Goal: Transaction & Acquisition: Purchase product/service

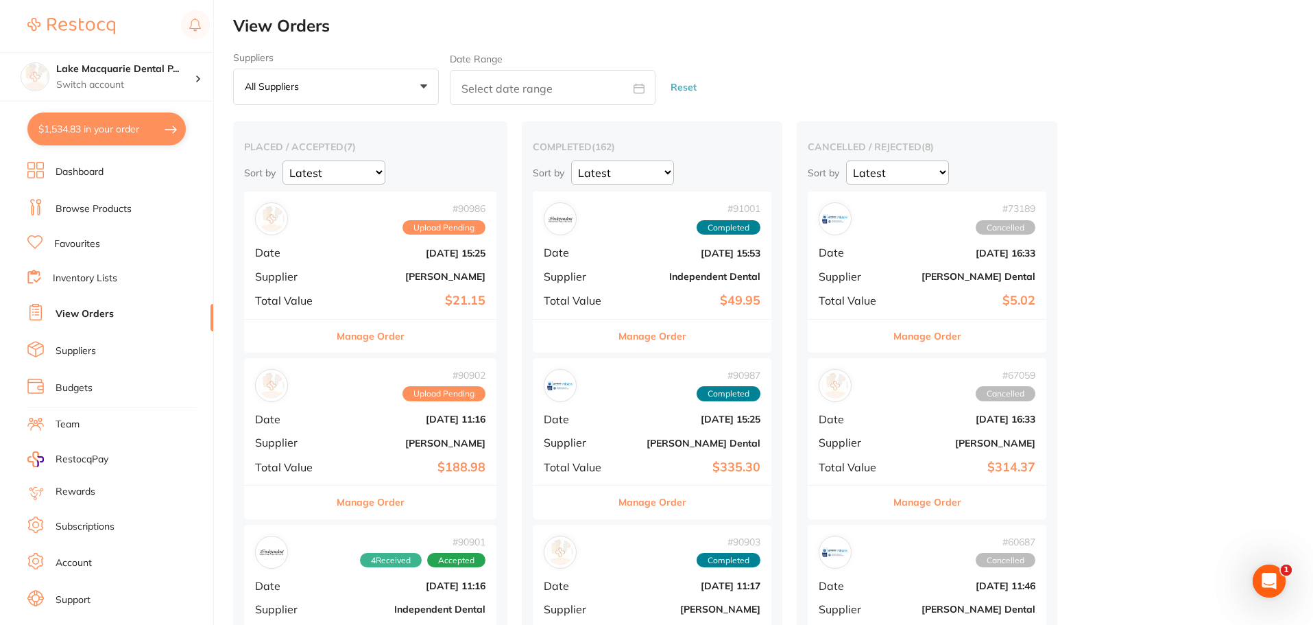
click at [80, 209] on link "Browse Products" at bounding box center [94, 209] width 76 height 14
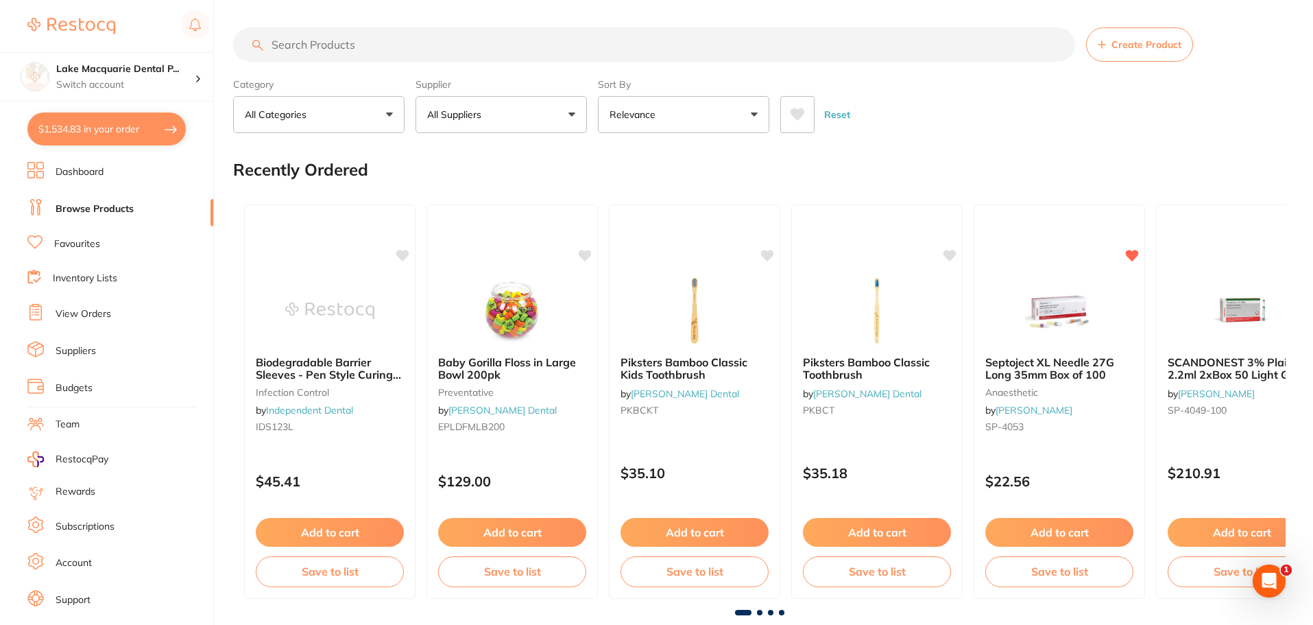
click at [301, 47] on input "search" at bounding box center [654, 44] width 842 height 34
type input "sof-lex"
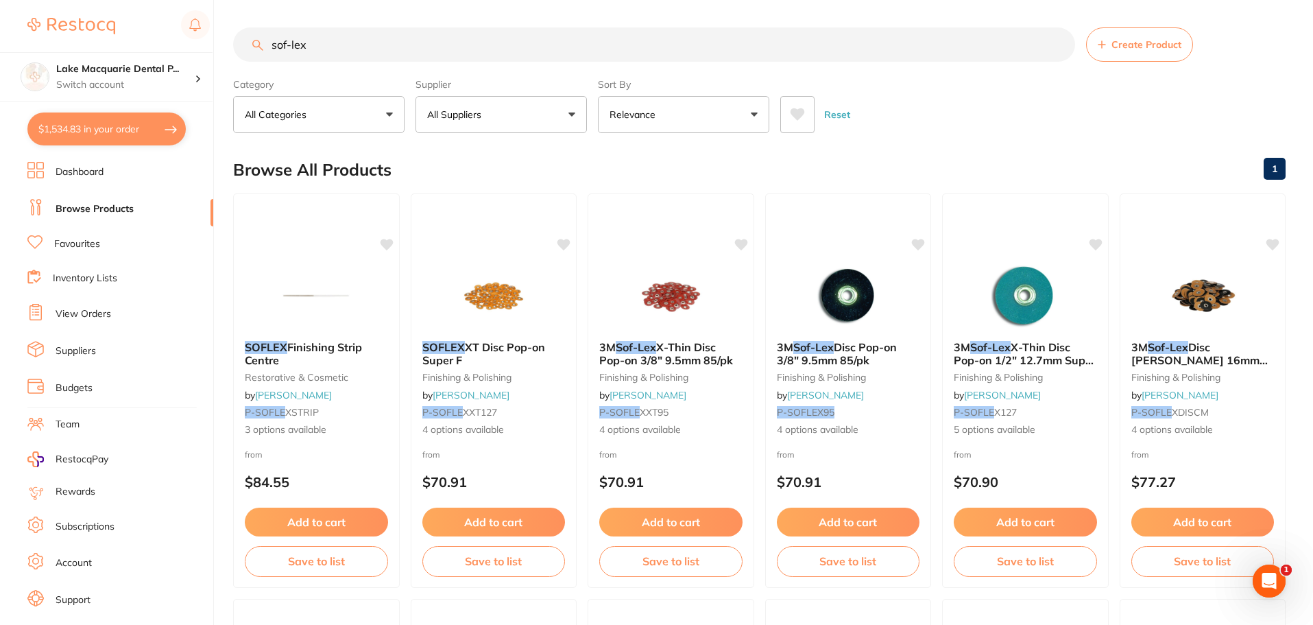
click at [104, 130] on button "$1,534.83 in your order" at bounding box center [106, 128] width 158 height 33
checkbox input "true"
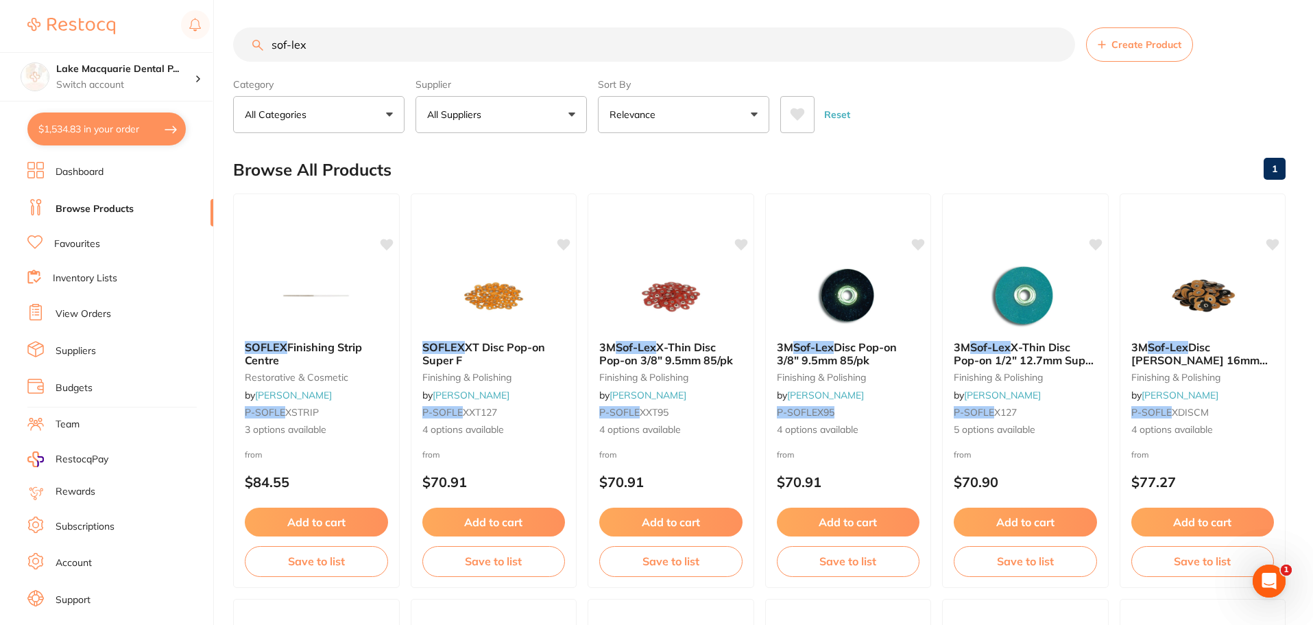
checkbox input "true"
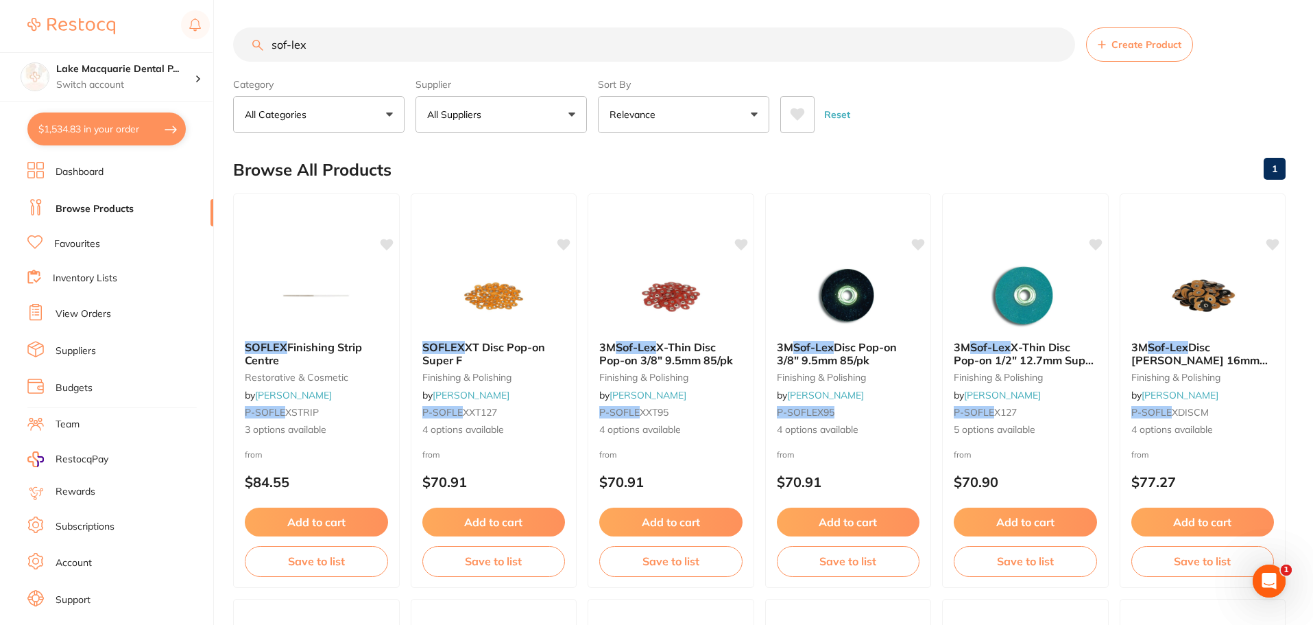
checkbox input "true"
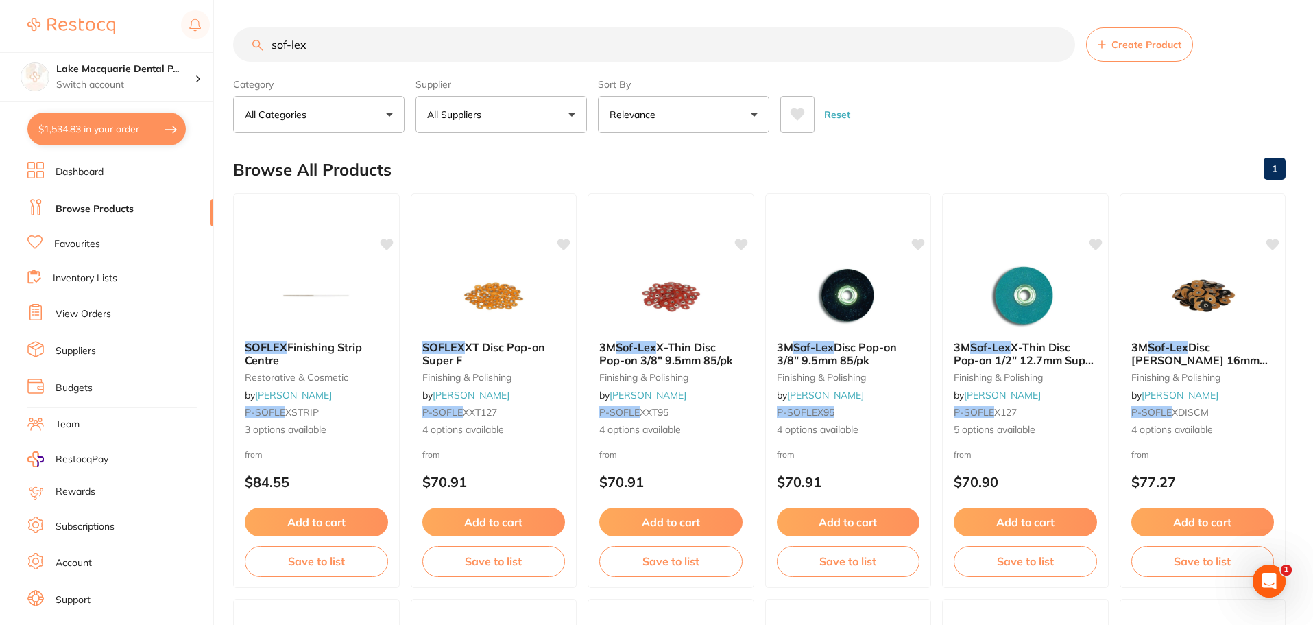
checkbox input "true"
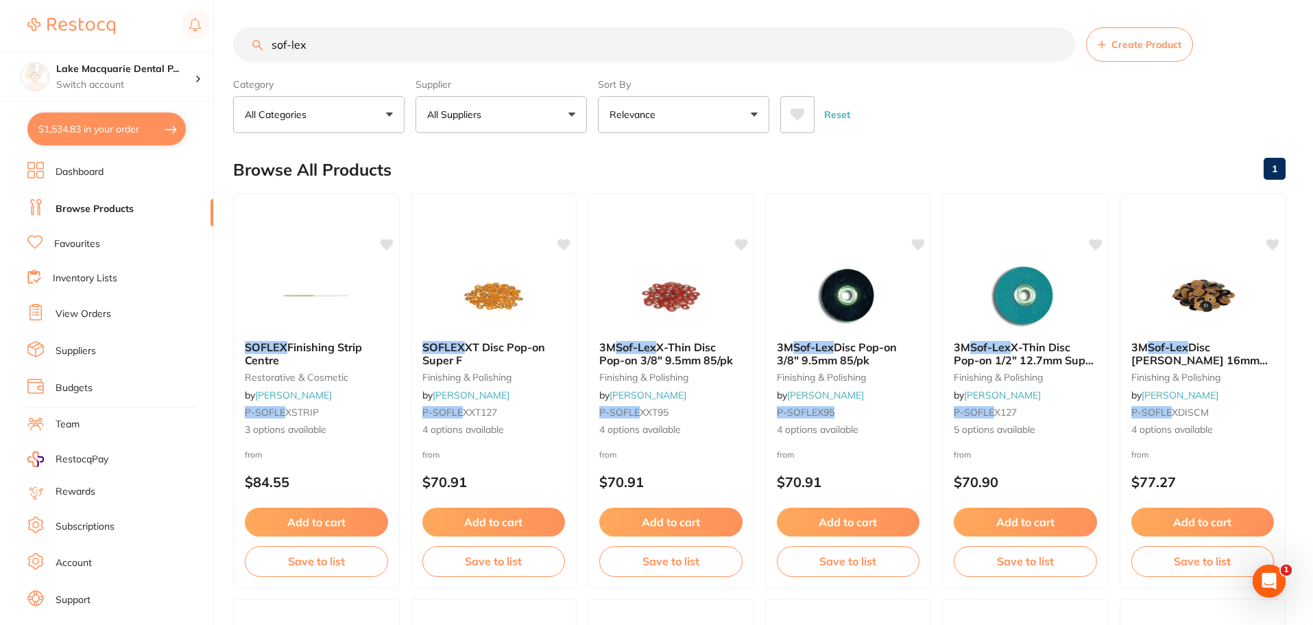
checkbox input "true"
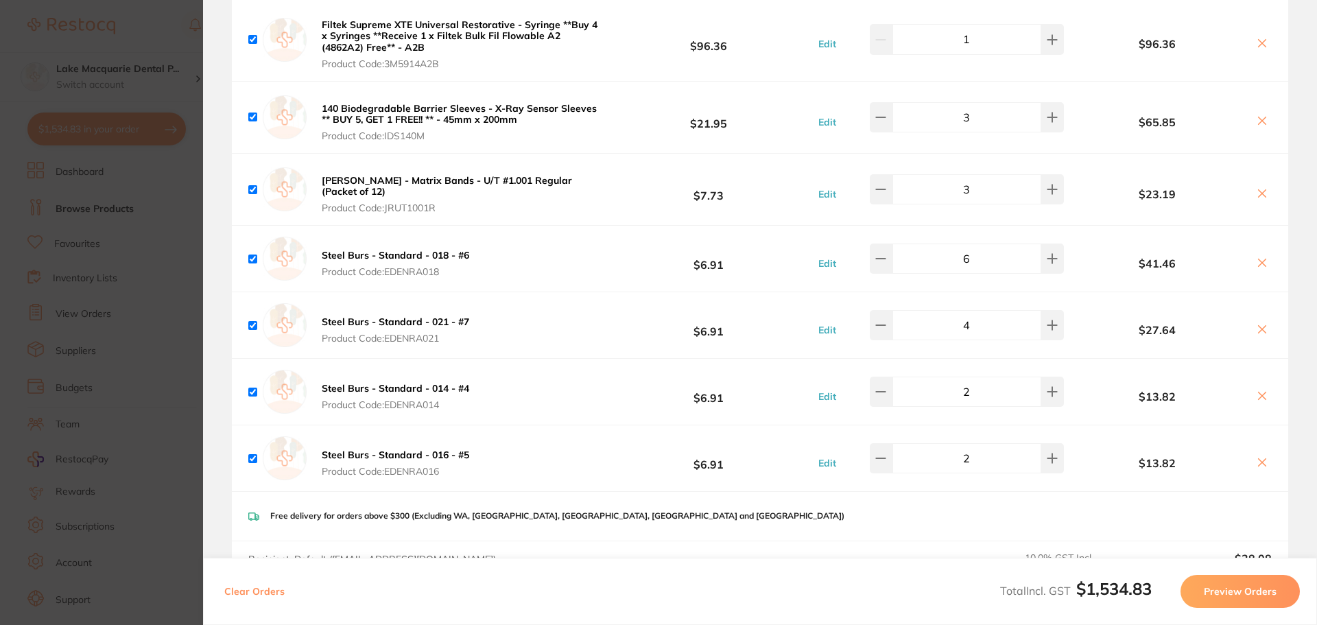
scroll to position [1303, 0]
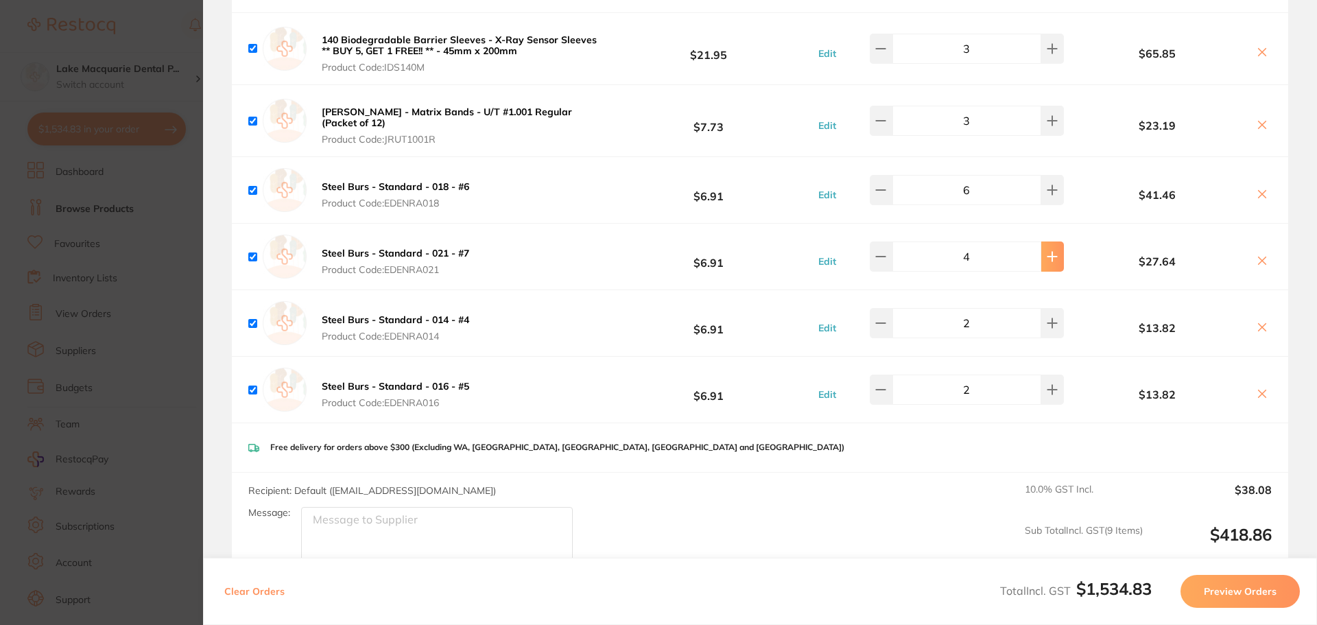
click at [1048, 254] on icon at bounding box center [1051, 256] width 11 height 11
click at [884, 259] on icon at bounding box center [880, 256] width 11 height 11
click at [885, 256] on icon at bounding box center [880, 256] width 9 height 0
type input "4"
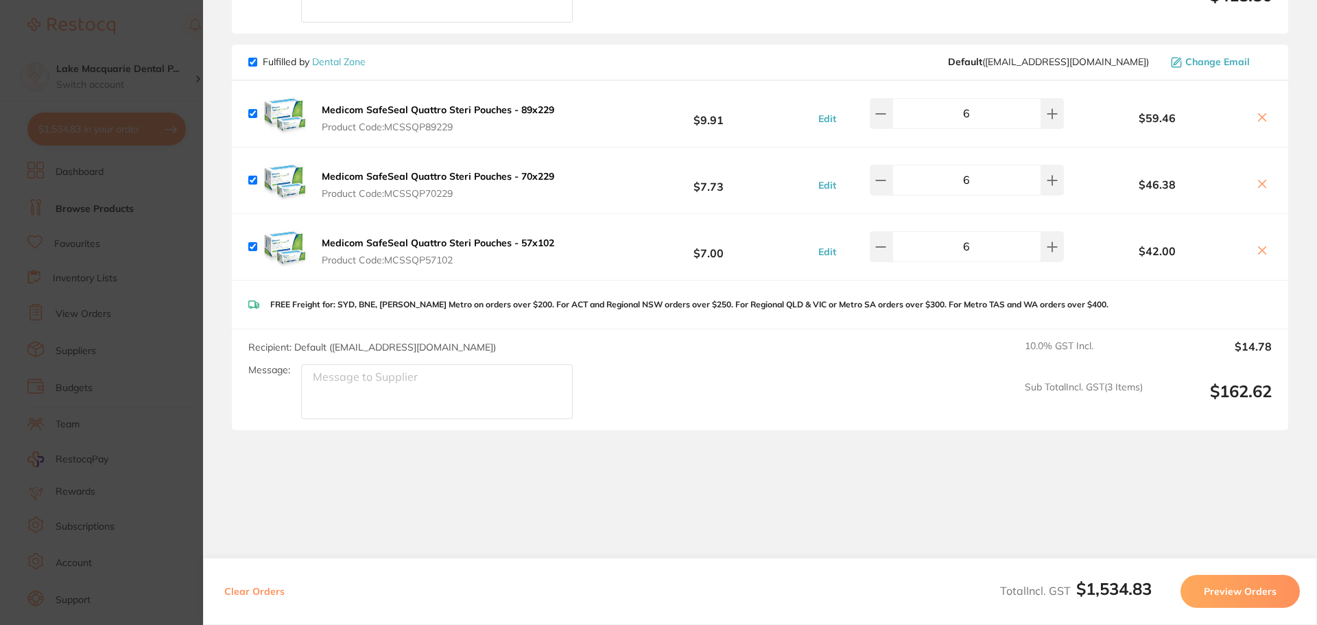
scroll to position [1851, 0]
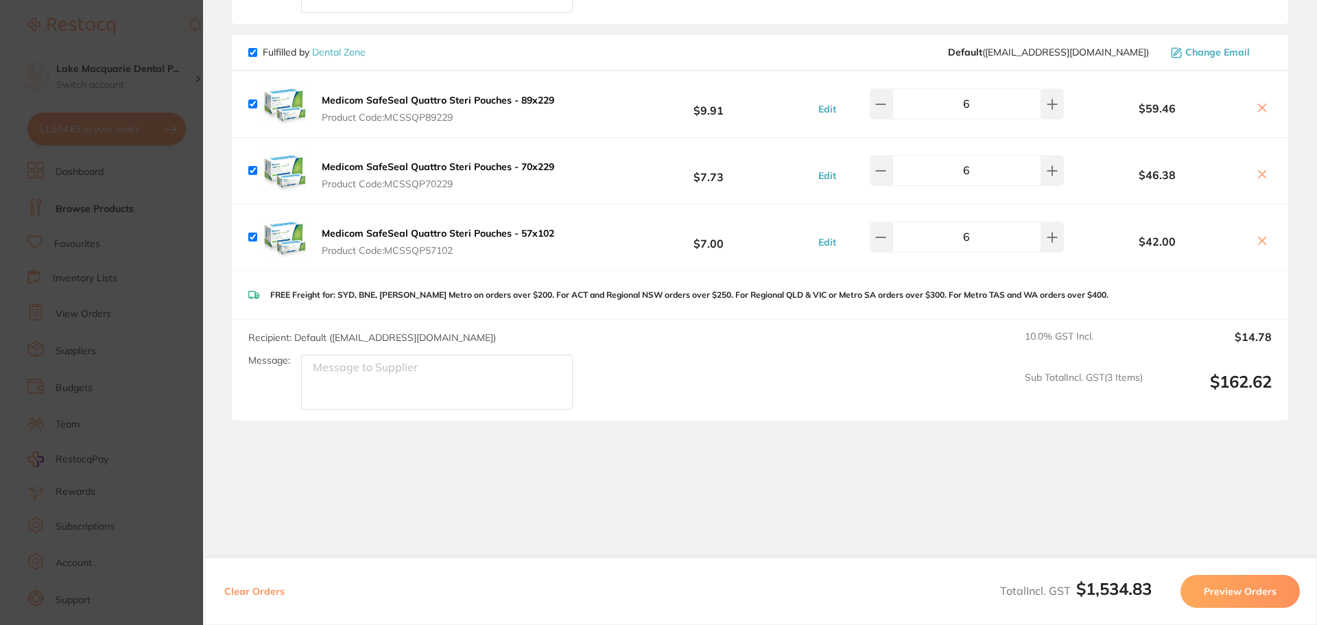
click at [1256, 241] on icon at bounding box center [1261, 240] width 11 height 11
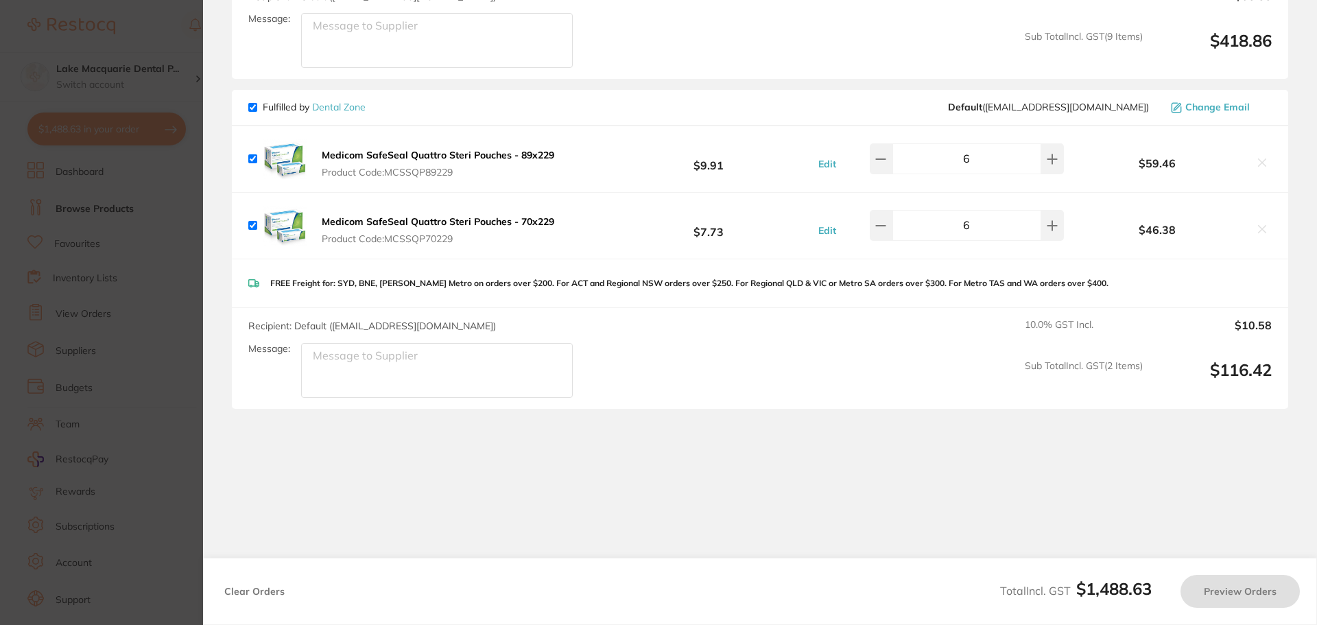
scroll to position [1797, 0]
click at [1261, 225] on icon at bounding box center [1261, 229] width 11 height 11
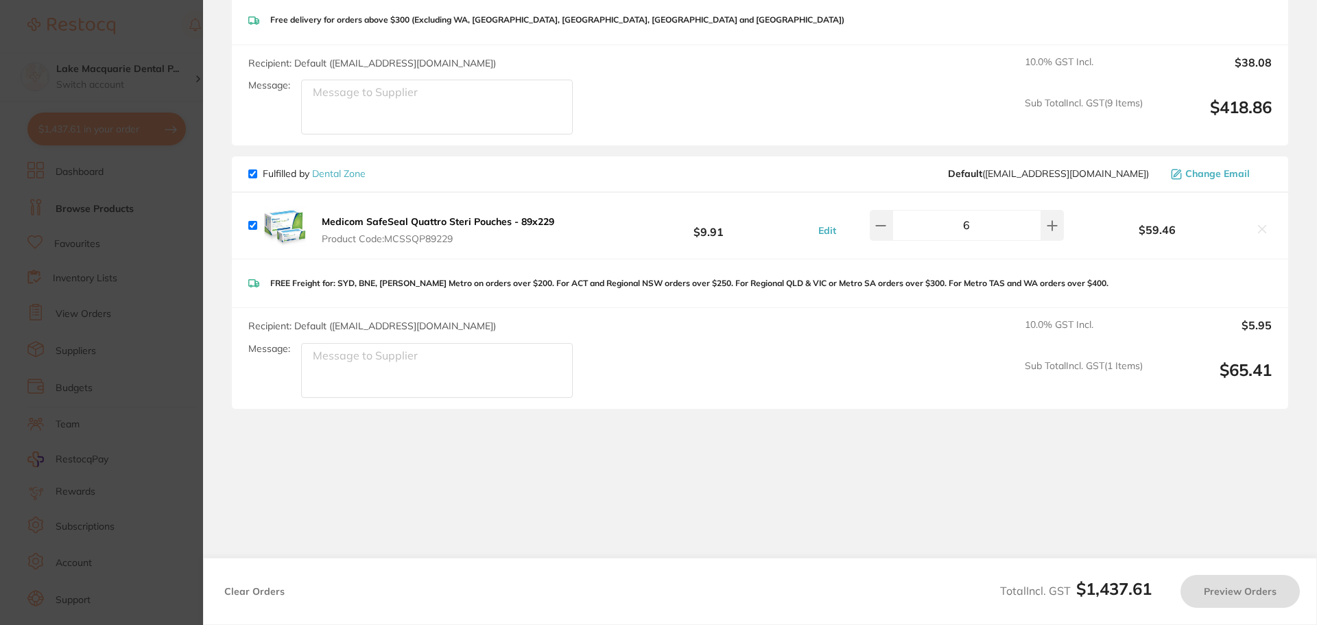
scroll to position [1730, 0]
click at [1258, 228] on icon at bounding box center [1262, 230] width 8 height 8
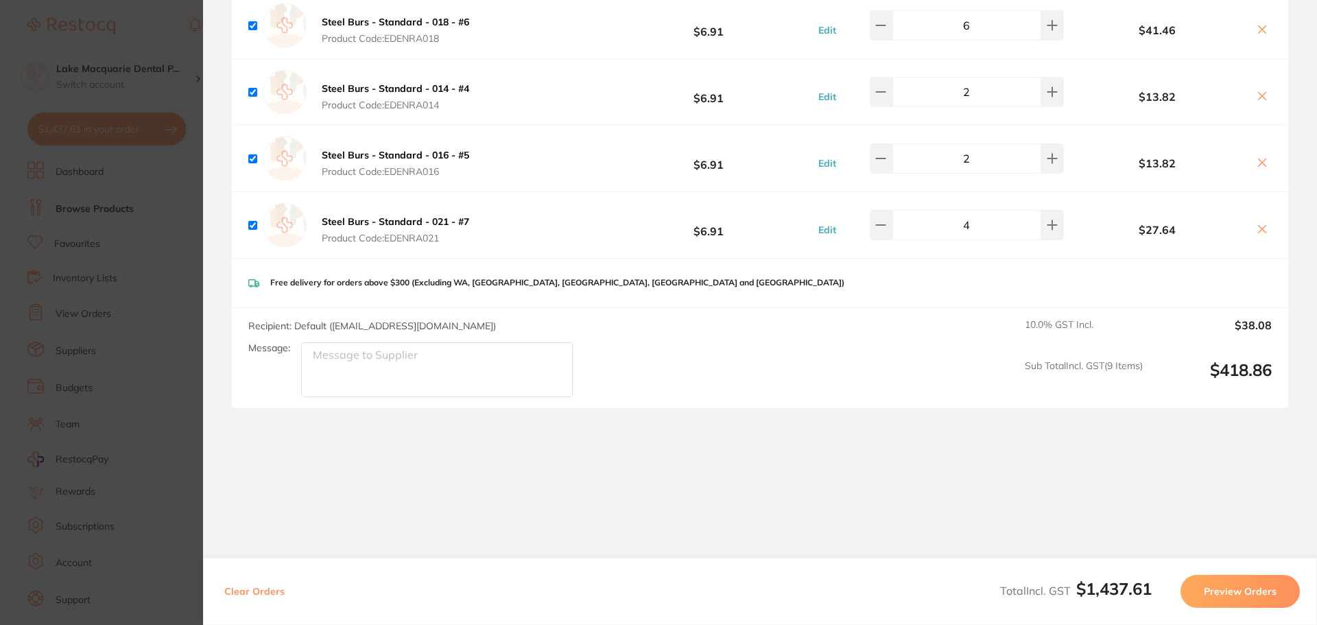
scroll to position [96, 0]
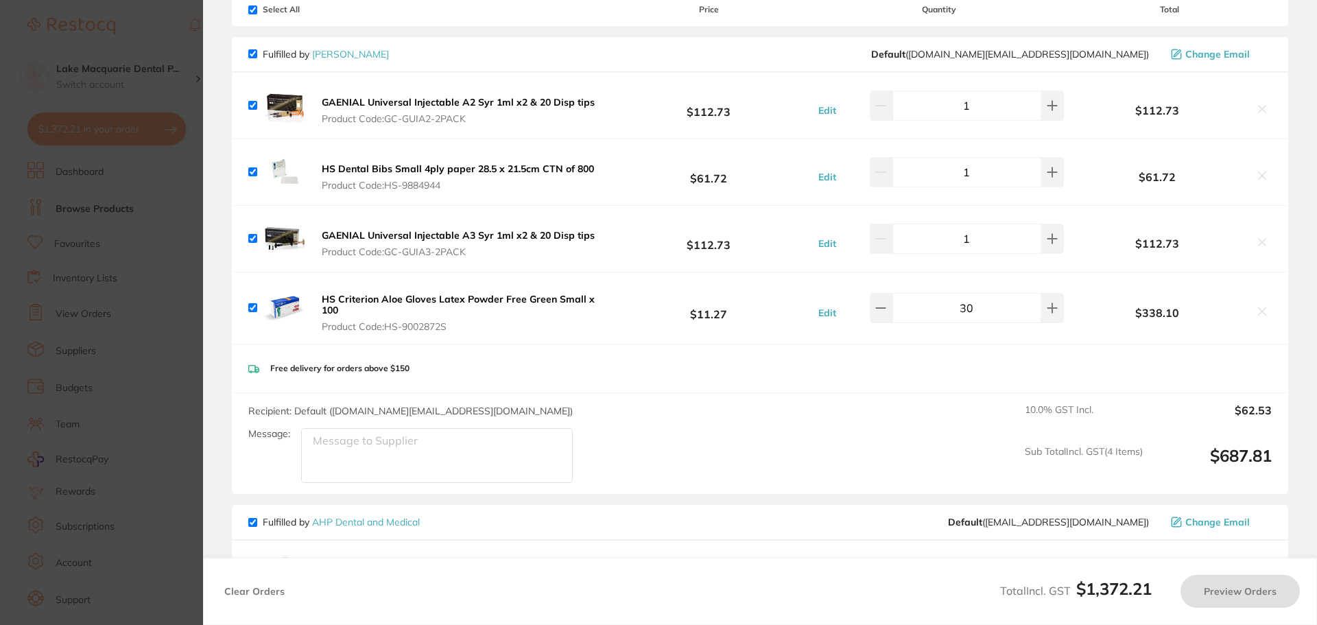
checkbox input "true"
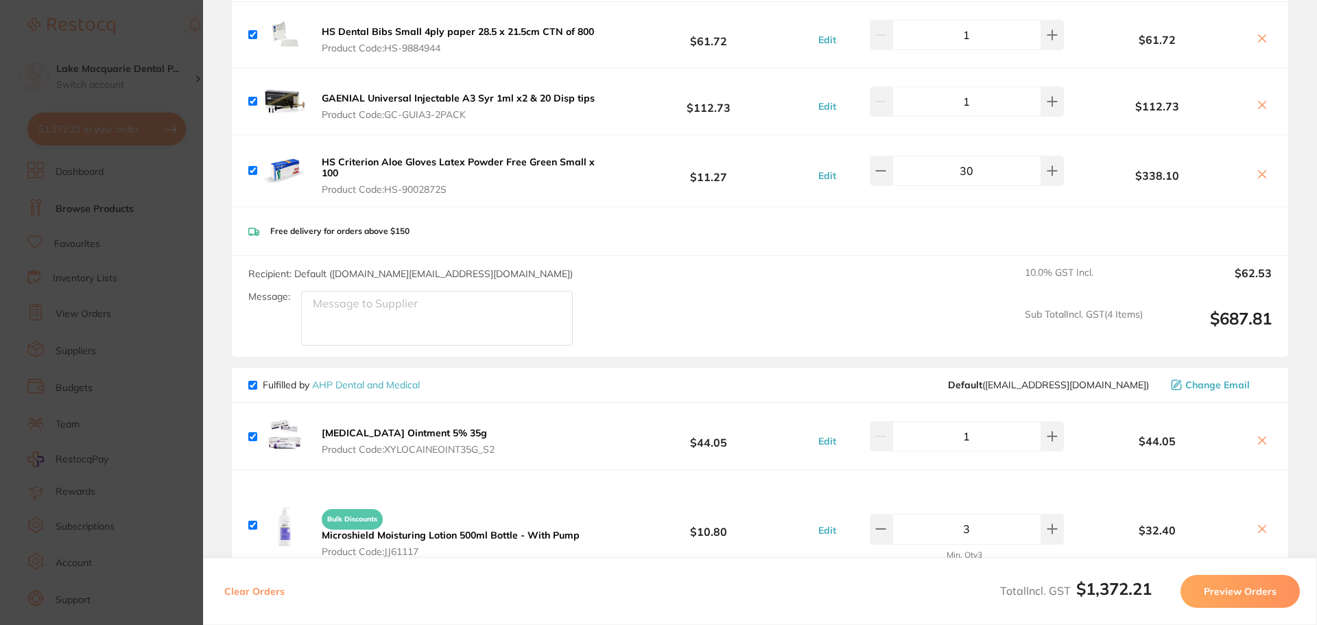
scroll to position [0, 0]
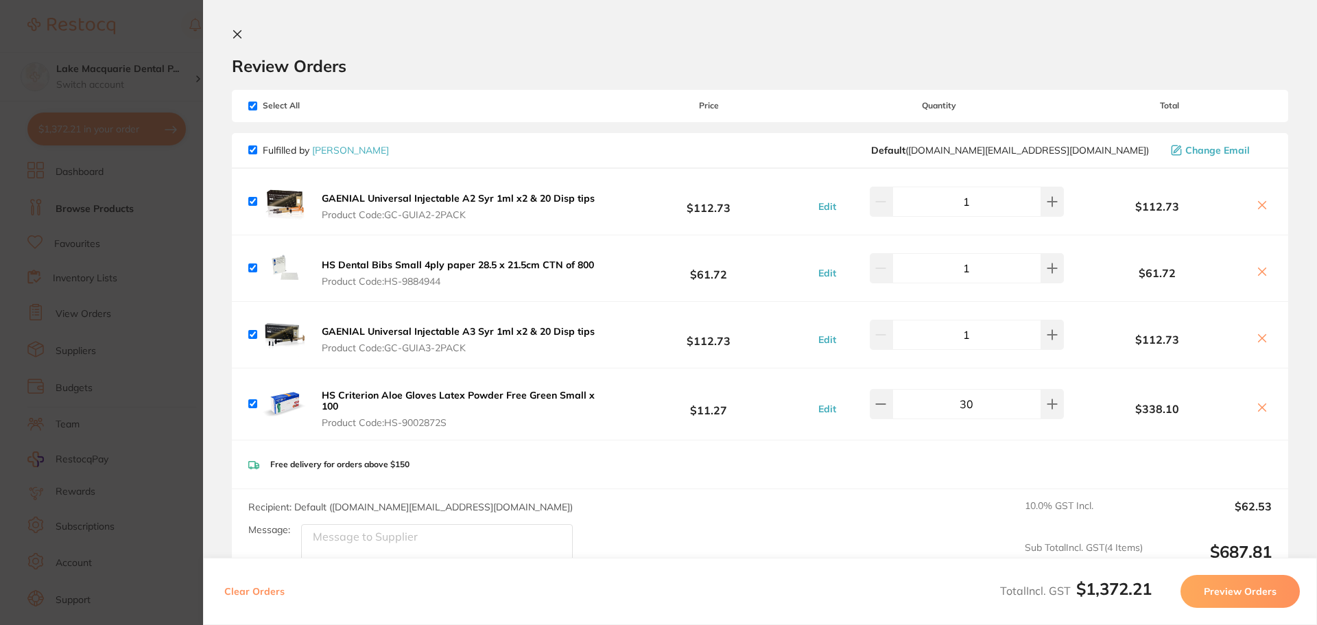
click at [240, 32] on icon at bounding box center [238, 35] width 8 height 8
click at [328, 60] on input "sof-lex" at bounding box center [655, 44] width 845 height 34
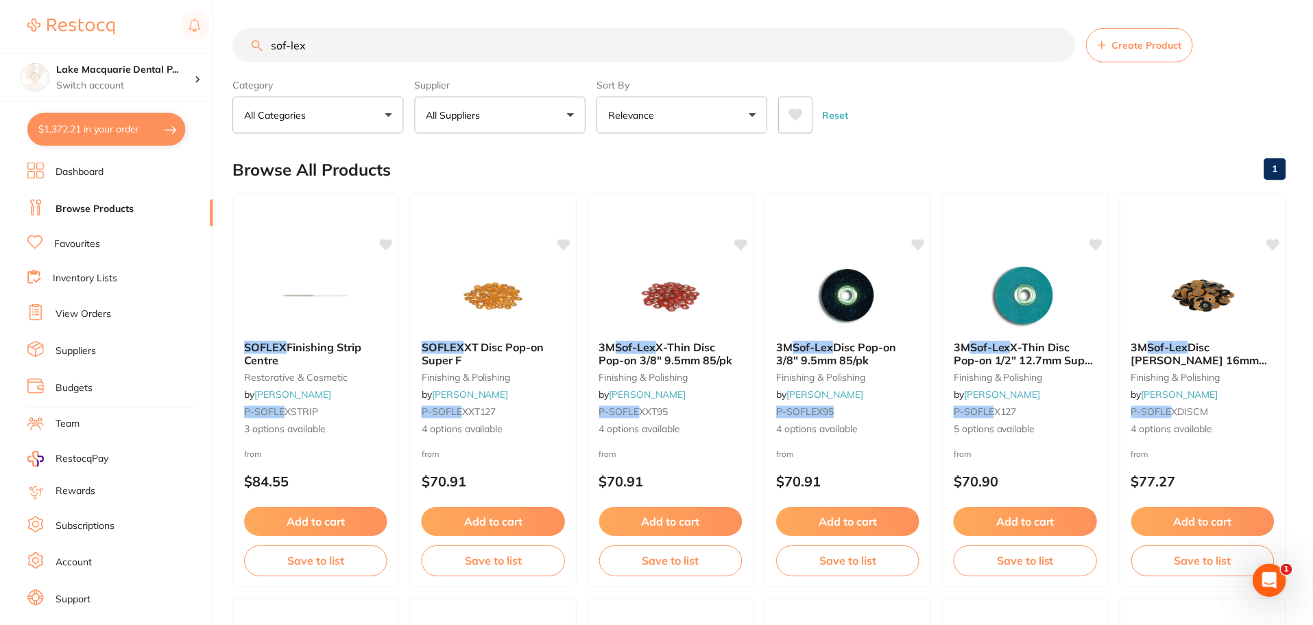
scroll to position [1, 0]
click at [566, 110] on button "All Suppliers" at bounding box center [501, 113] width 171 height 37
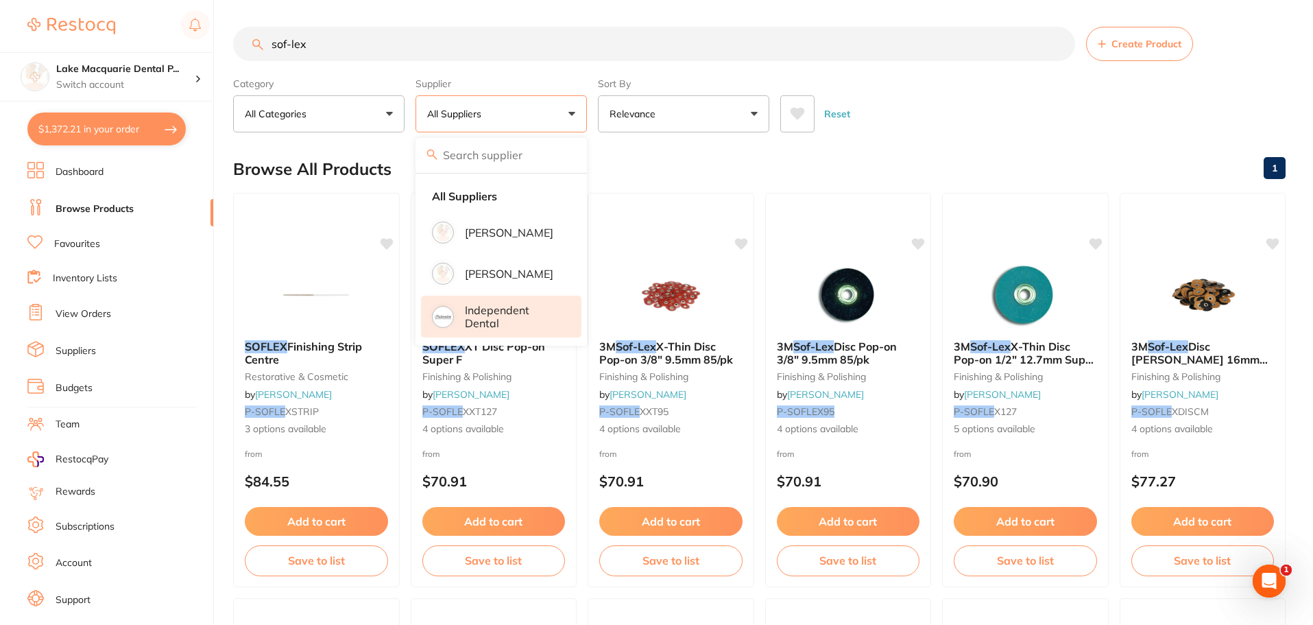
click at [491, 319] on p "Independent Dental" at bounding box center [513, 316] width 97 height 25
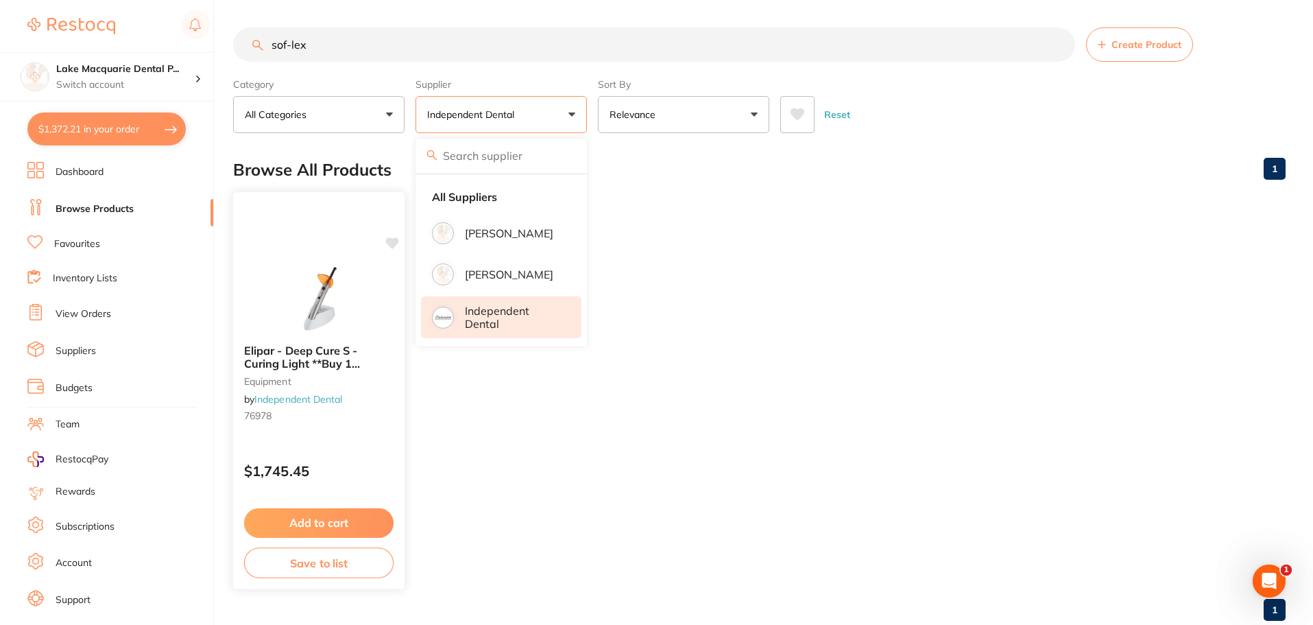
scroll to position [0, 0]
click at [342, 39] on input "sof-lex" at bounding box center [654, 44] width 842 height 34
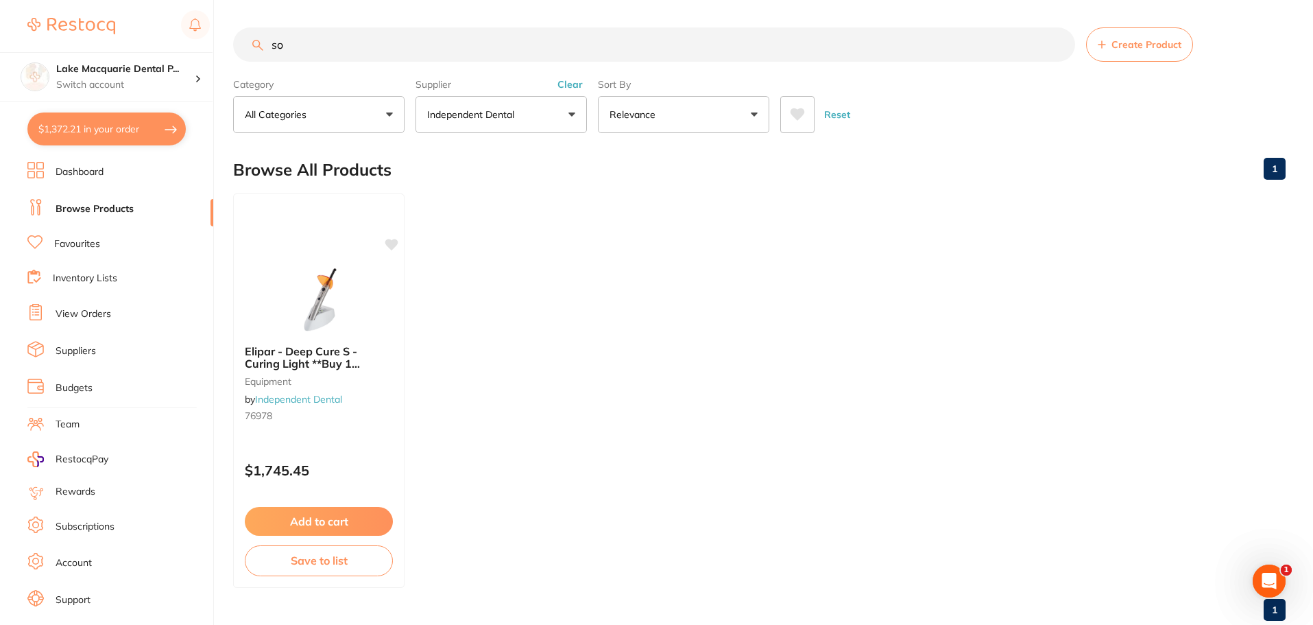
type input "s"
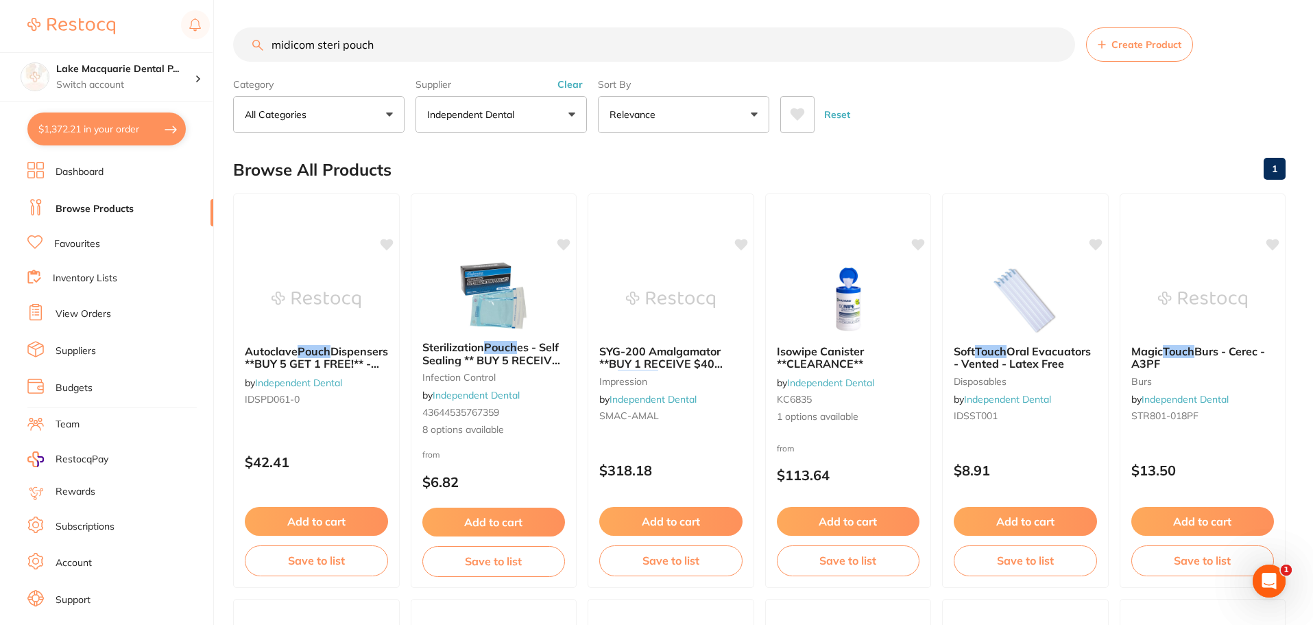
type input "midicom steri pouch"
click at [566, 118] on button "Independent Dental" at bounding box center [501, 114] width 171 height 37
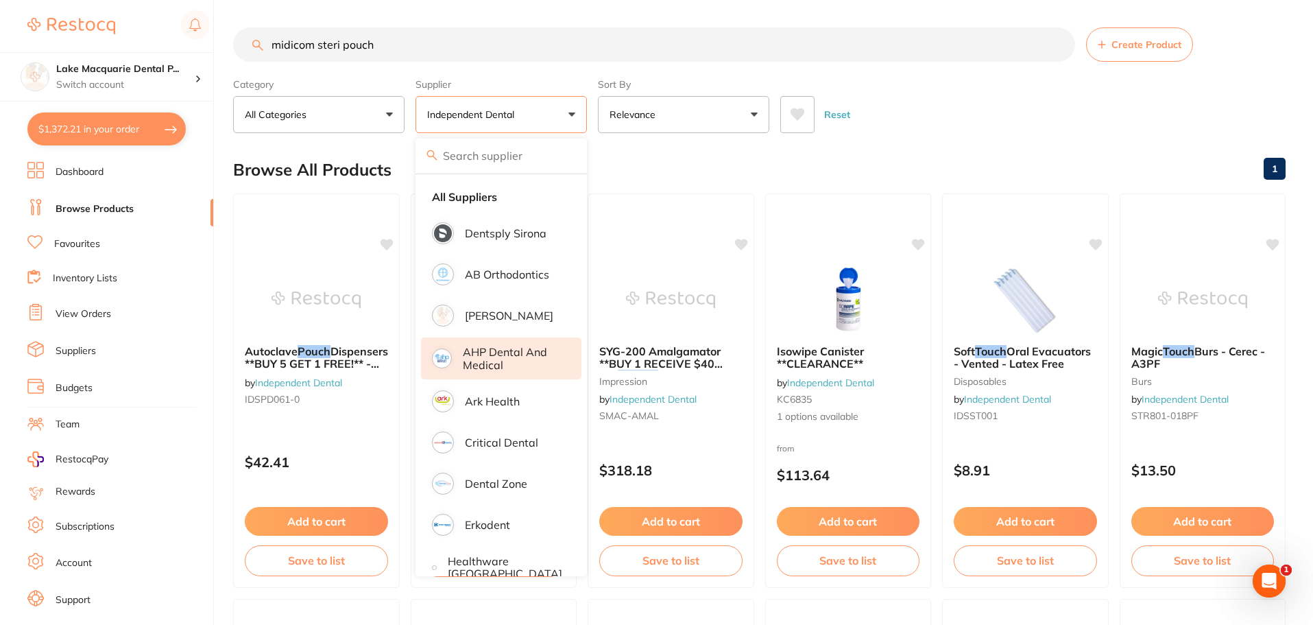
drag, startPoint x: 482, startPoint y: 356, endPoint x: 490, endPoint y: 363, distance: 10.2
click at [482, 356] on p "AHP Dental and Medical" at bounding box center [512, 358] width 99 height 25
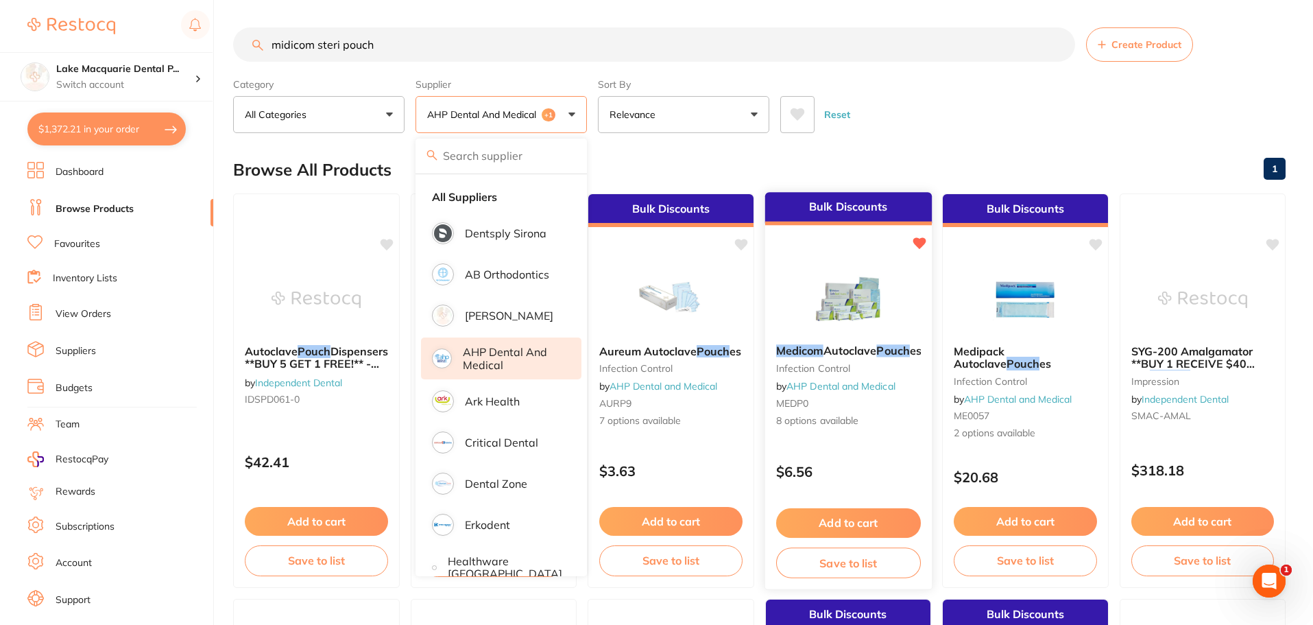
click at [865, 518] on button "Add to cart" at bounding box center [848, 522] width 145 height 29
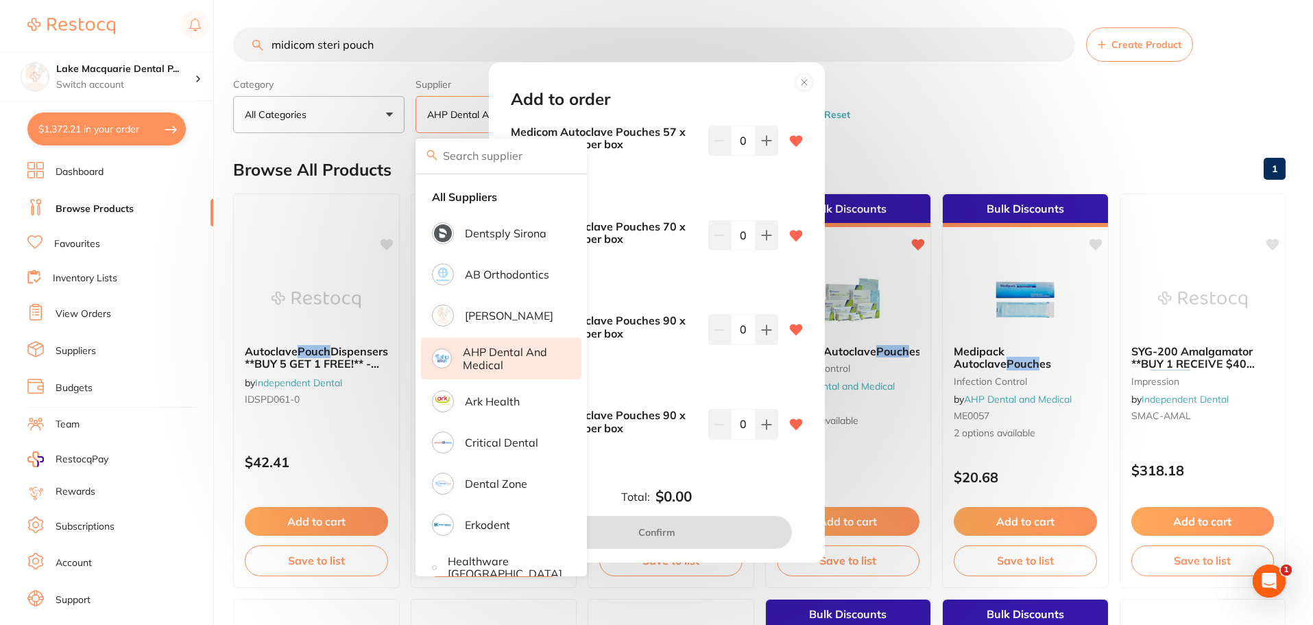
click at [1015, 137] on div "Add to order Medicom Autoclave Pouches 57 x 102mm - 200 per box MEDP057102 $7.0…" at bounding box center [656, 312] width 1313 height 625
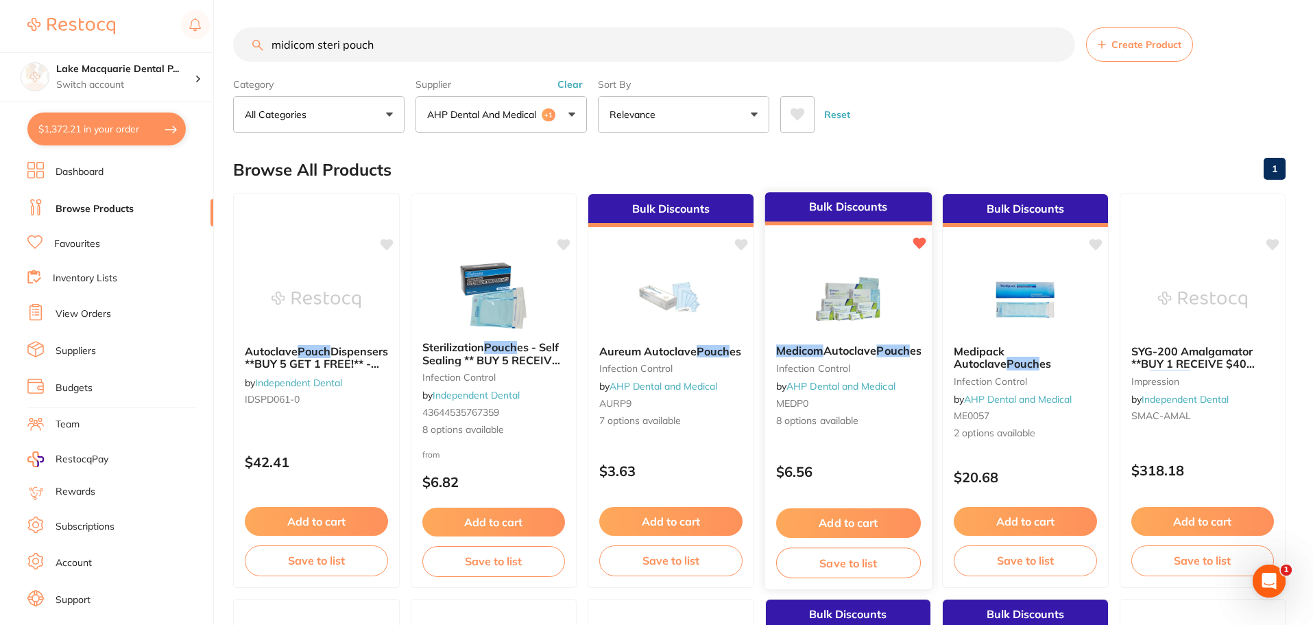
click at [837, 511] on button "Add to cart" at bounding box center [848, 522] width 145 height 29
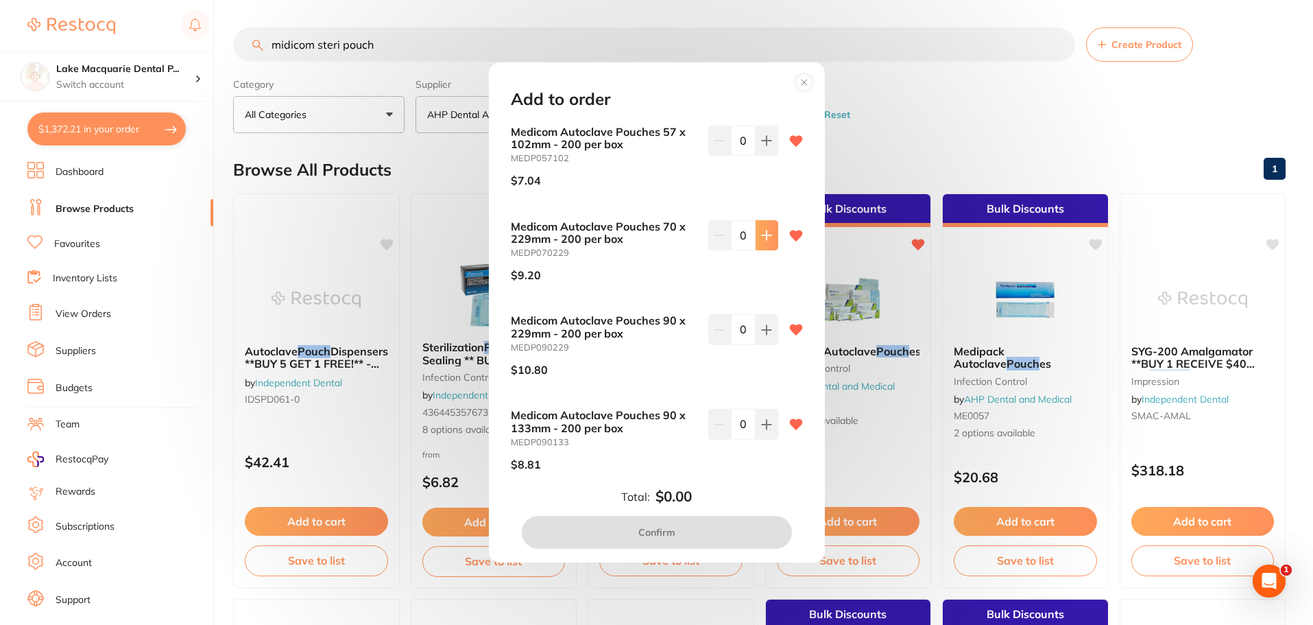
click at [764, 240] on icon at bounding box center [766, 235] width 11 height 11
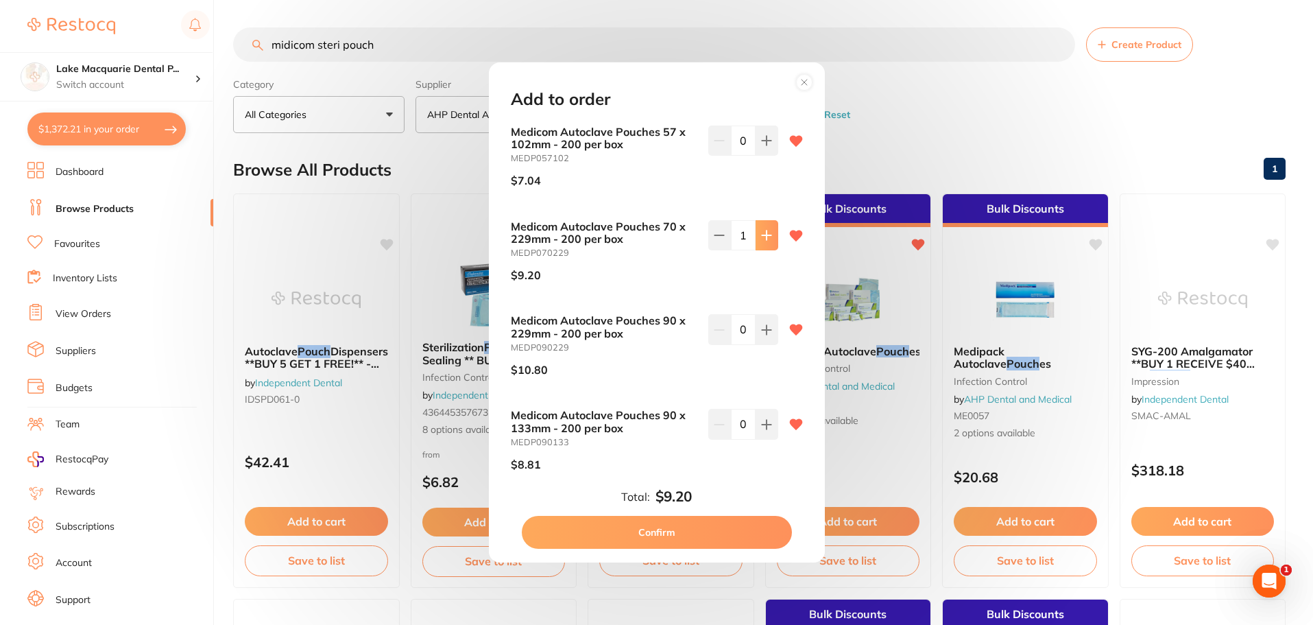
click at [764, 240] on icon at bounding box center [766, 235] width 11 height 11
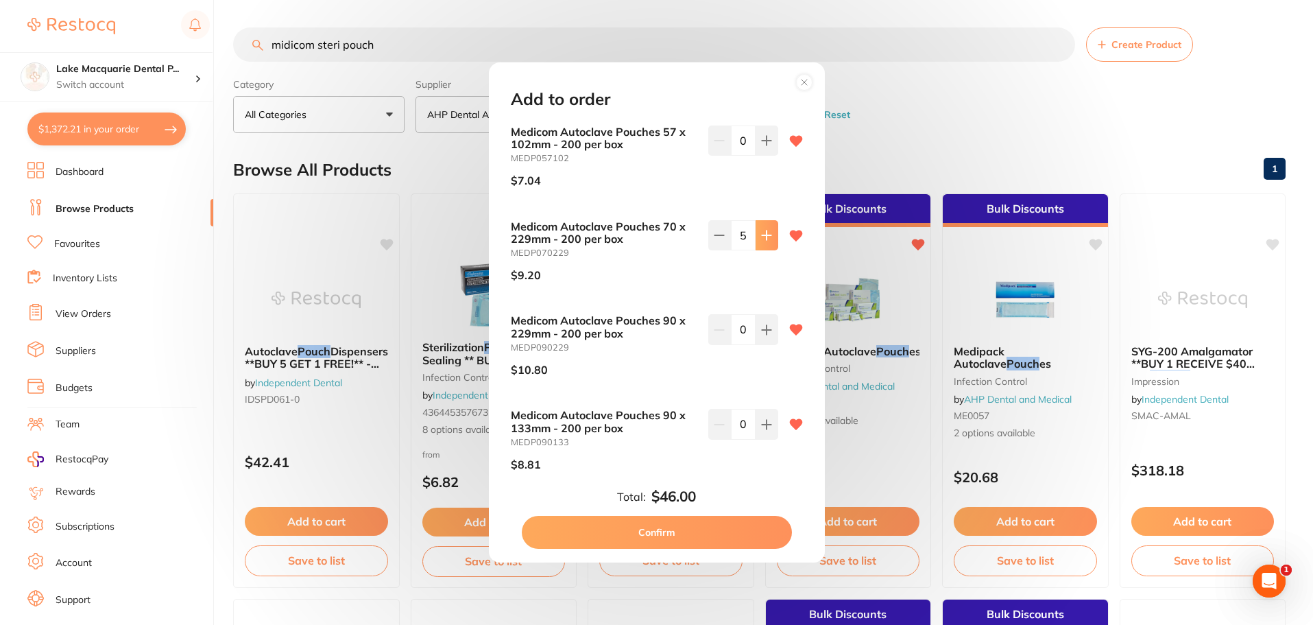
type input "6"
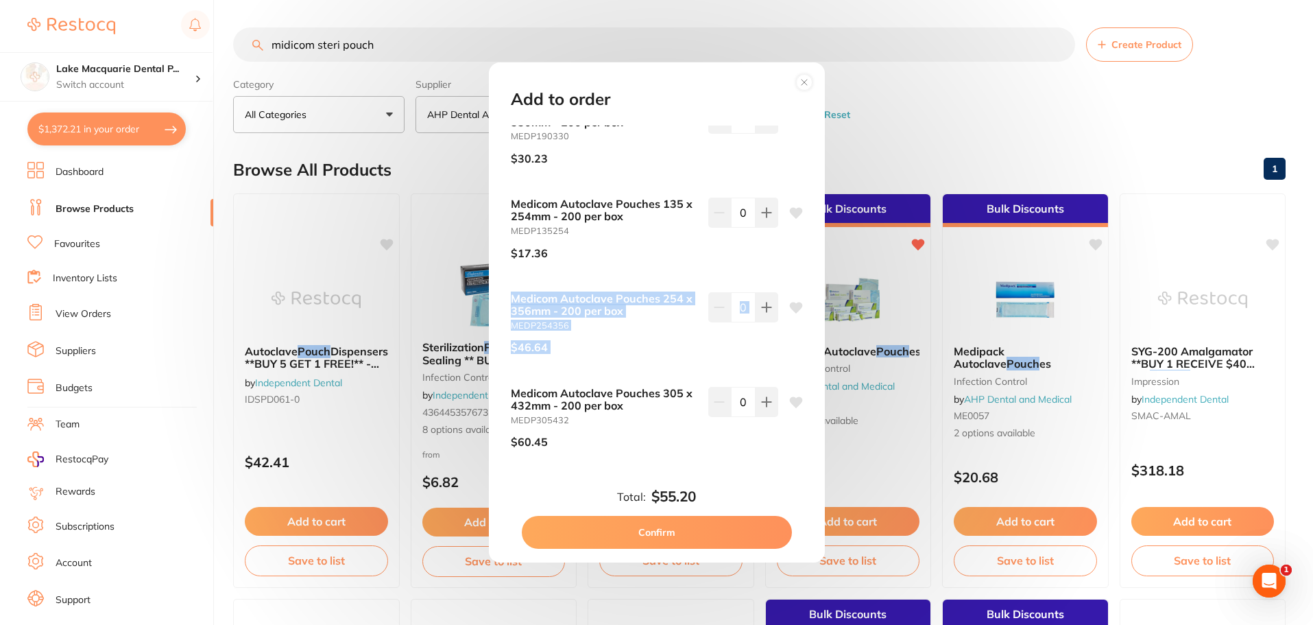
drag, startPoint x: 819, startPoint y: 359, endPoint x: 809, endPoint y: 253, distance: 106.7
click at [809, 253] on div "Medicom Autoclave Pouches 57 x 102mm - 200 per box MEDP057102 $7.04 0 Medicom A…" at bounding box center [656, 303] width 325 height 356
click at [793, 139] on div at bounding box center [796, 139] width 14 height 73
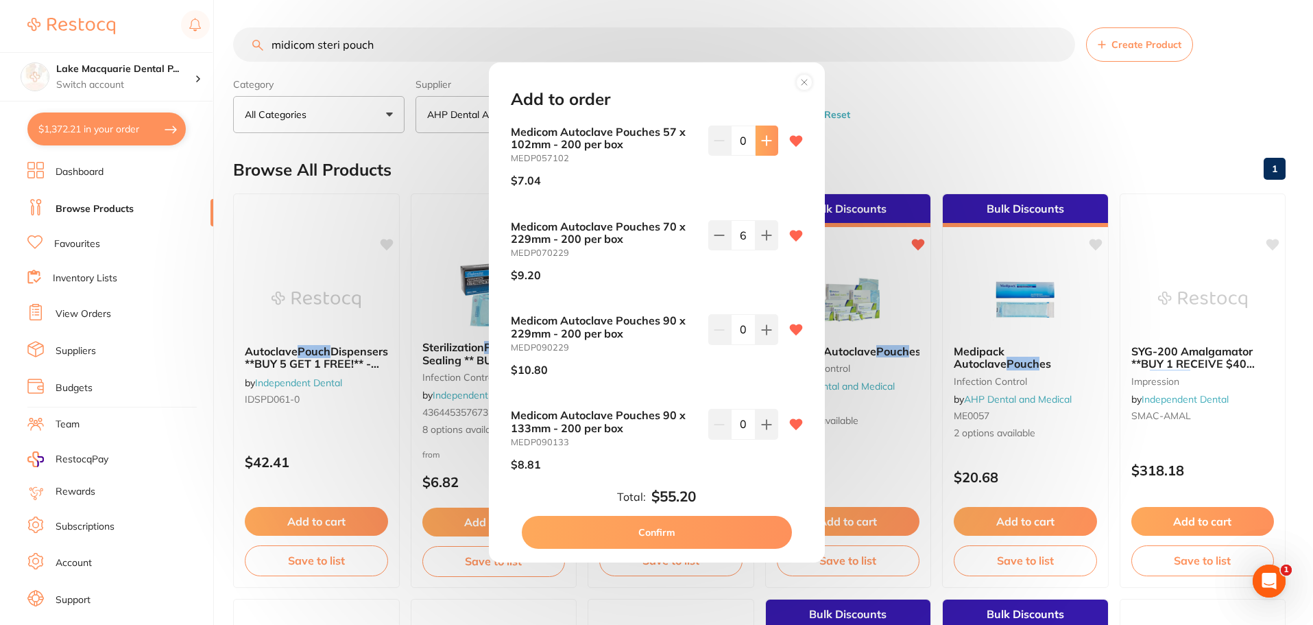
click at [771, 141] on button at bounding box center [767, 140] width 23 height 30
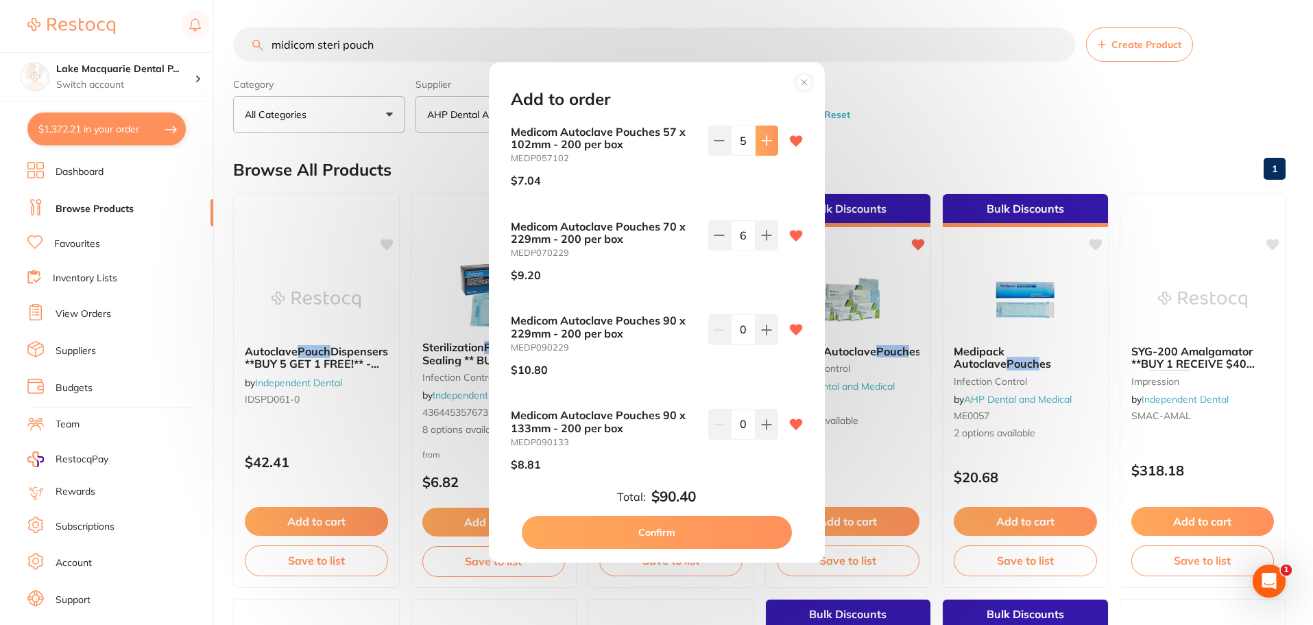
click at [771, 141] on button at bounding box center [767, 140] width 23 height 30
type input "6"
click at [765, 328] on icon at bounding box center [766, 329] width 11 height 11
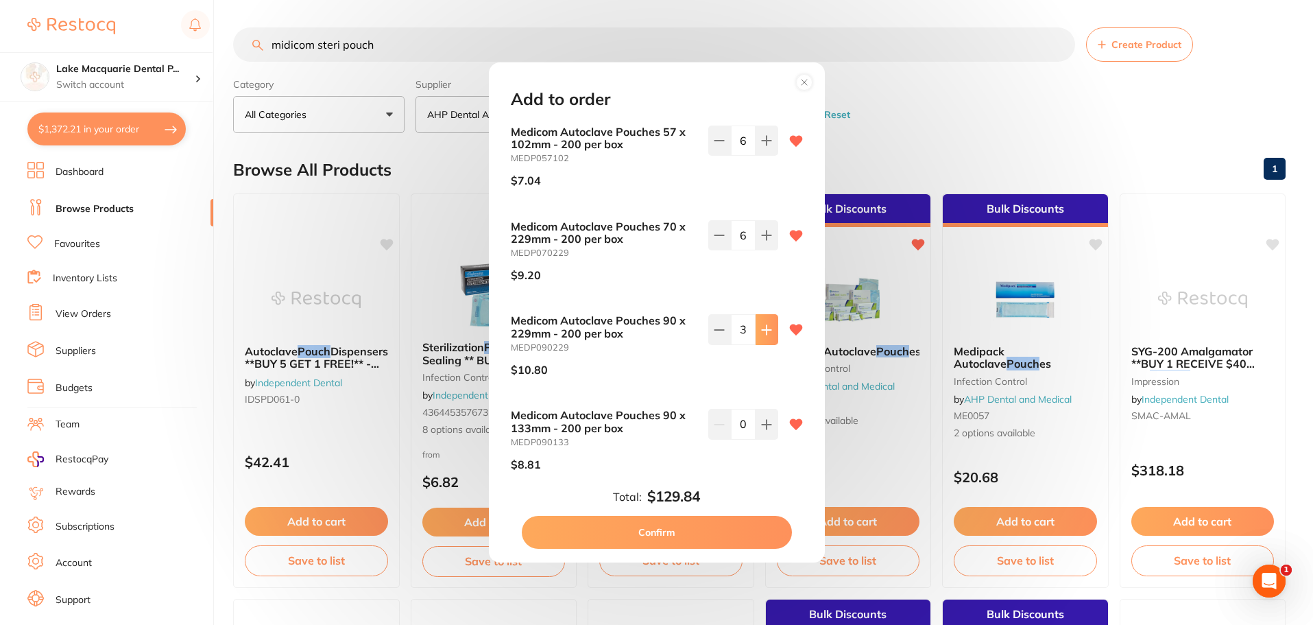
click at [765, 328] on icon at bounding box center [766, 329] width 11 height 11
click at [726, 327] on button at bounding box center [719, 329] width 23 height 30
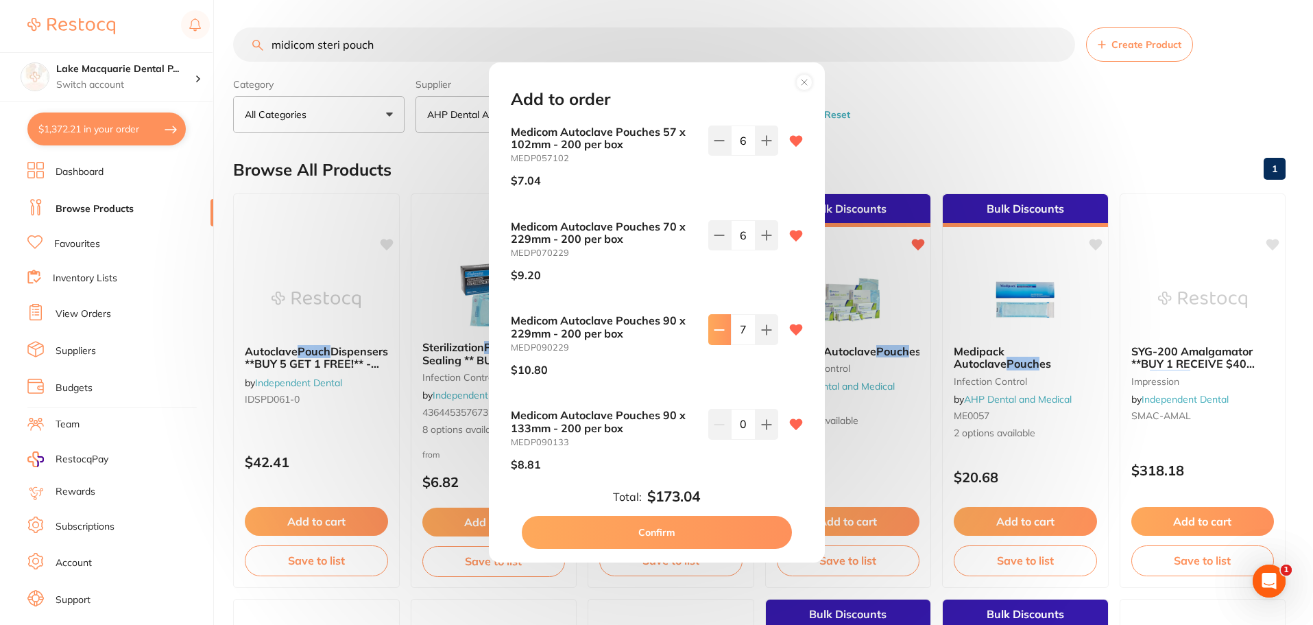
type input "6"
click at [675, 522] on button "Confirm" at bounding box center [657, 532] width 270 height 33
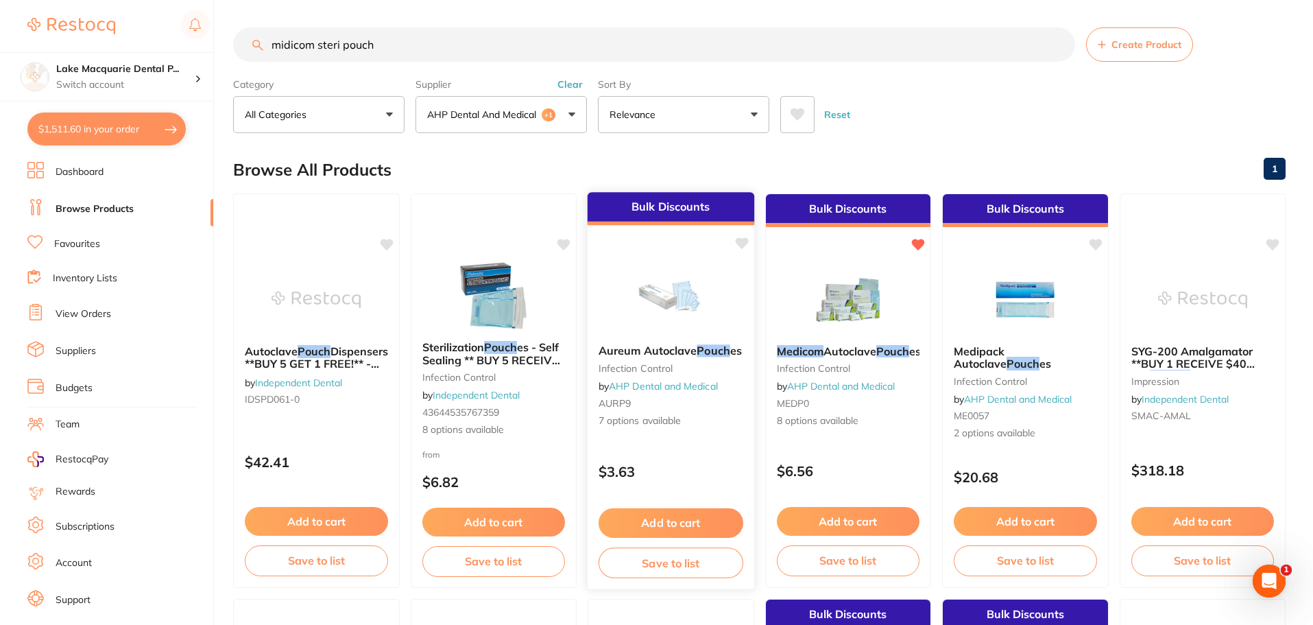
checkbox input "false"
click at [102, 133] on button "$1,534.37 in your order" at bounding box center [106, 128] width 158 height 33
checkbox input "true"
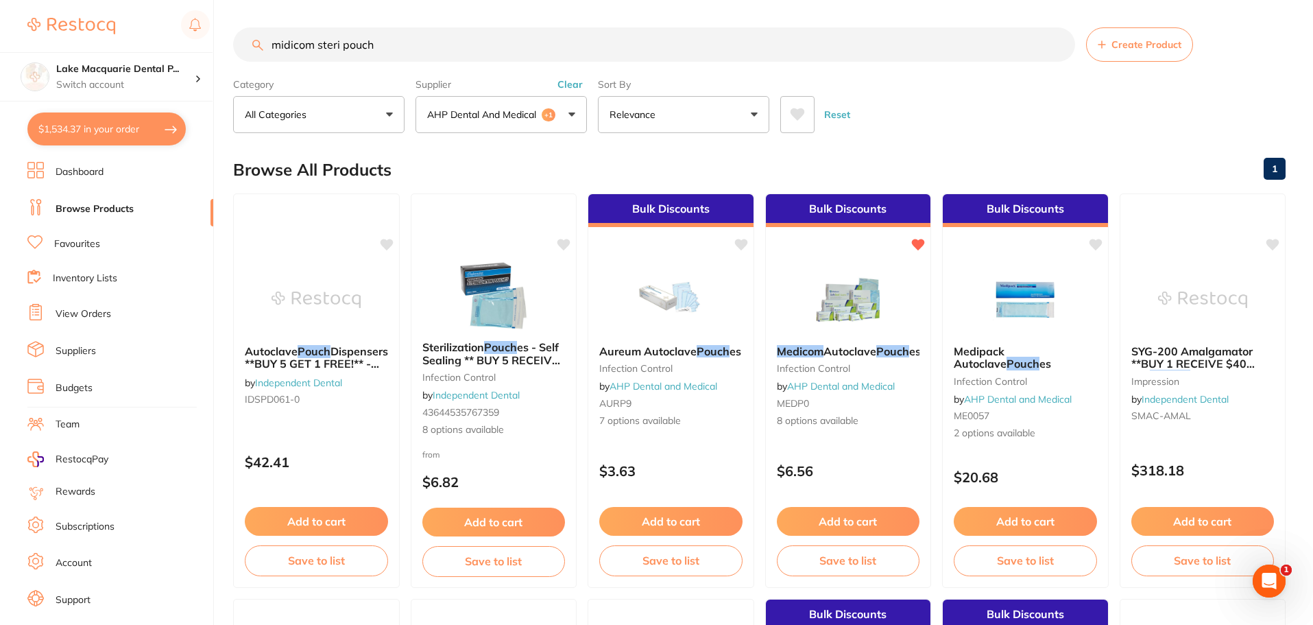
checkbox input "true"
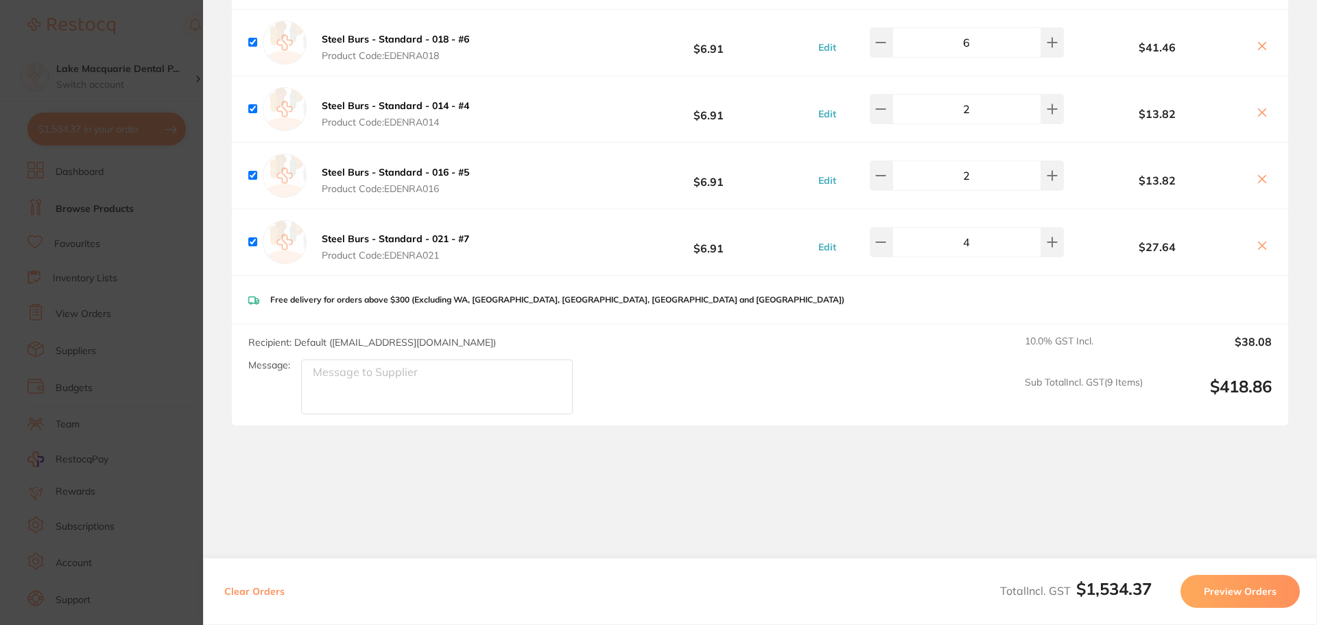
scroll to position [1834, 0]
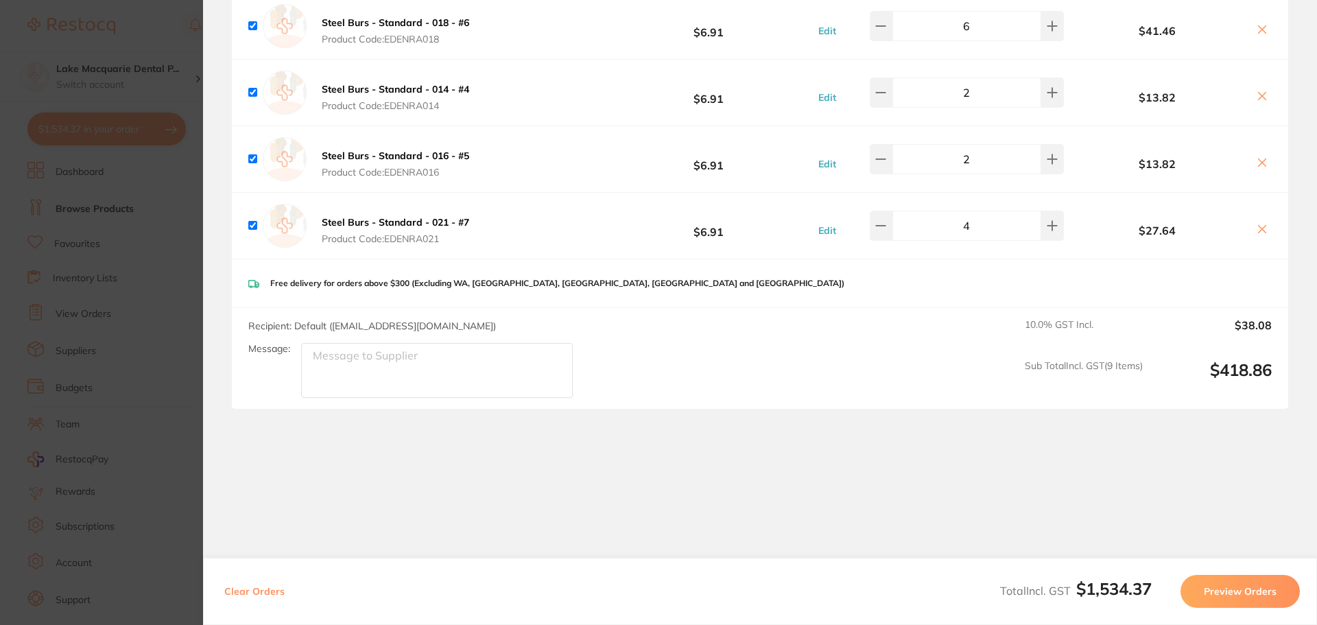
click at [1223, 590] on button "Preview Orders" at bounding box center [1239, 591] width 119 height 33
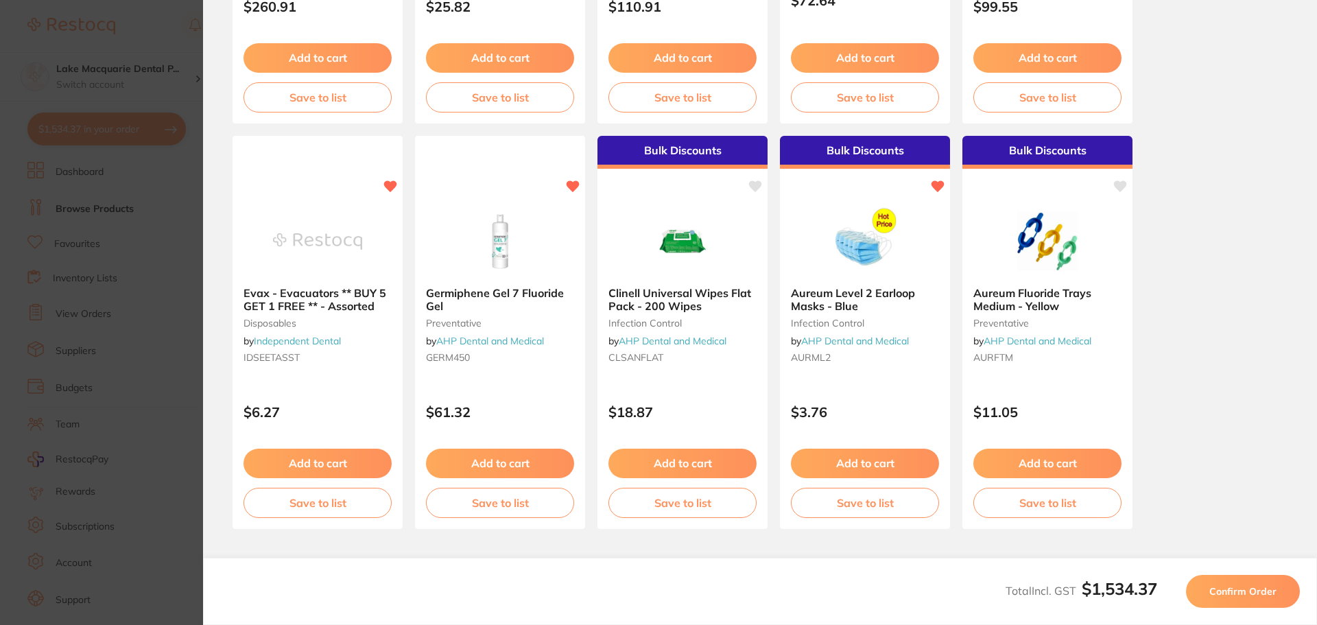
scroll to position [389, 0]
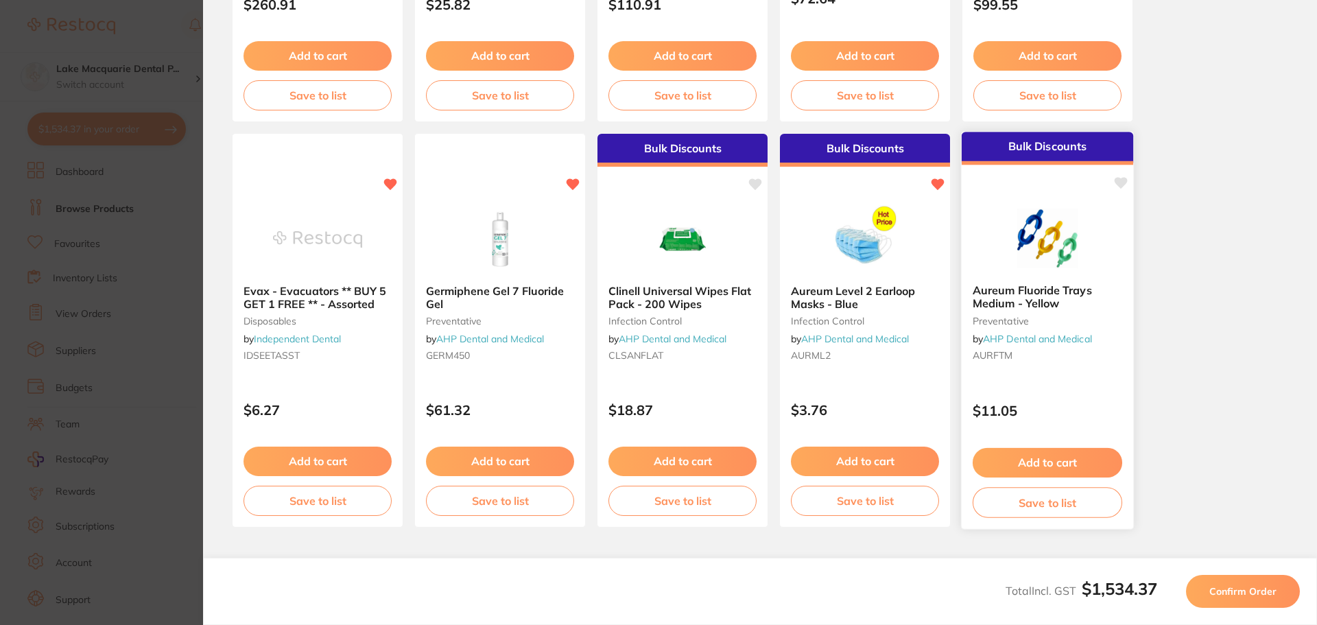
click at [1057, 469] on button "Add to cart" at bounding box center [1046, 462] width 149 height 29
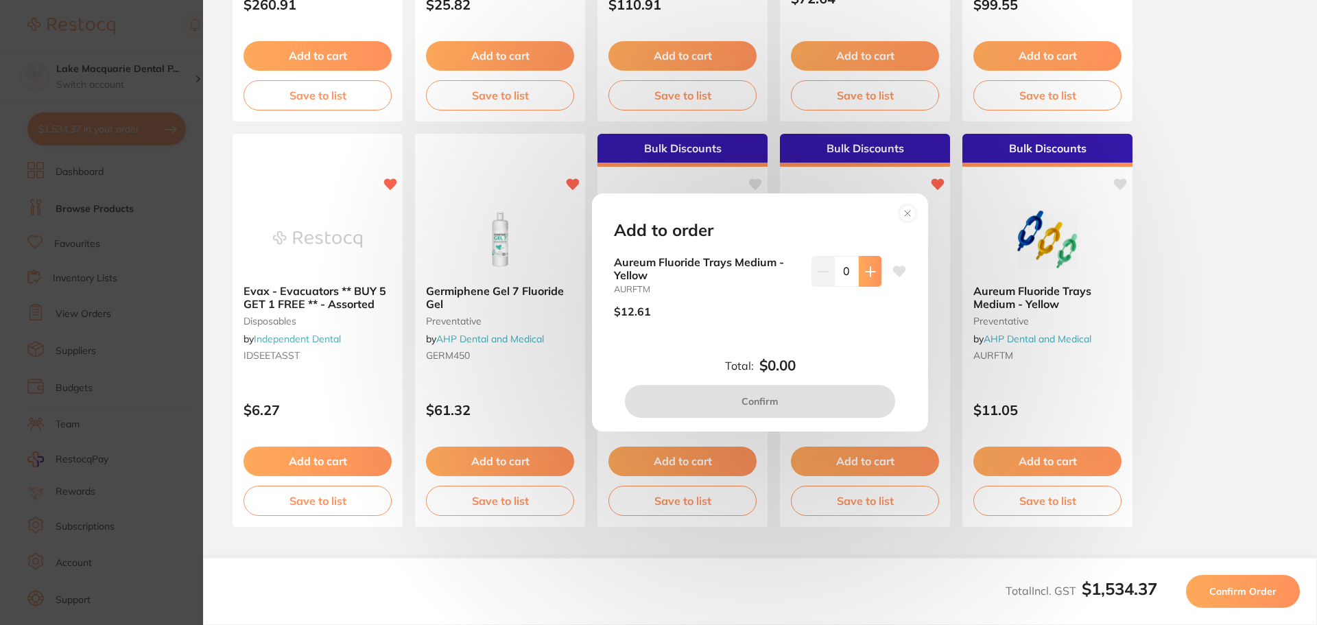
scroll to position [0, 0]
click at [866, 272] on icon at bounding box center [869, 271] width 9 height 9
type input "2"
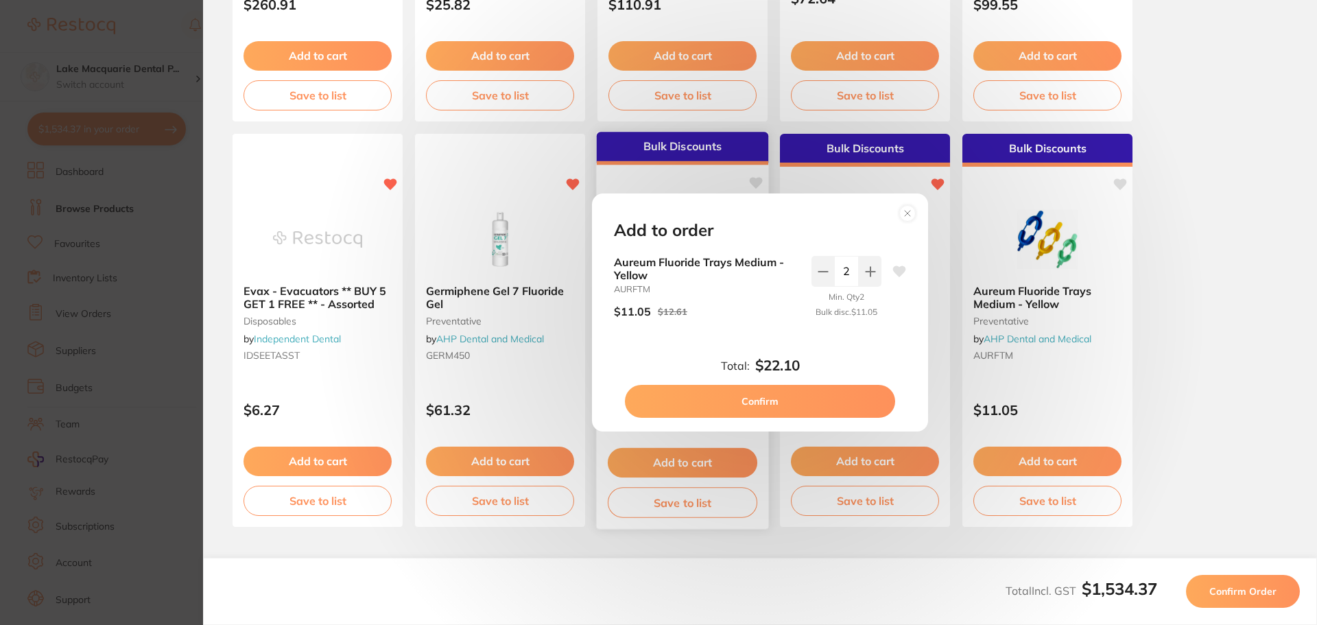
click at [789, 401] on button "Confirm" at bounding box center [760, 401] width 270 height 33
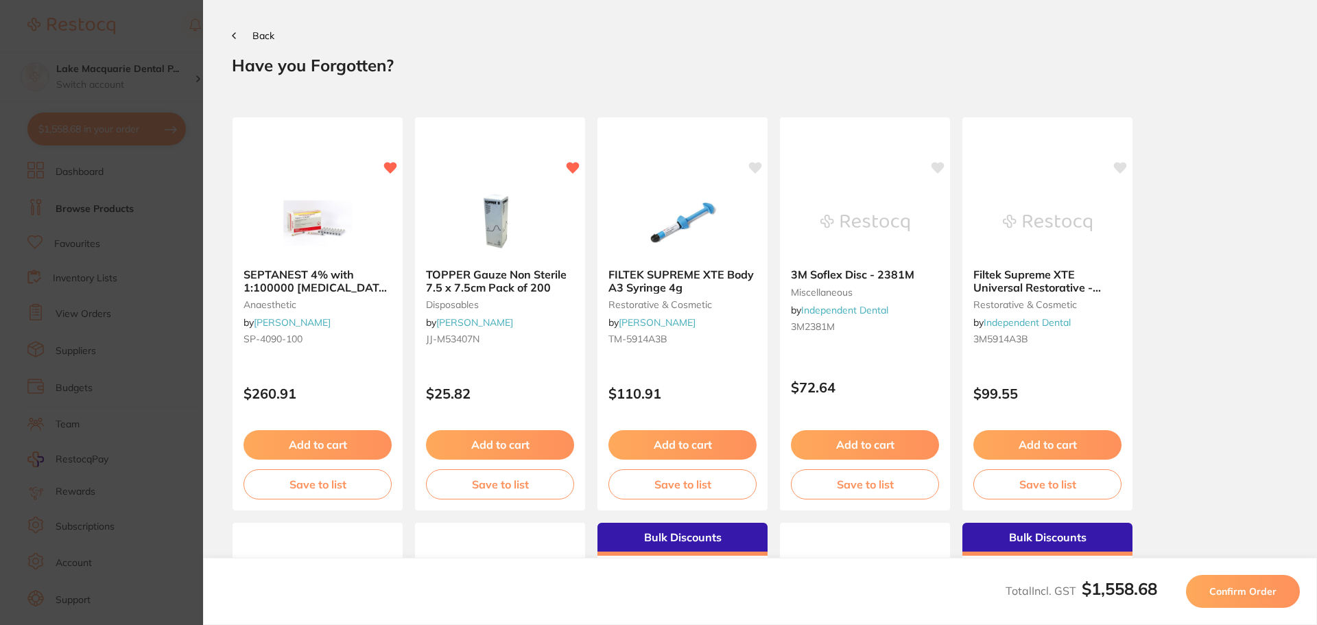
scroll to position [69, 0]
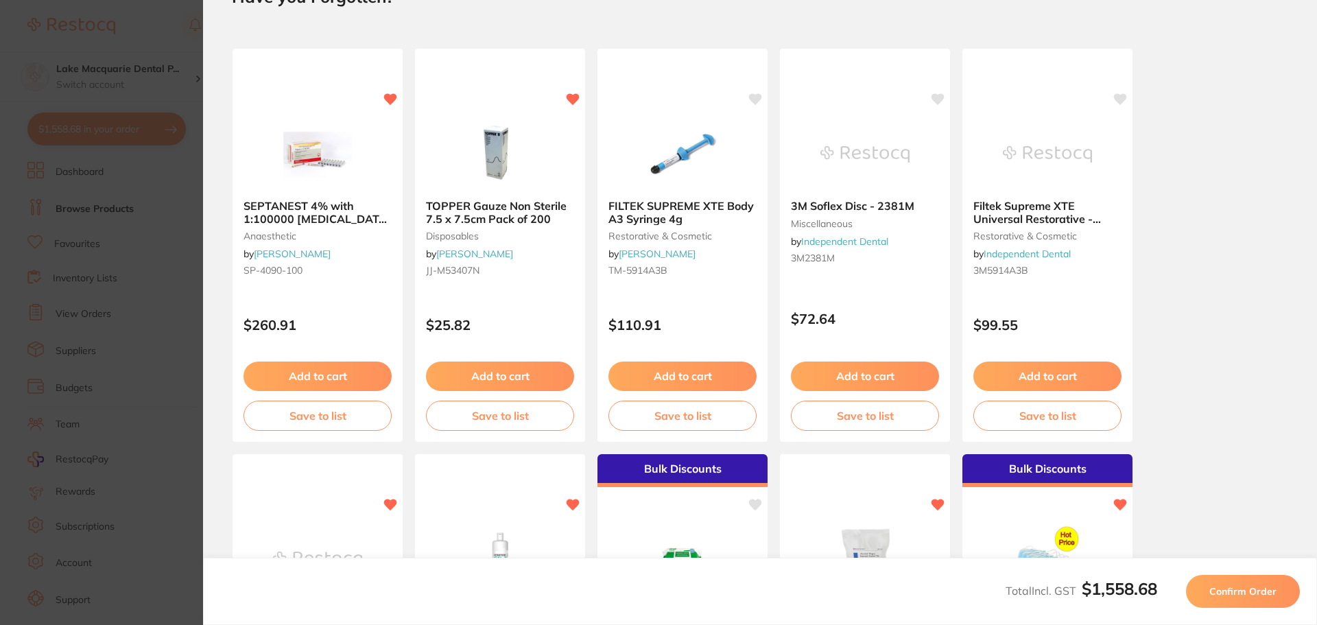
click at [1238, 589] on span "Confirm Order" at bounding box center [1242, 591] width 67 height 12
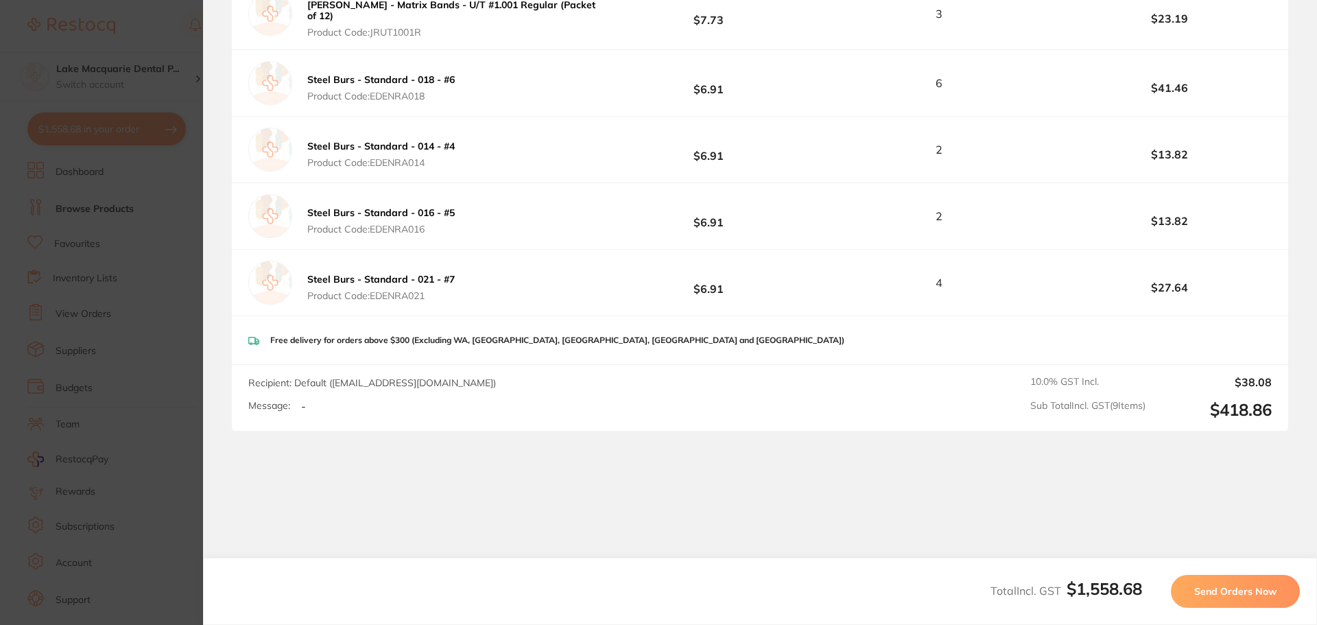
scroll to position [1724, 0]
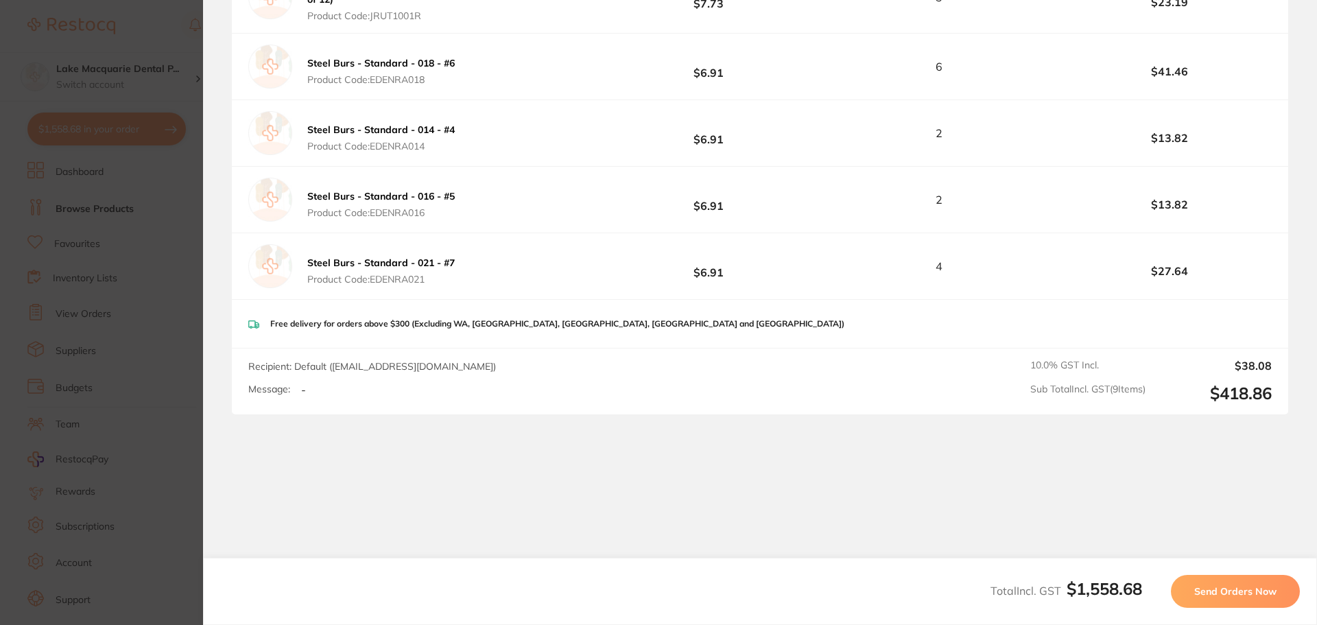
click at [1234, 584] on button "Send Orders Now" at bounding box center [1234, 591] width 129 height 33
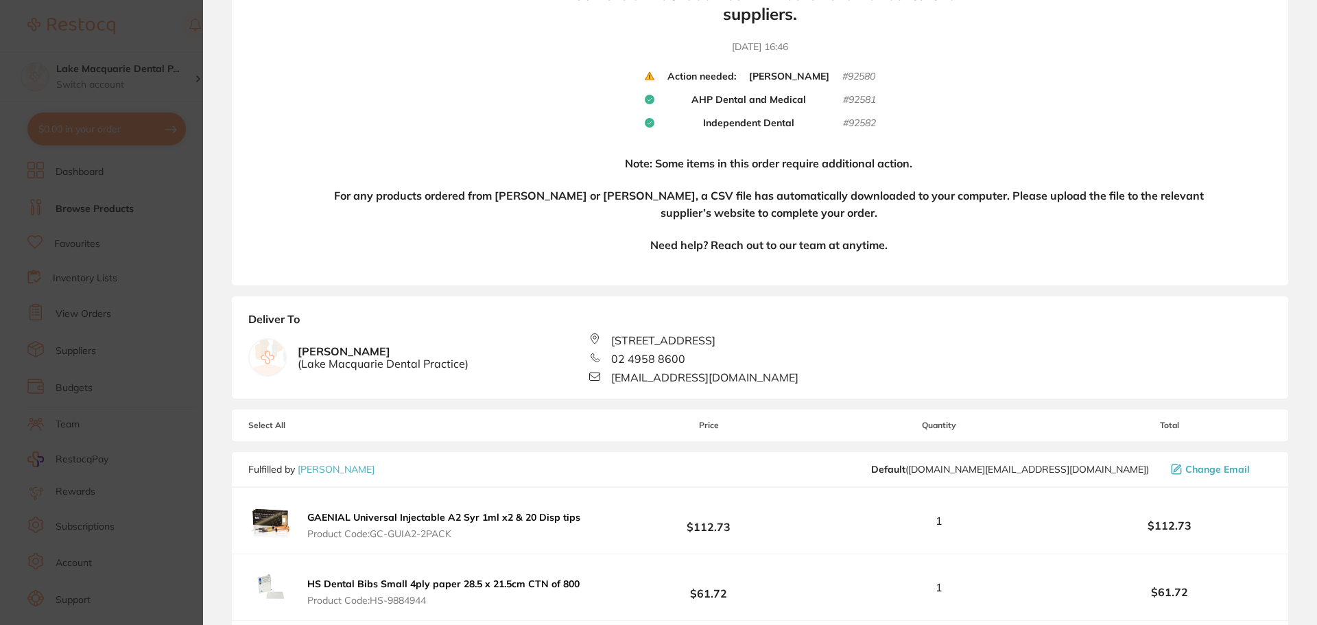
scroll to position [0, 0]
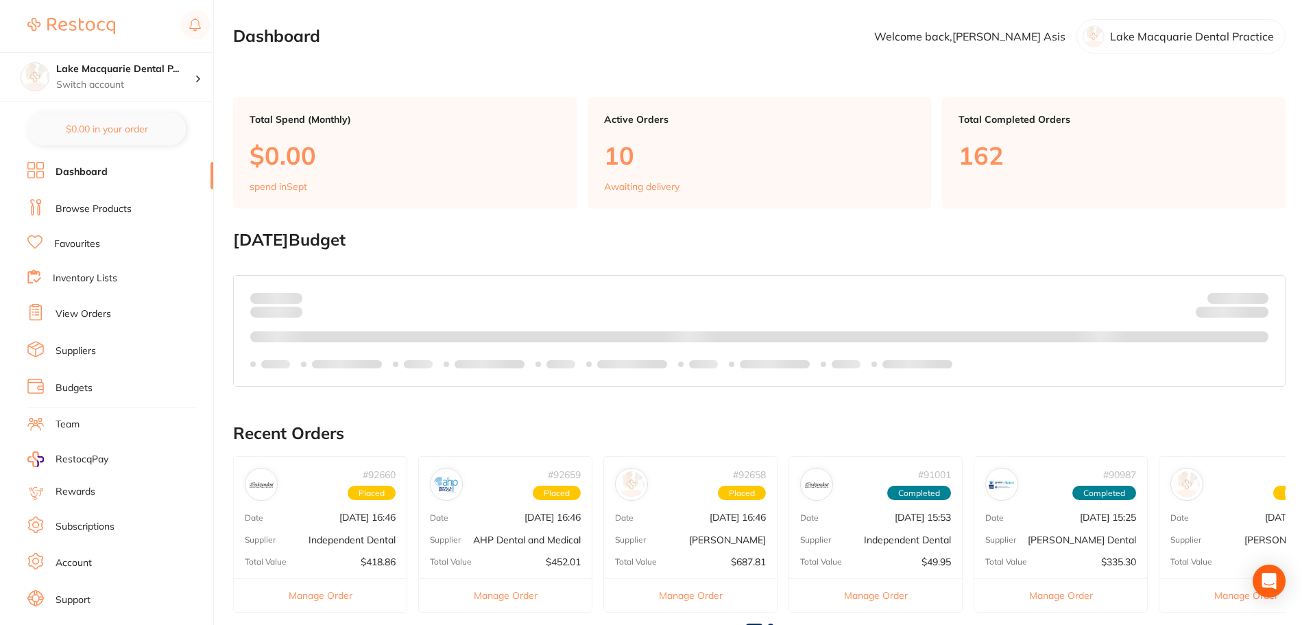
click at [83, 208] on link "Browse Products" at bounding box center [94, 209] width 76 height 14
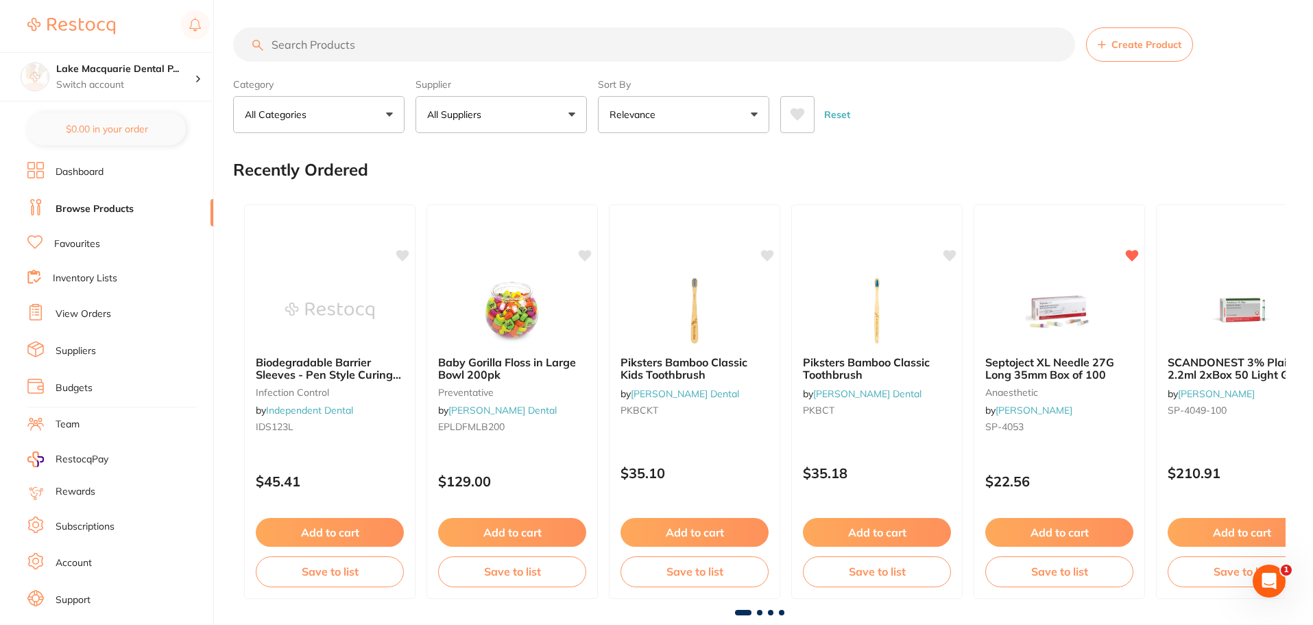
click at [288, 43] on input "search" at bounding box center [654, 44] width 842 height 34
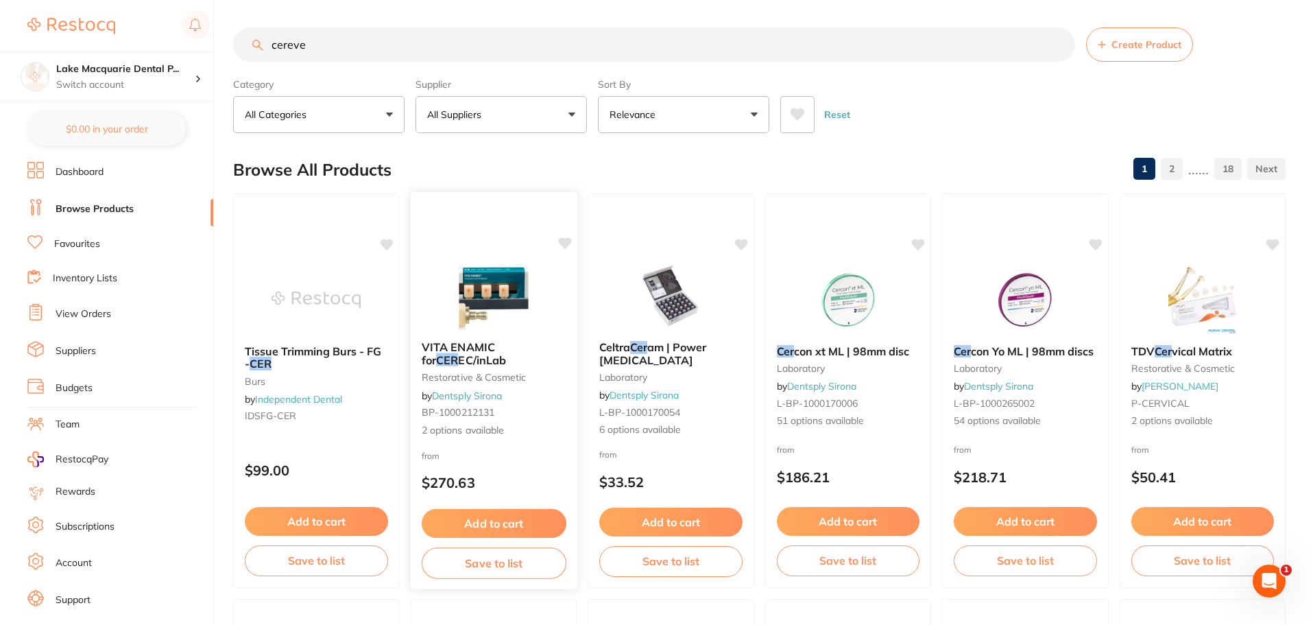
type input "cereve"
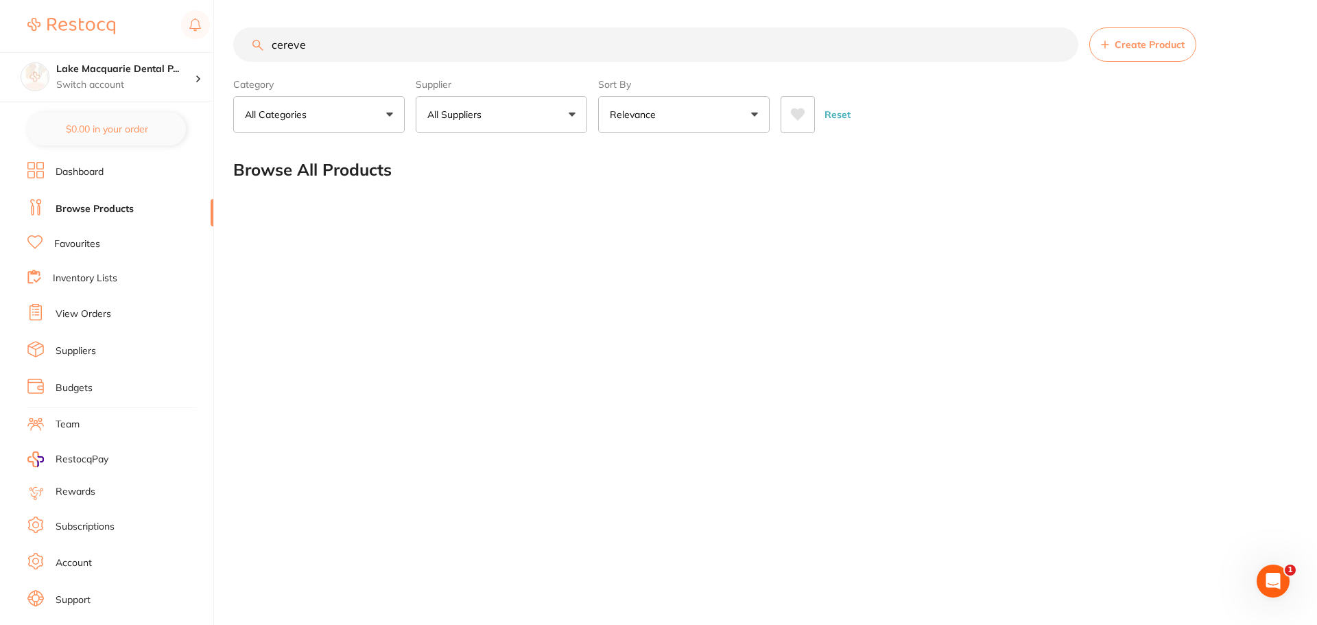
click at [71, 309] on link "View Orders" at bounding box center [84, 314] width 56 height 14
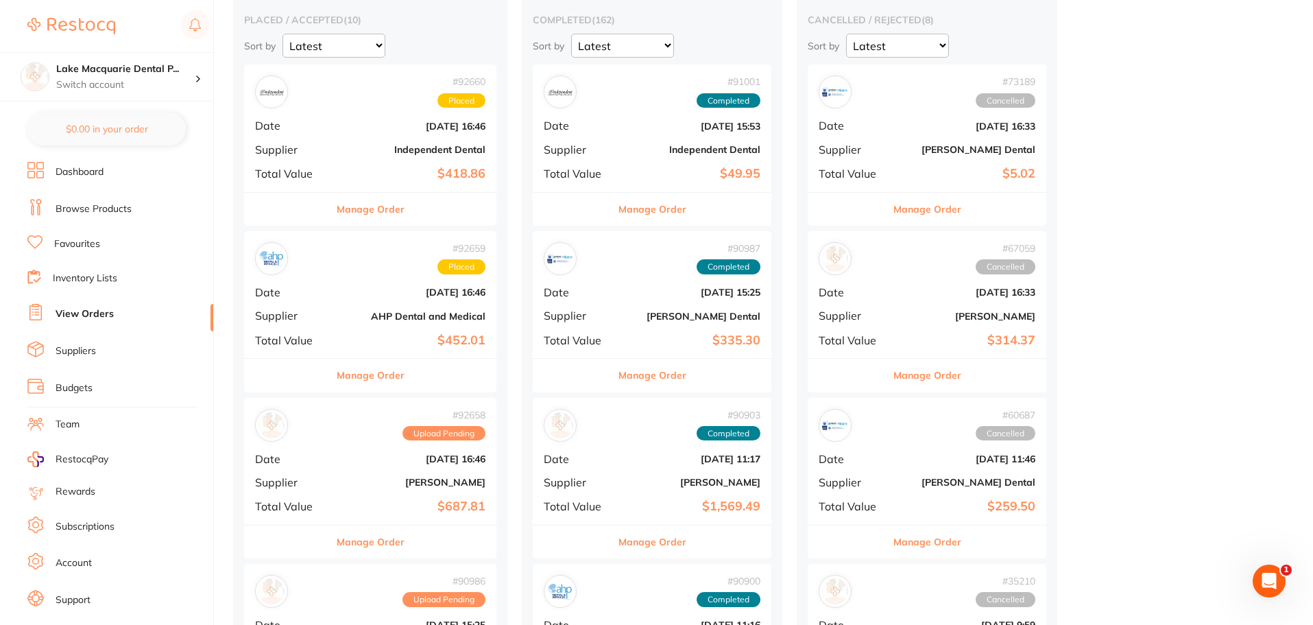
scroll to position [137, 0]
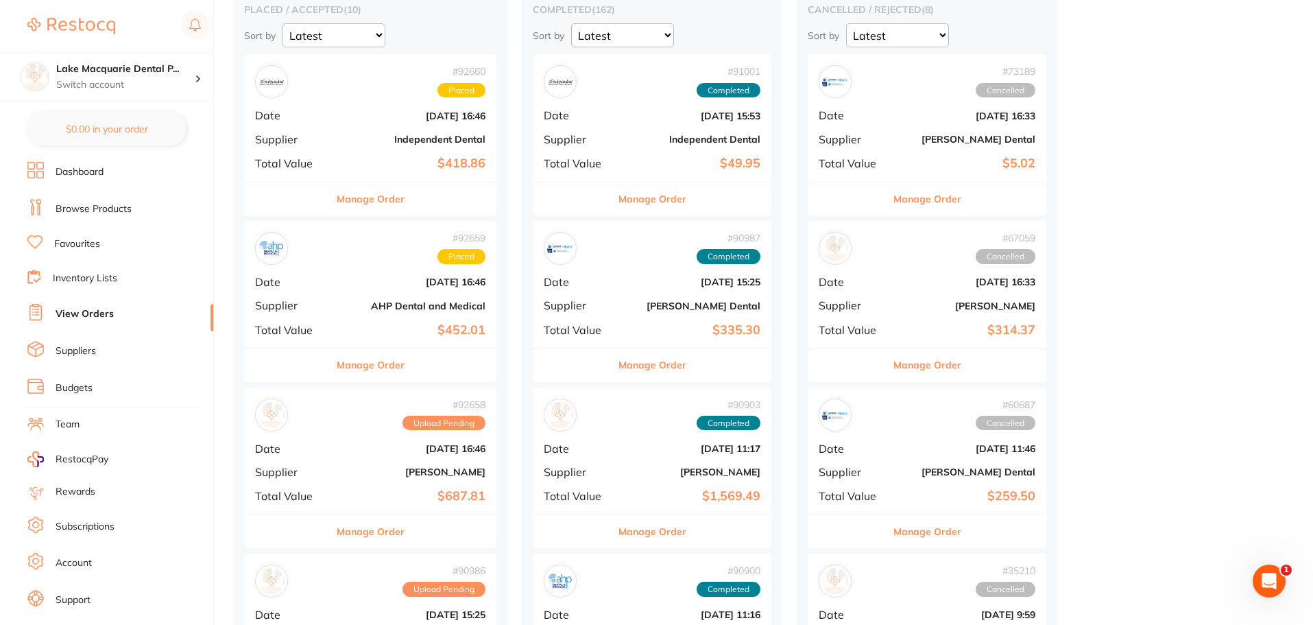
click at [74, 206] on link "Browse Products" at bounding box center [94, 209] width 76 height 14
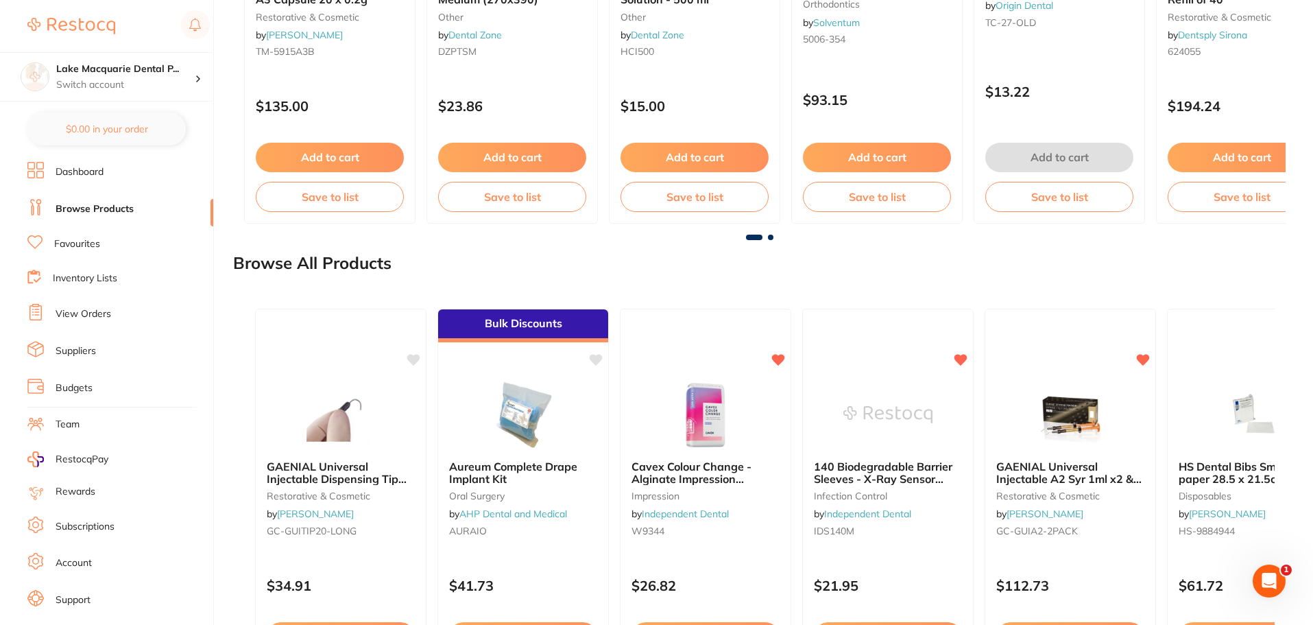
scroll to position [1234, 0]
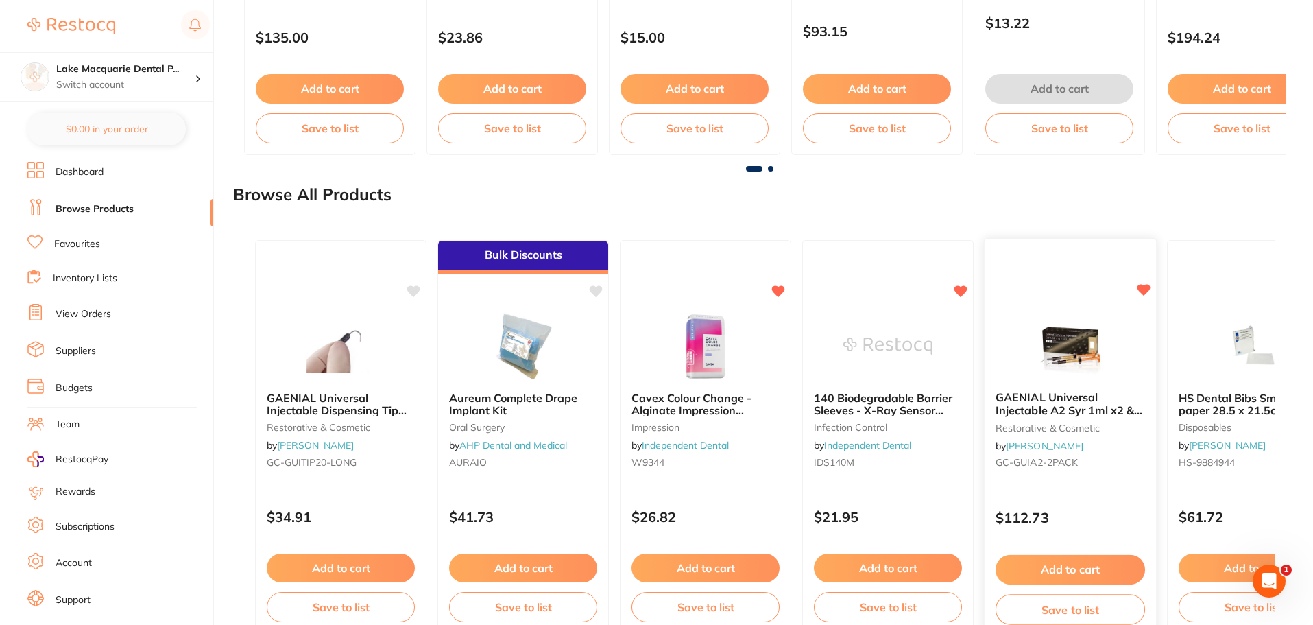
click at [1040, 570] on button "Add to cart" at bounding box center [1070, 568] width 149 height 29
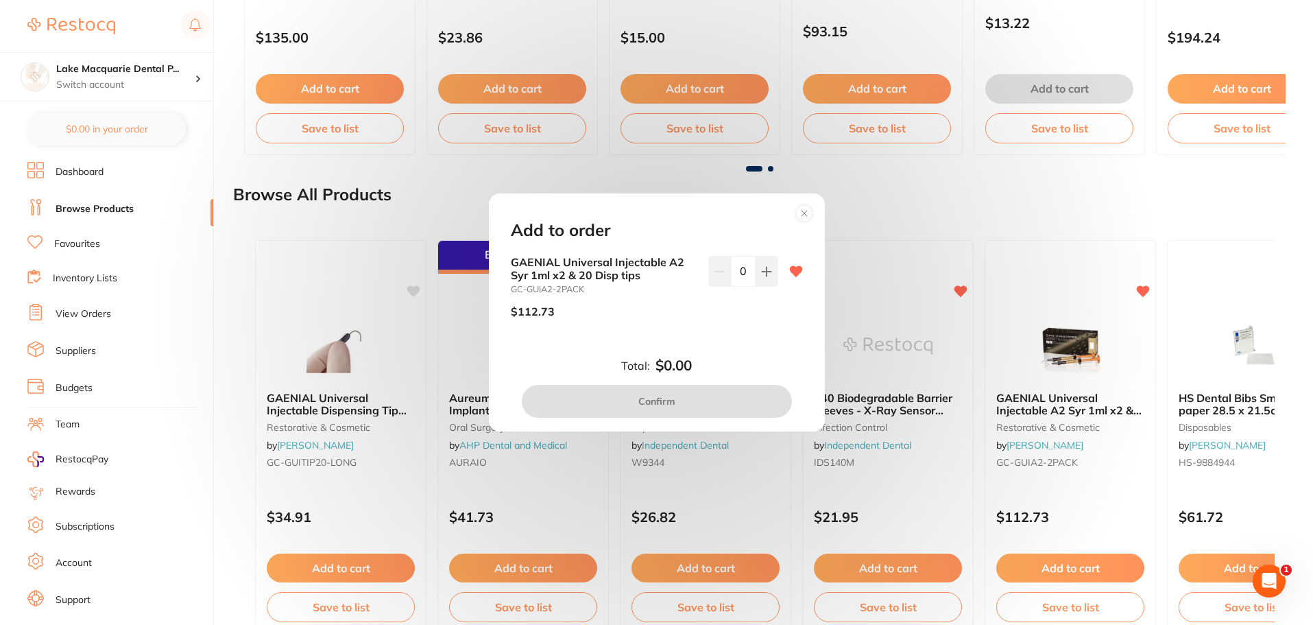
scroll to position [0, 0]
click at [766, 276] on icon at bounding box center [766, 271] width 11 height 11
type input "1"
click at [695, 405] on button "Confirm" at bounding box center [657, 401] width 270 height 33
checkbox input "false"
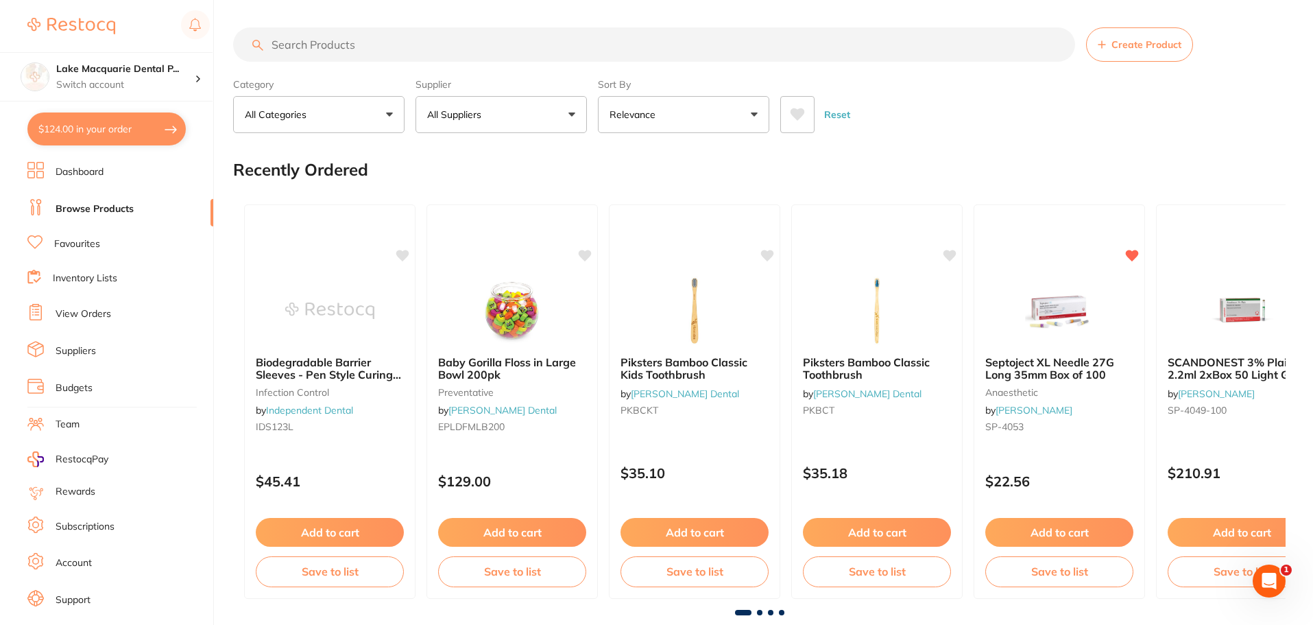
click at [568, 110] on button "All Suppliers" at bounding box center [501, 114] width 171 height 37
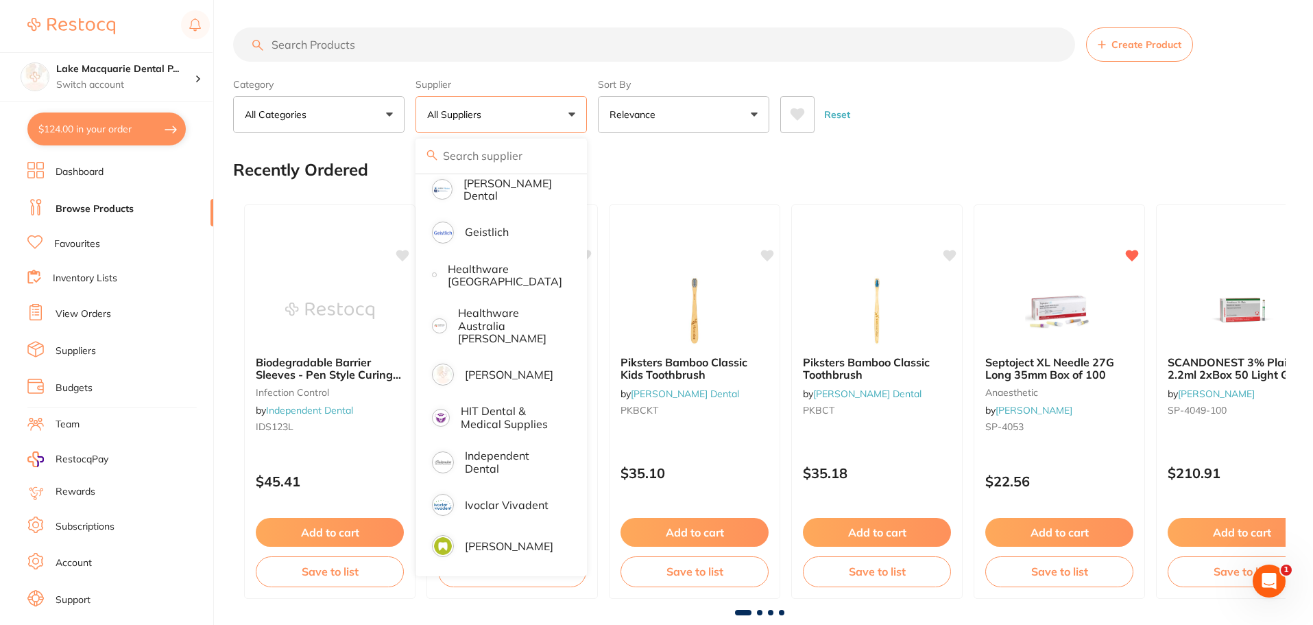
scroll to position [549, 0]
click at [492, 365] on p "[PERSON_NAME]" at bounding box center [509, 371] width 88 height 12
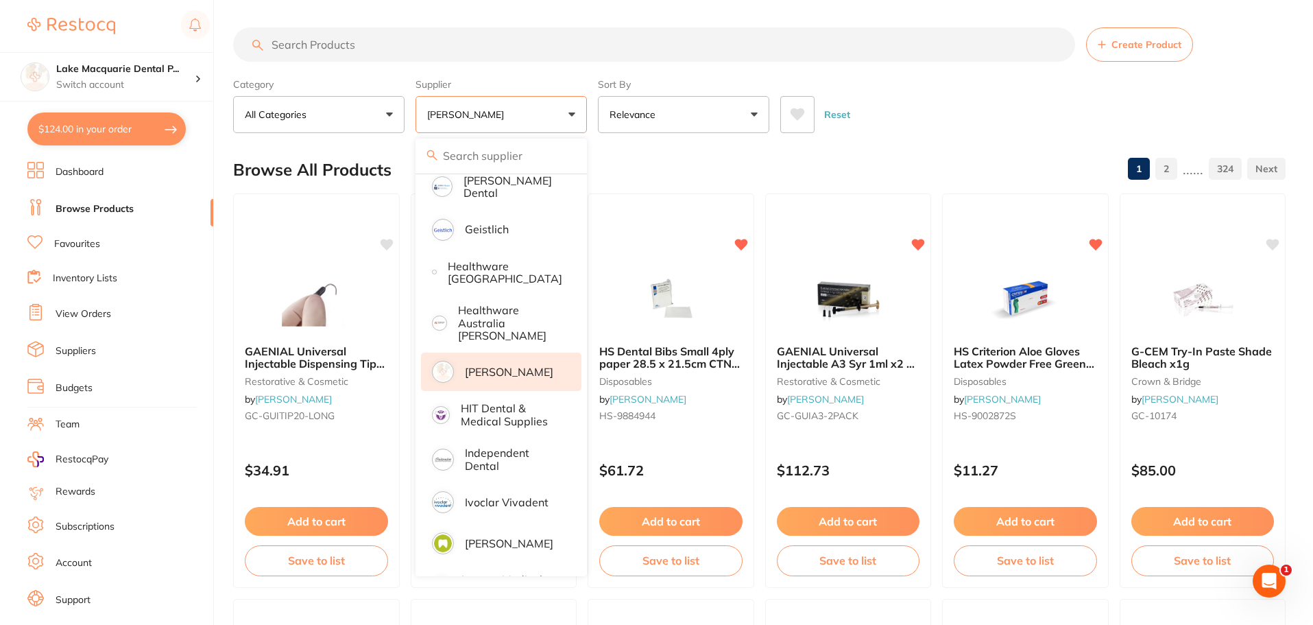
scroll to position [0, 0]
click at [967, 115] on div "Reset" at bounding box center [1027, 109] width 494 height 48
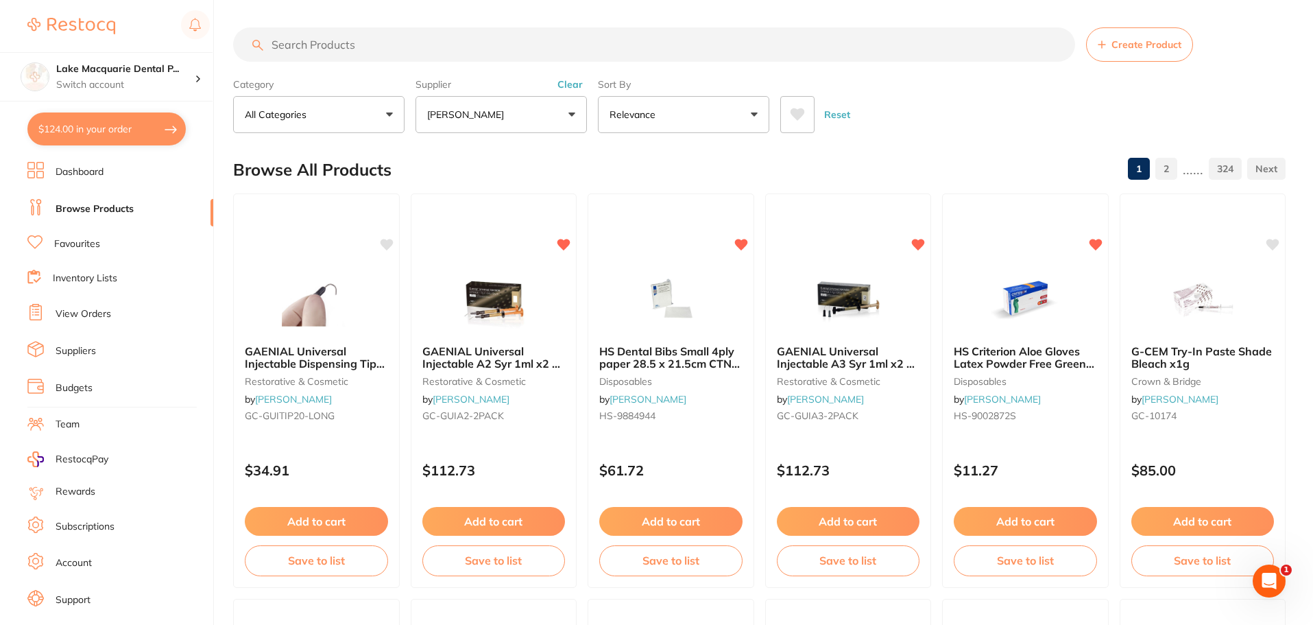
drag, startPoint x: 1037, startPoint y: 520, endPoint x: 1041, endPoint y: 512, distance: 8.3
click at [1037, 520] on button "Add to cart" at bounding box center [1025, 521] width 143 height 29
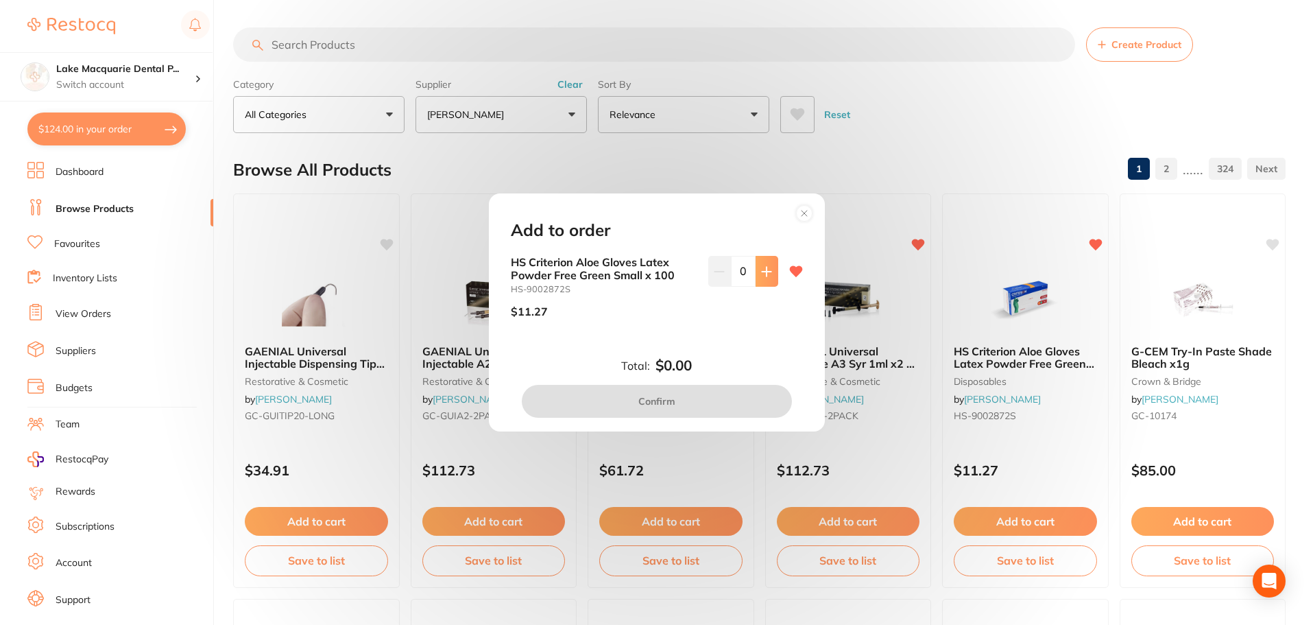
click at [765, 278] on button at bounding box center [767, 271] width 23 height 30
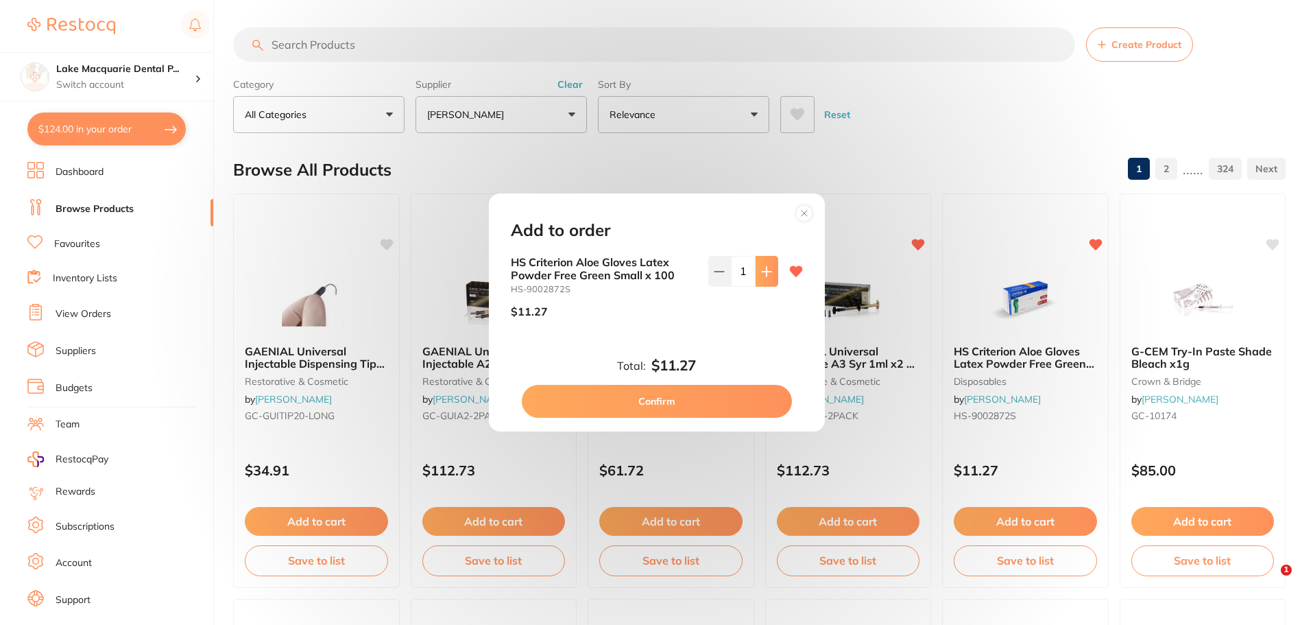
click at [765, 278] on button at bounding box center [767, 271] width 23 height 30
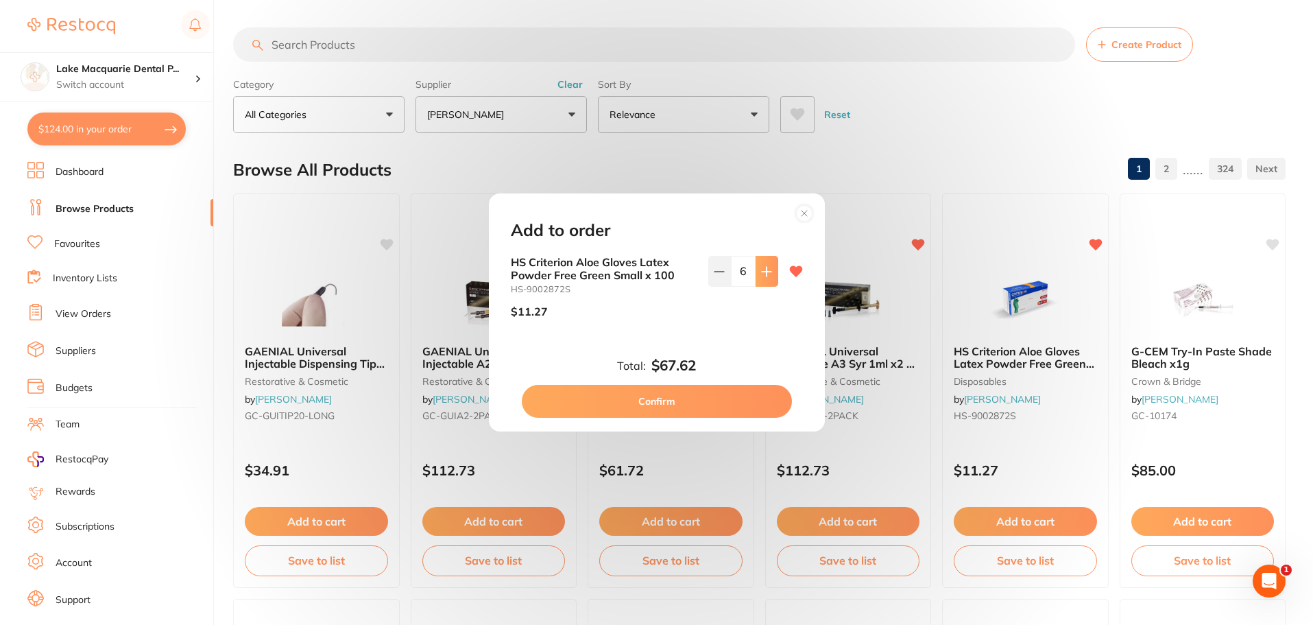
click at [765, 278] on button at bounding box center [767, 271] width 23 height 30
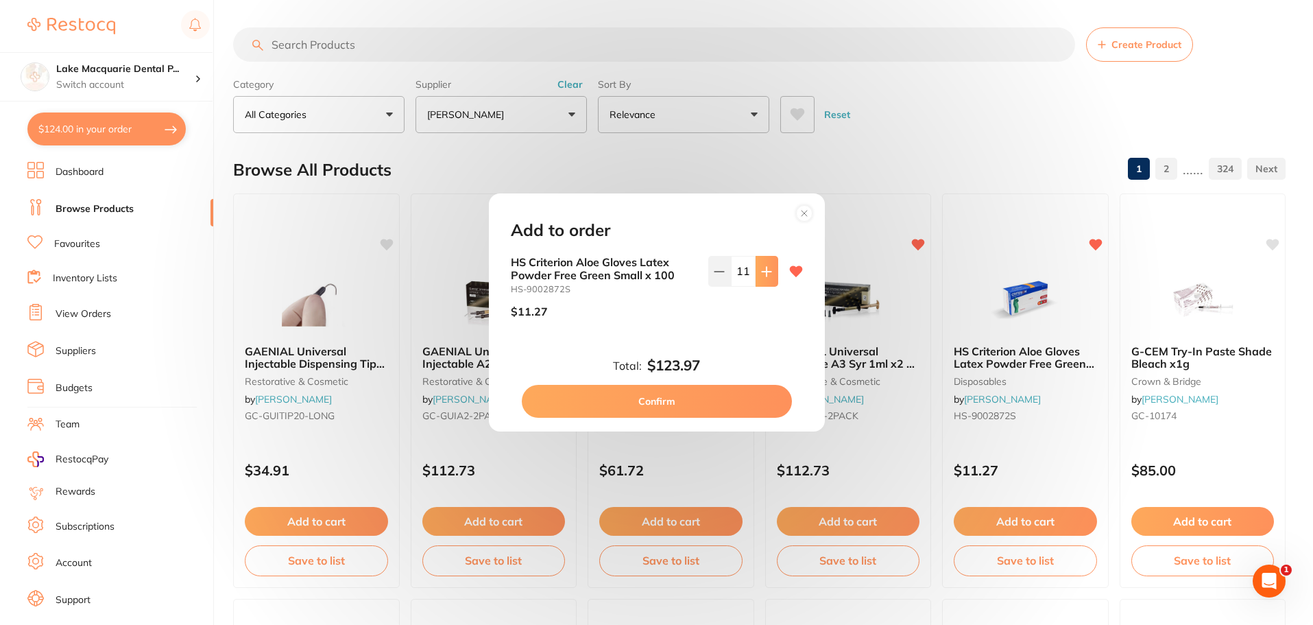
click at [765, 278] on button at bounding box center [767, 271] width 23 height 30
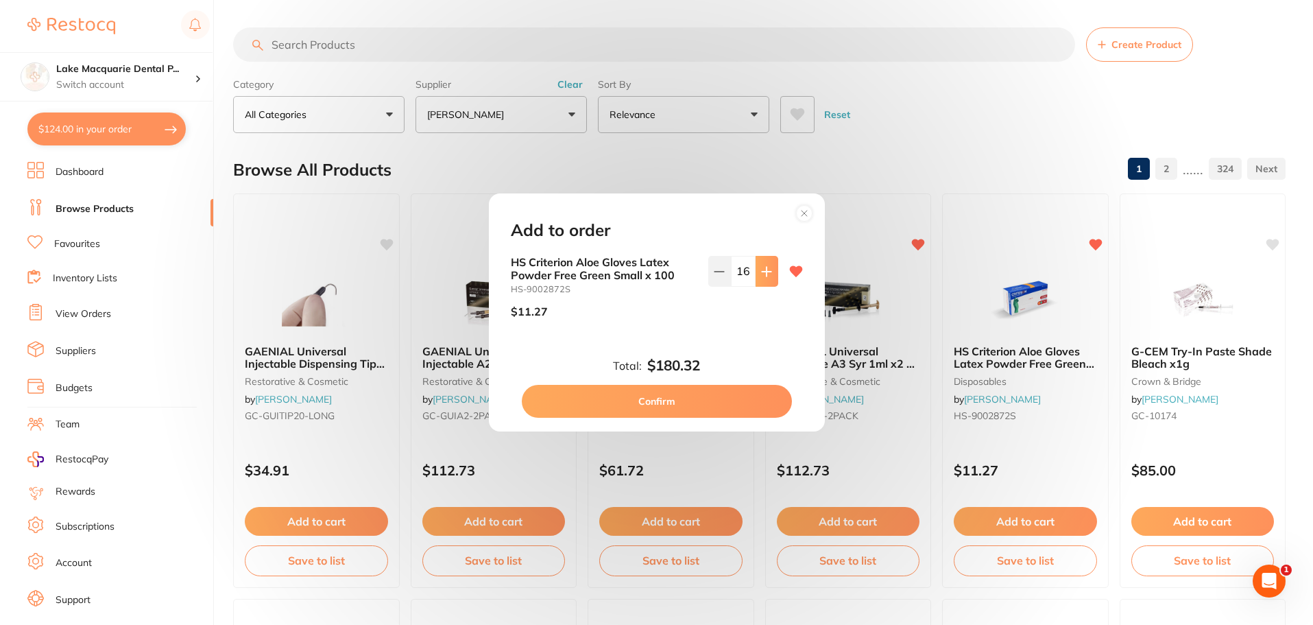
click at [765, 278] on button at bounding box center [767, 271] width 23 height 30
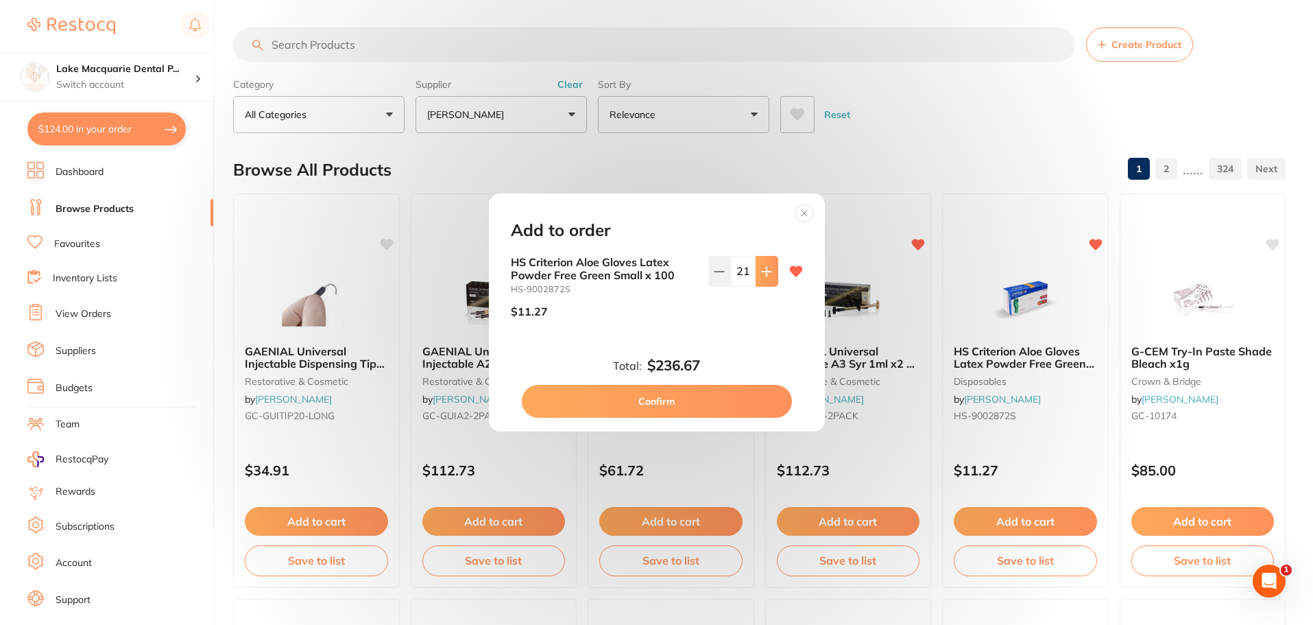
click at [765, 278] on button at bounding box center [767, 271] width 23 height 30
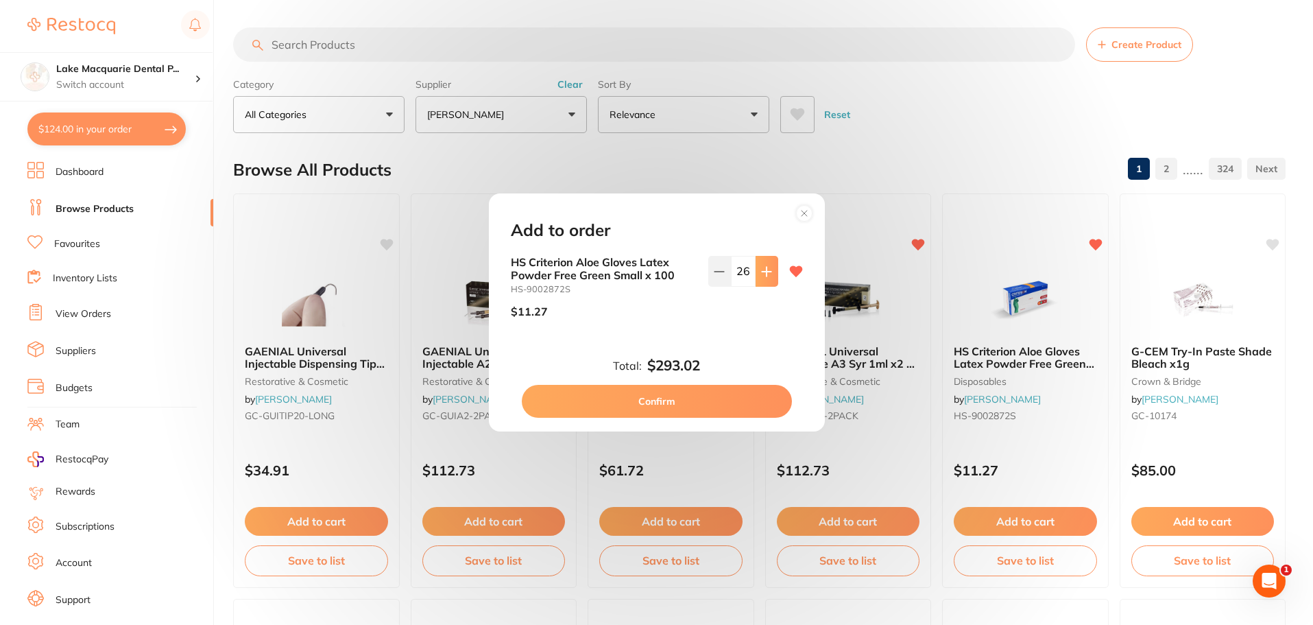
click at [765, 278] on button at bounding box center [767, 271] width 23 height 30
type input "30"
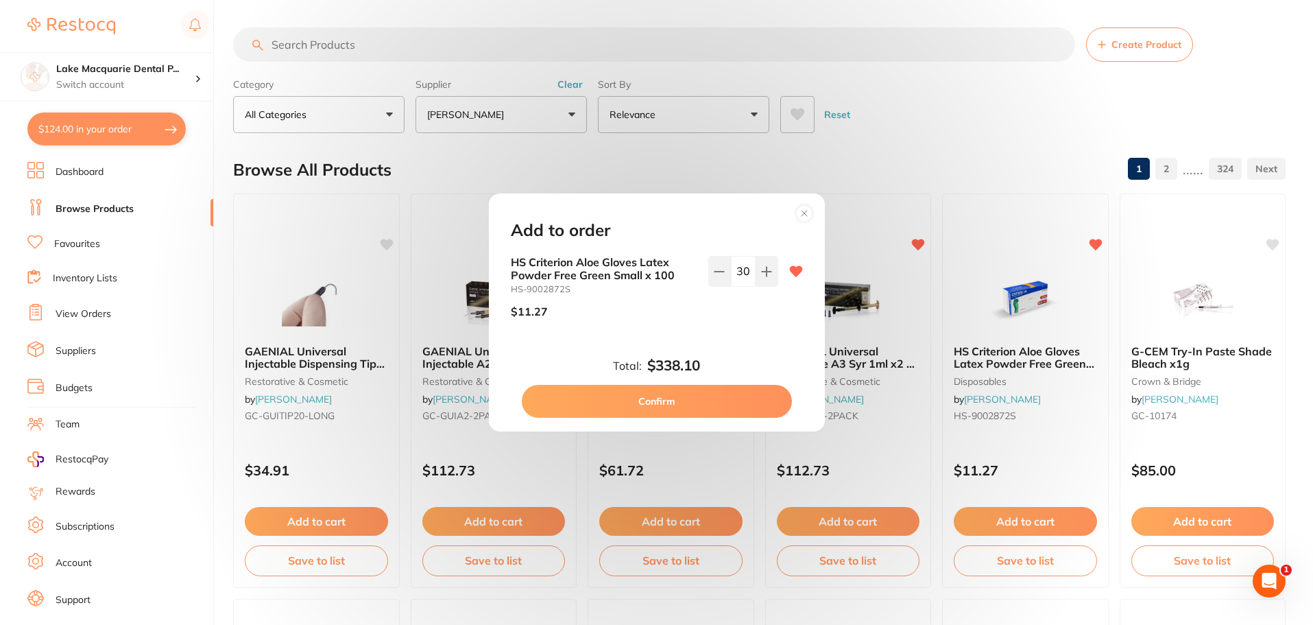
click at [648, 403] on button "Confirm" at bounding box center [657, 401] width 270 height 33
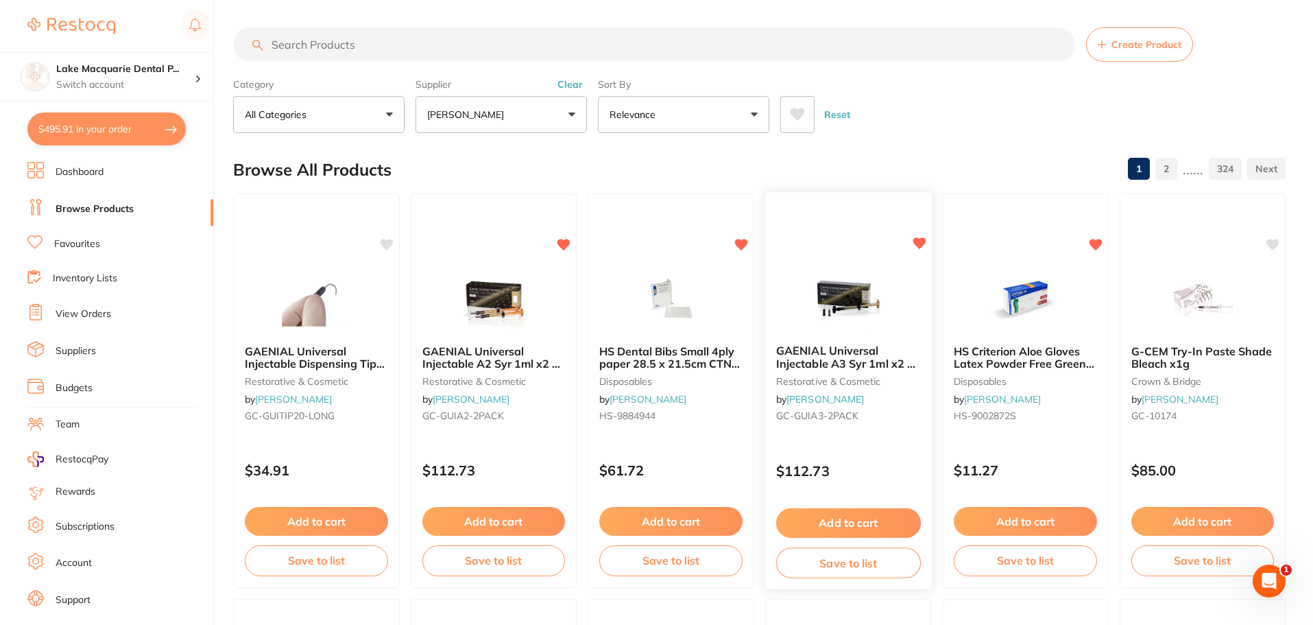
click at [828, 522] on button "Add to cart" at bounding box center [848, 522] width 145 height 29
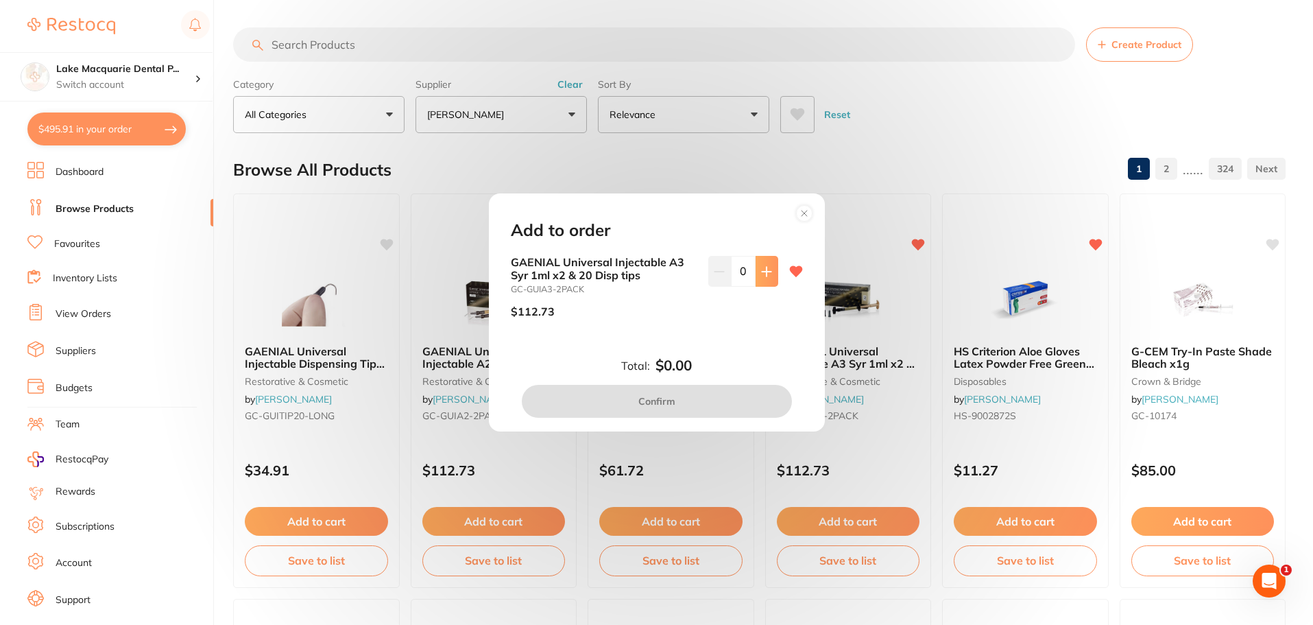
click at [764, 274] on icon at bounding box center [766, 271] width 9 height 9
type input "1"
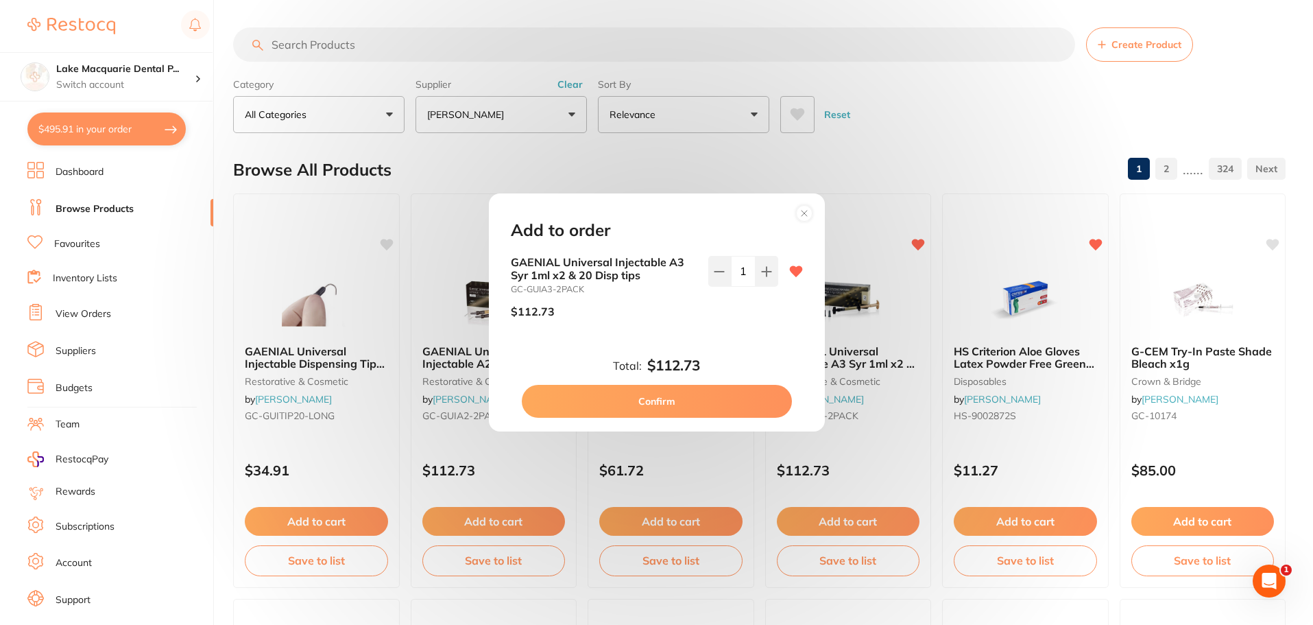
click at [664, 403] on button "Confirm" at bounding box center [657, 401] width 270 height 33
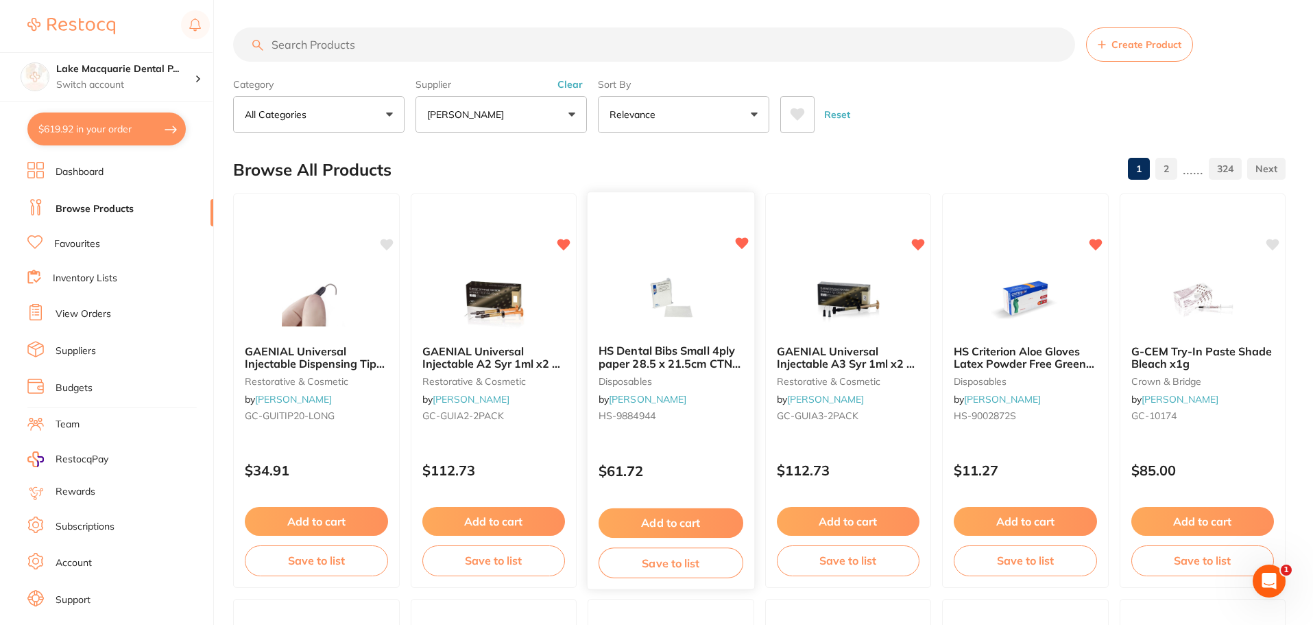
click at [671, 518] on button "Add to cart" at bounding box center [671, 522] width 145 height 29
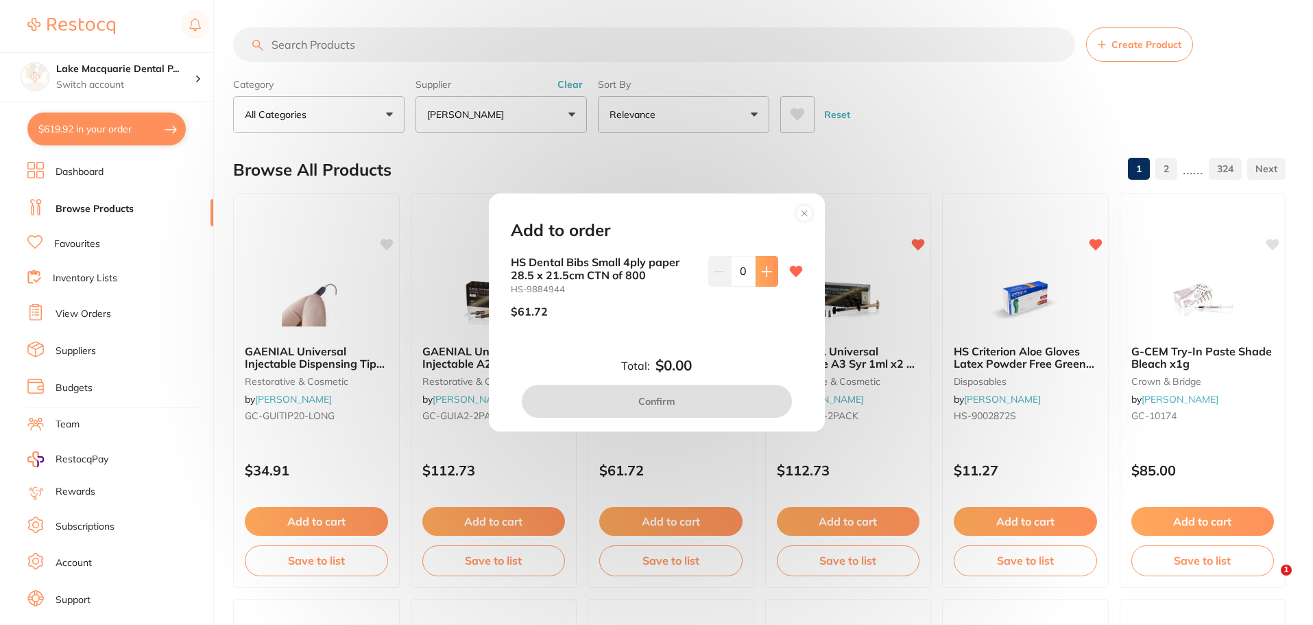
click at [765, 264] on button at bounding box center [767, 271] width 23 height 30
type input "1"
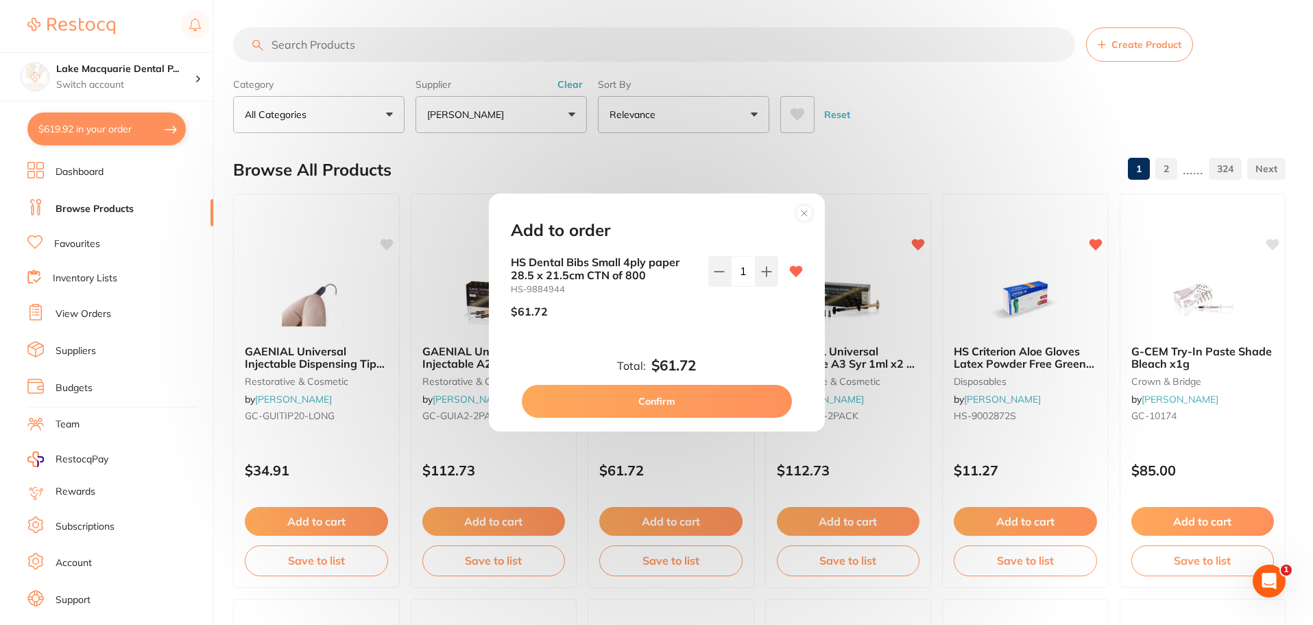
click at [629, 403] on button "Confirm" at bounding box center [657, 401] width 270 height 33
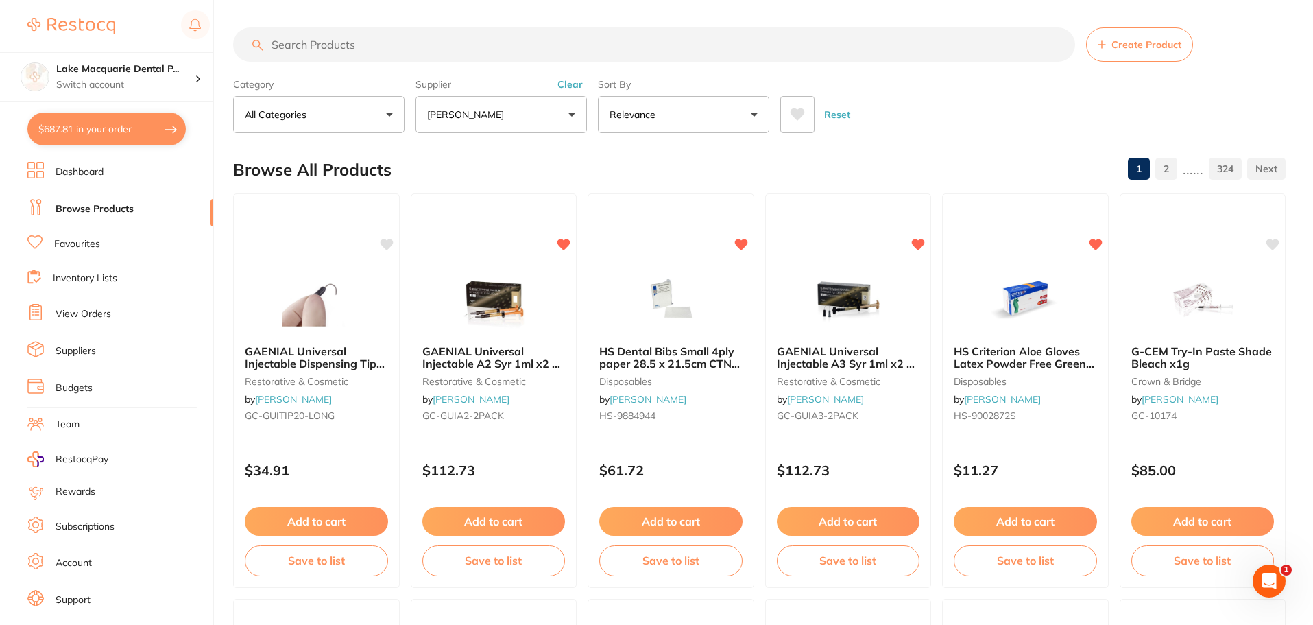
click at [119, 126] on button "$687.81 in your order" at bounding box center [106, 128] width 158 height 33
checkbox input "true"
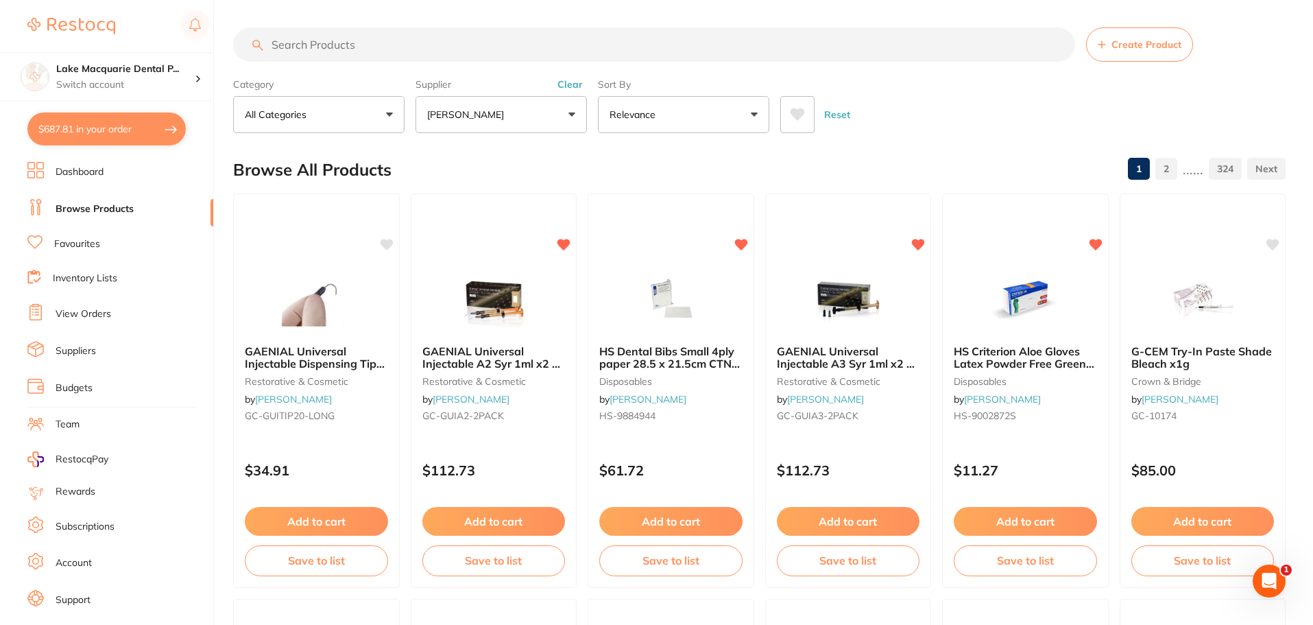
checkbox input "true"
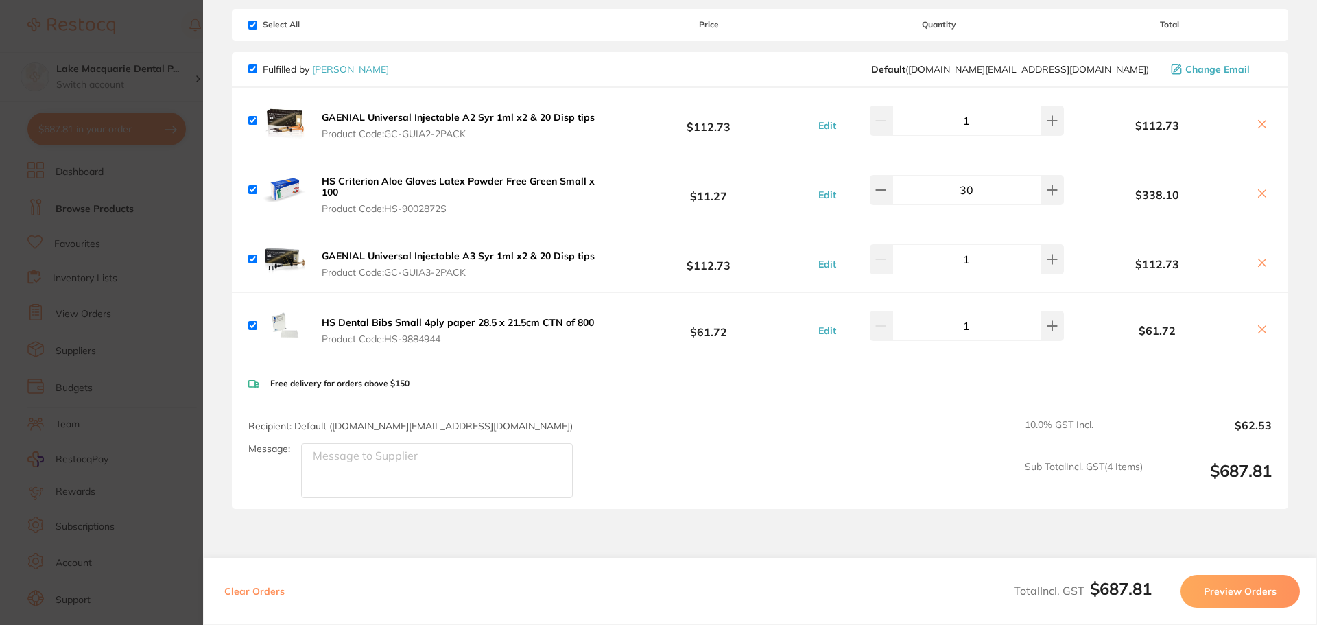
scroll to position [83, 0]
click at [1234, 582] on button "Preview Orders" at bounding box center [1239, 591] width 119 height 33
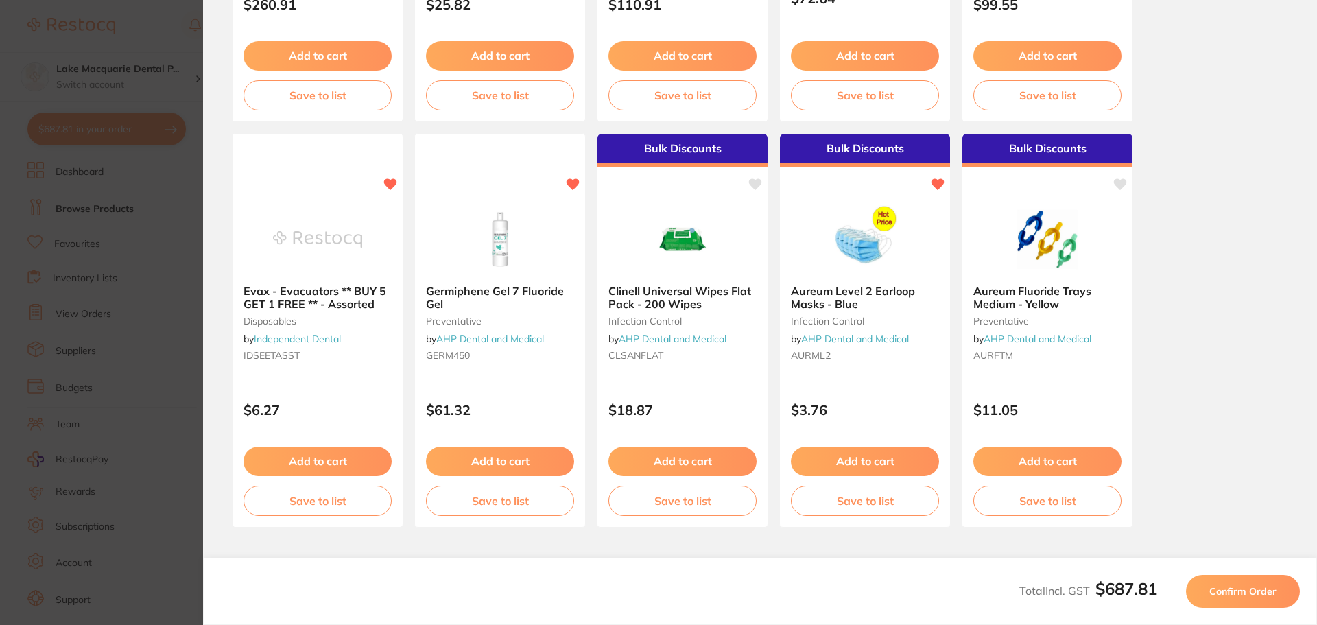
scroll to position [0, 0]
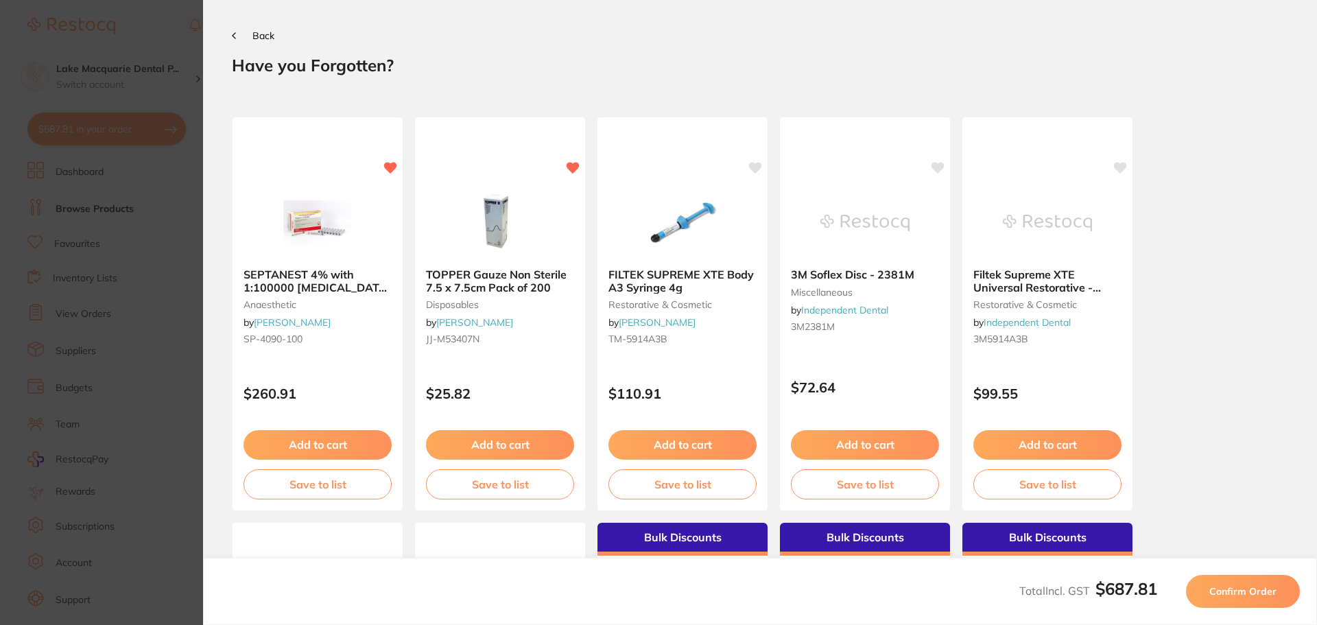
drag, startPoint x: 235, startPoint y: 34, endPoint x: 249, endPoint y: 53, distance: 24.0
click at [235, 33] on icon at bounding box center [233, 35] width 3 height 5
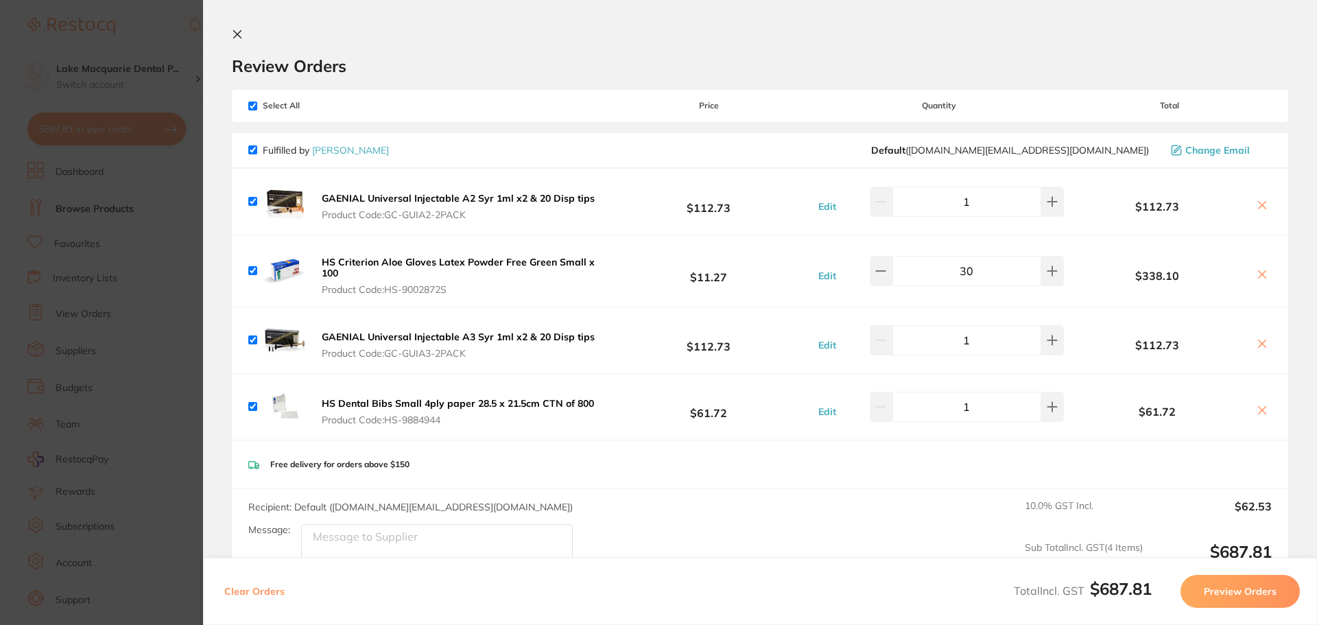
click at [1236, 589] on button "Preview Orders" at bounding box center [1239, 591] width 119 height 33
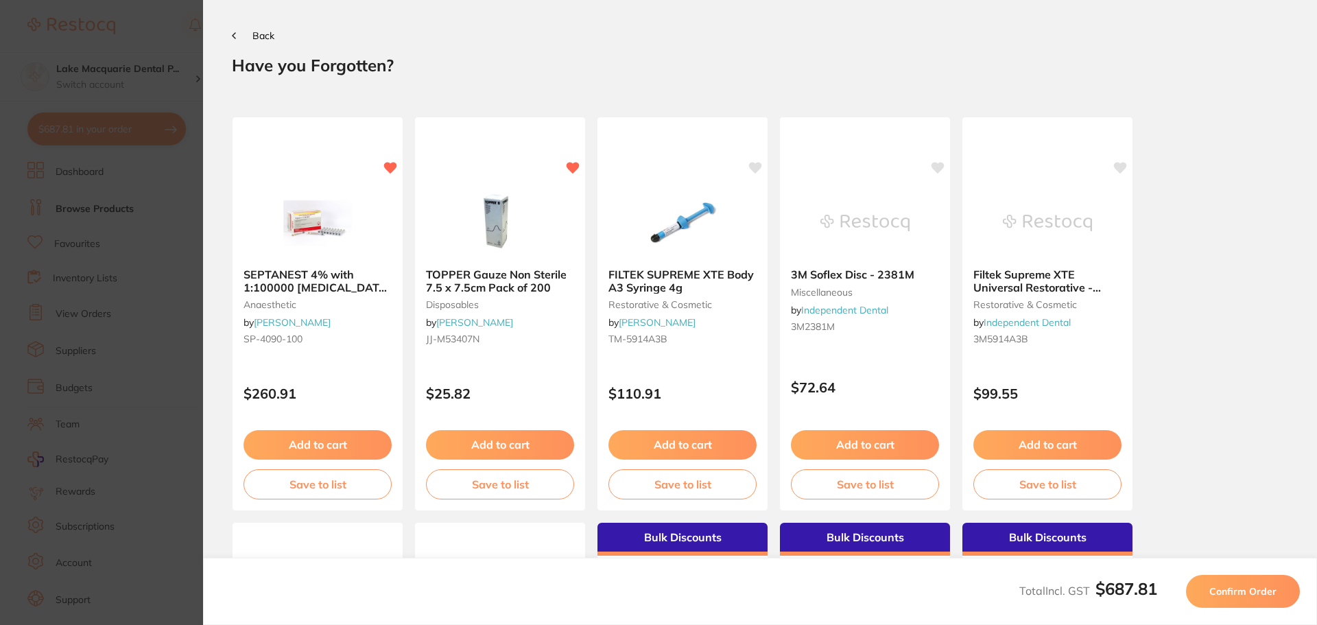
click at [1236, 589] on span "Confirm Order" at bounding box center [1242, 591] width 67 height 12
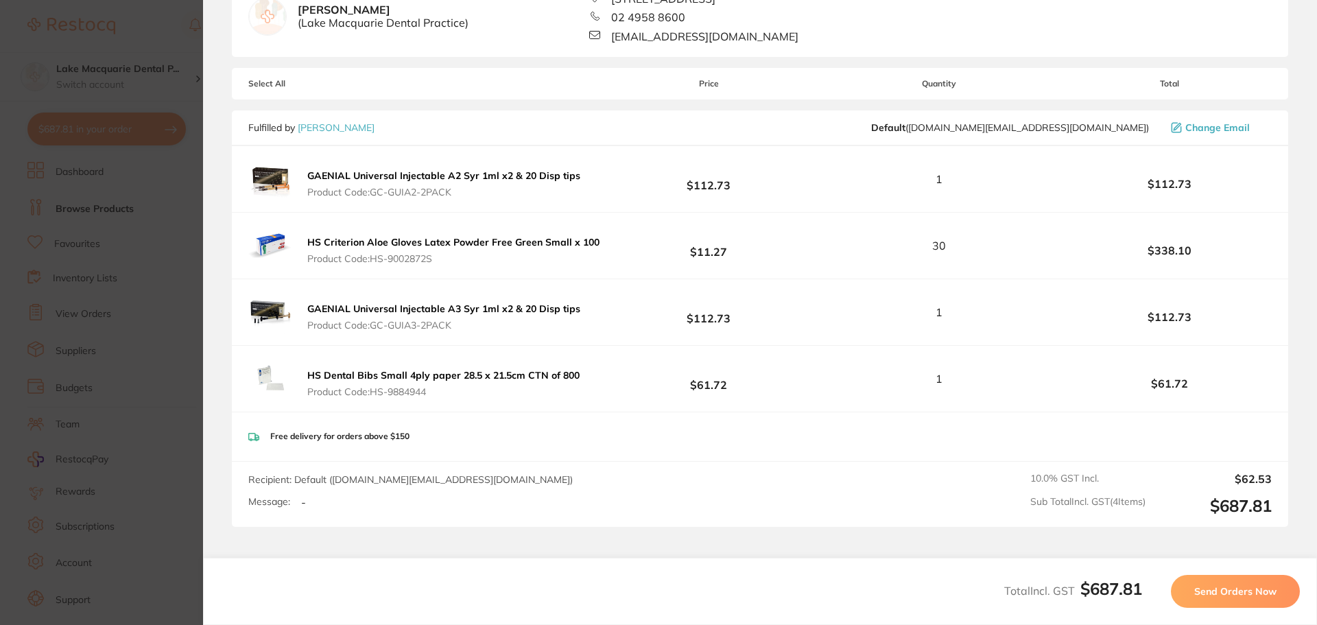
scroll to position [206, 0]
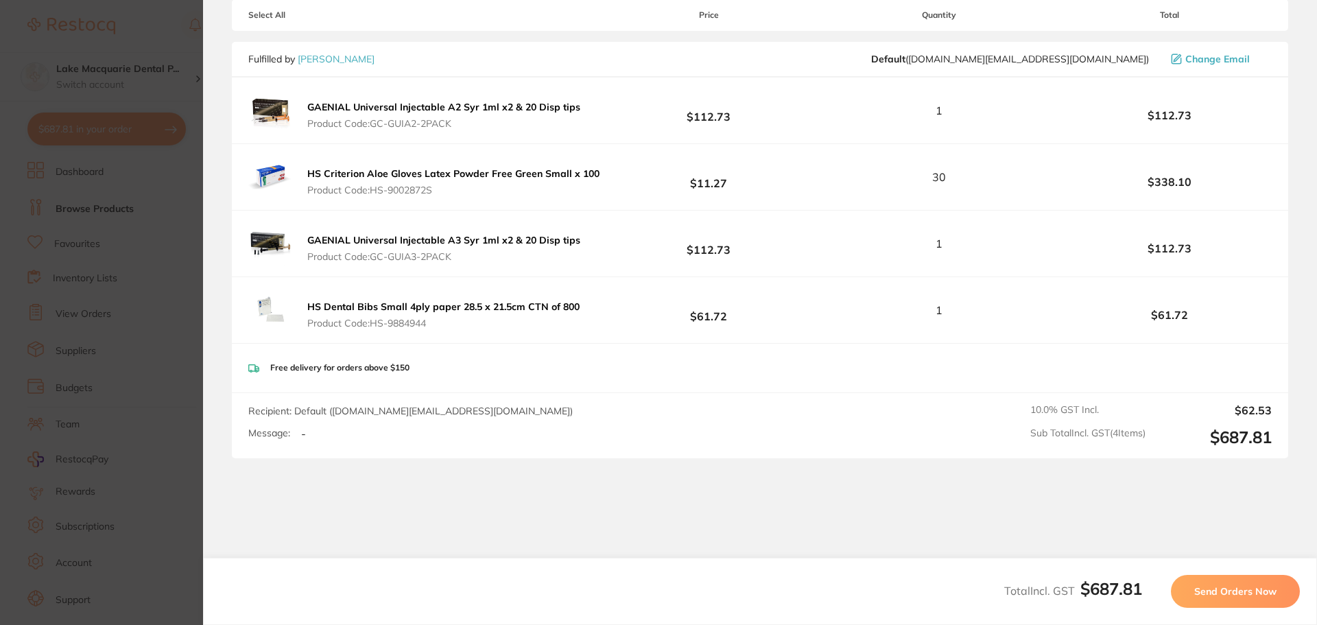
click at [1225, 588] on span "Send Orders Now" at bounding box center [1235, 591] width 82 height 12
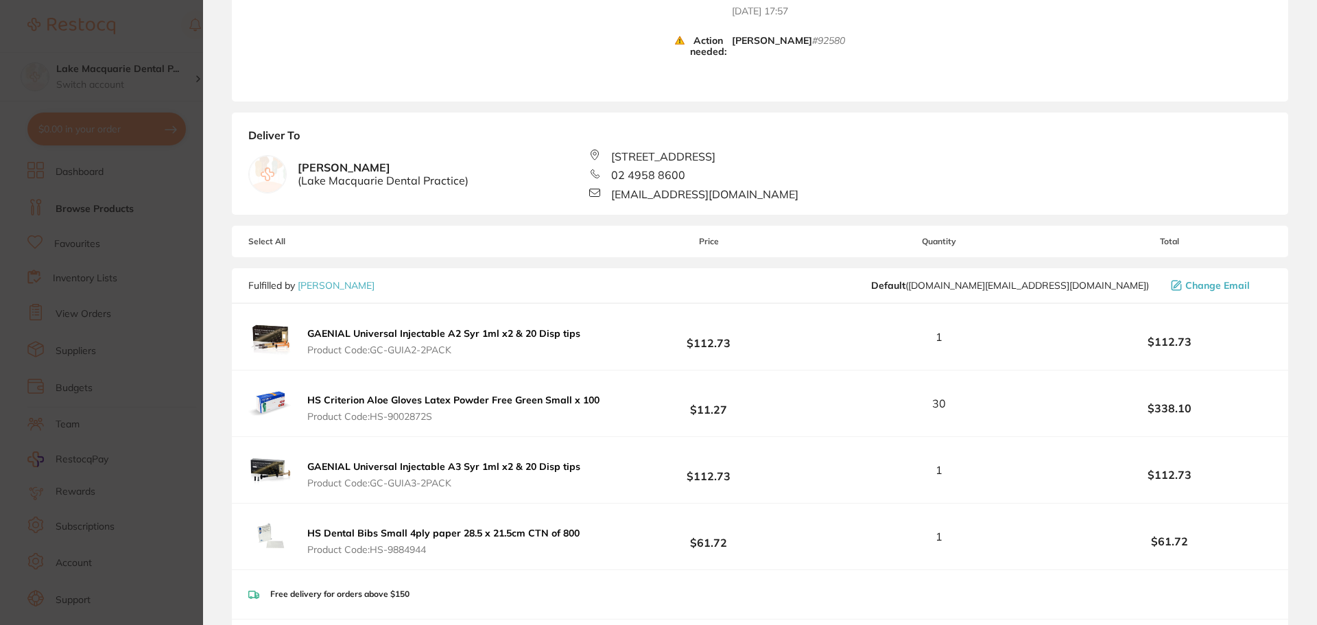
scroll to position [413, 0]
